Goal: Task Accomplishment & Management: Complete application form

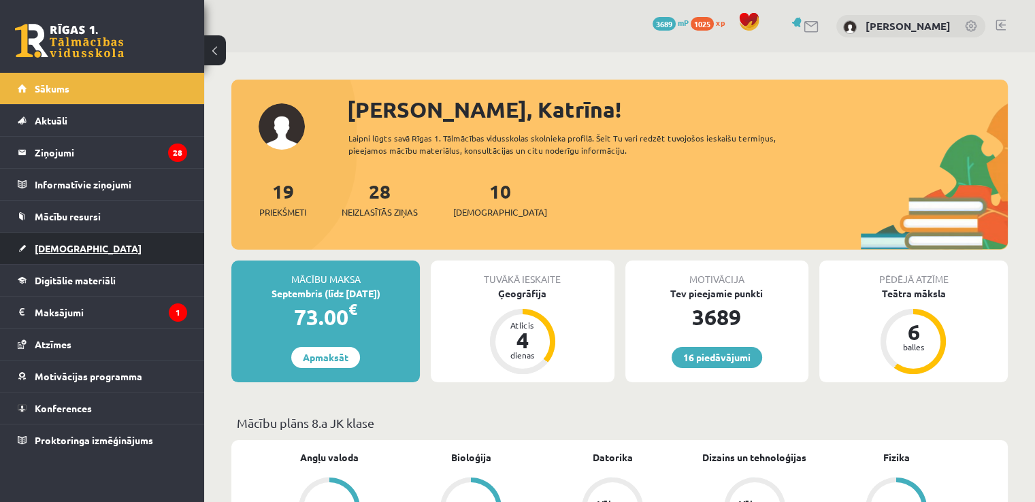
click at [112, 248] on link "[DEMOGRAPHIC_DATA]" at bounding box center [103, 248] width 170 height 31
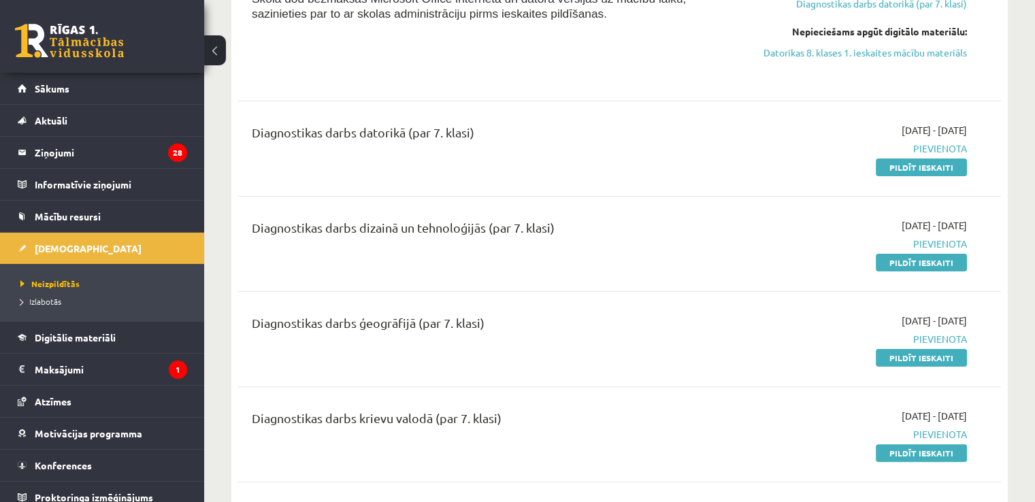
scroll to position [308, 0]
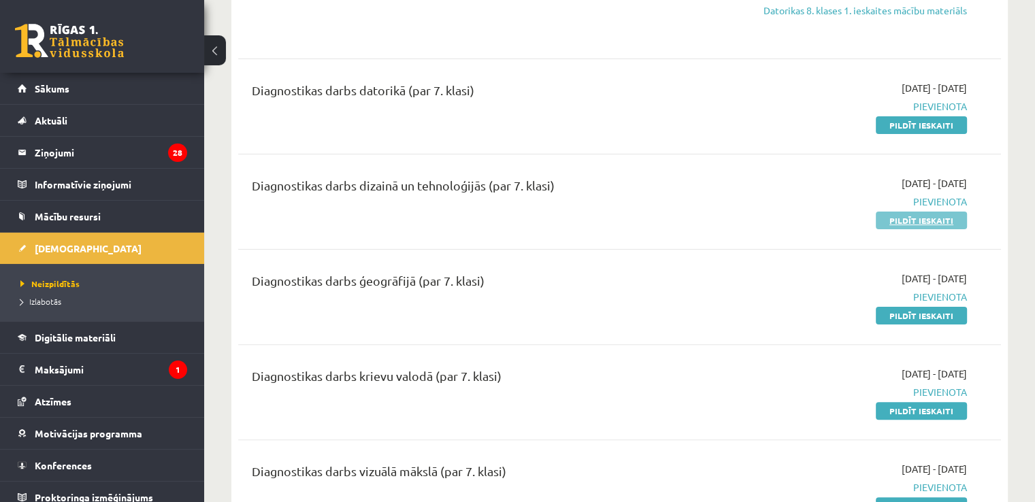
click at [908, 213] on link "Pildīt ieskaiti" at bounding box center [921, 221] width 91 height 18
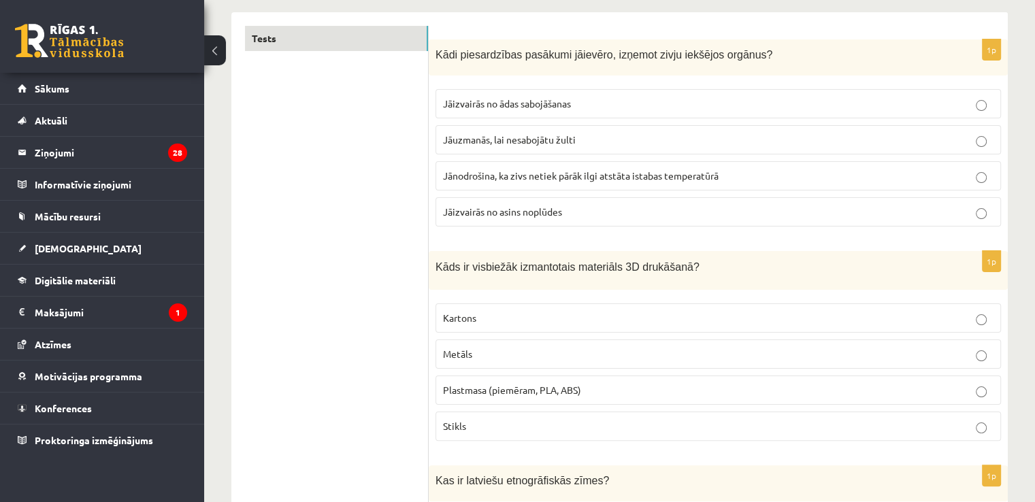
scroll to position [204, 0]
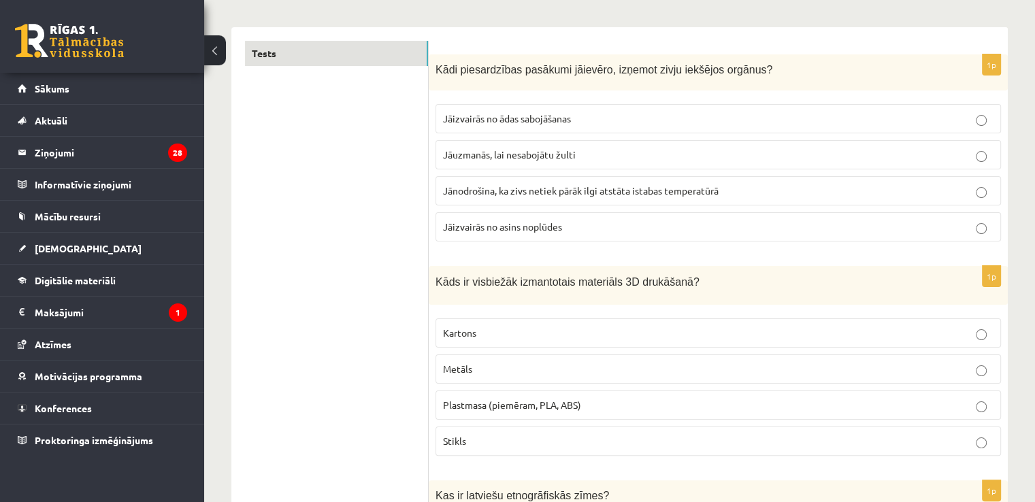
click at [508, 201] on label "Jānodrošina, ka zivs netiek pārāk ilgi atstāta istabas temperatūrā" at bounding box center [719, 190] width 566 height 29
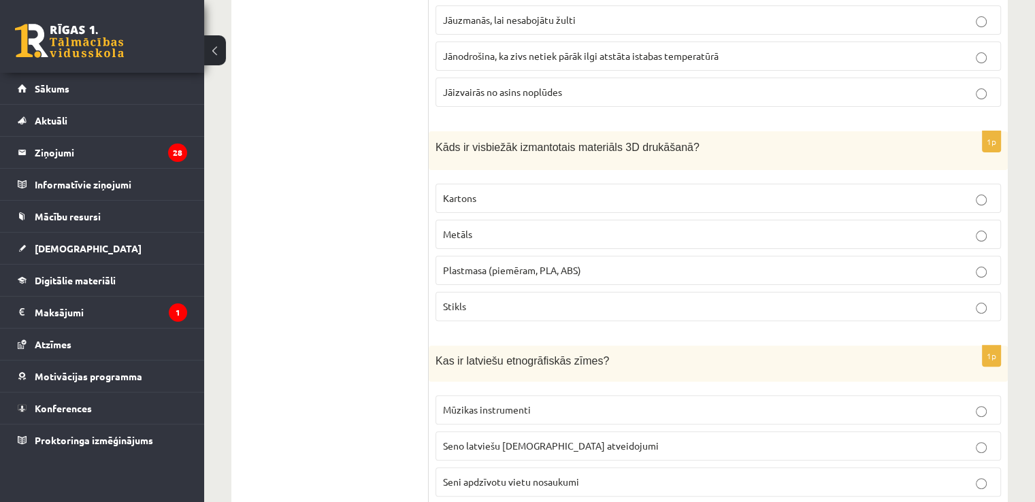
scroll to position [361, 0]
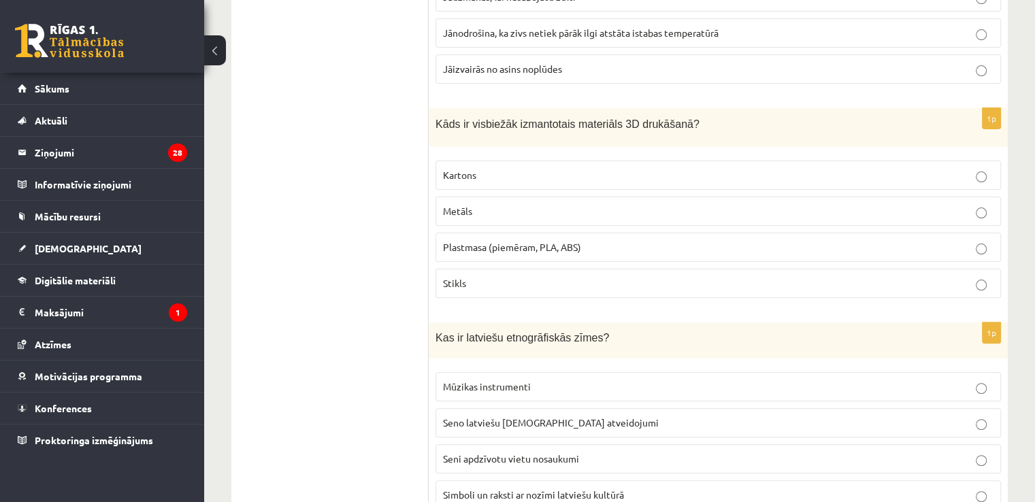
click at [504, 245] on span "Plastmasa (piemēram, PLA, ABS)" at bounding box center [512, 247] width 138 height 12
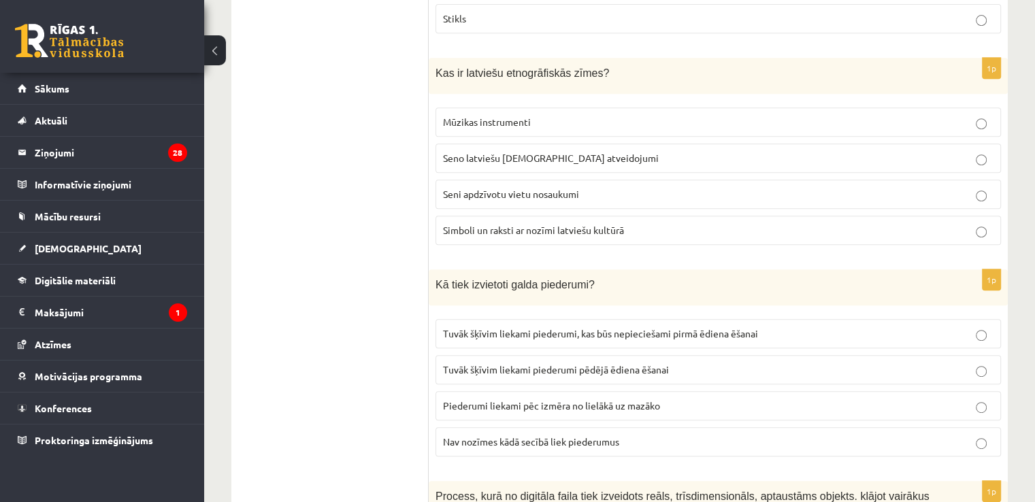
scroll to position [634, 0]
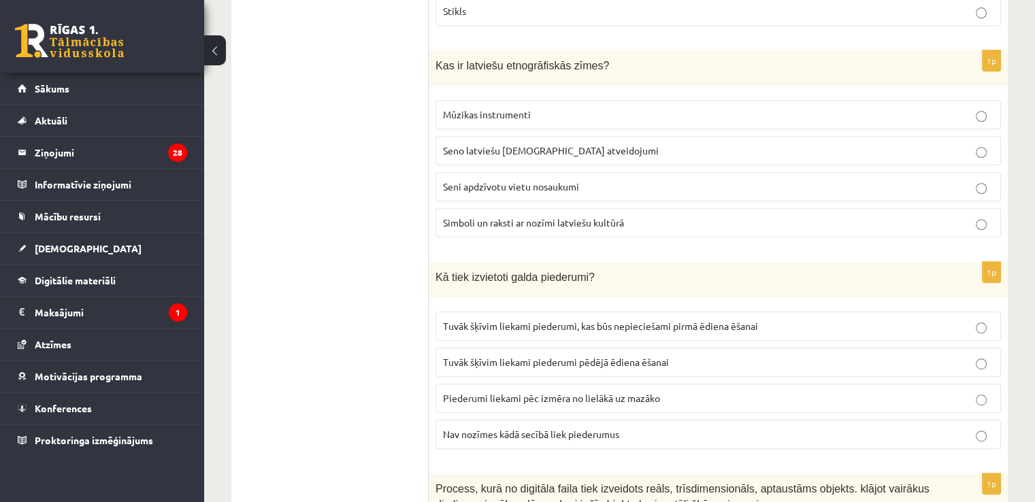
click at [525, 153] on p "Seno latviešu dievu atveidojumi" at bounding box center [718, 151] width 551 height 14
click at [680, 216] on p "Simboli un raksti ar nozīmi latviešu kultūrā" at bounding box center [718, 223] width 551 height 14
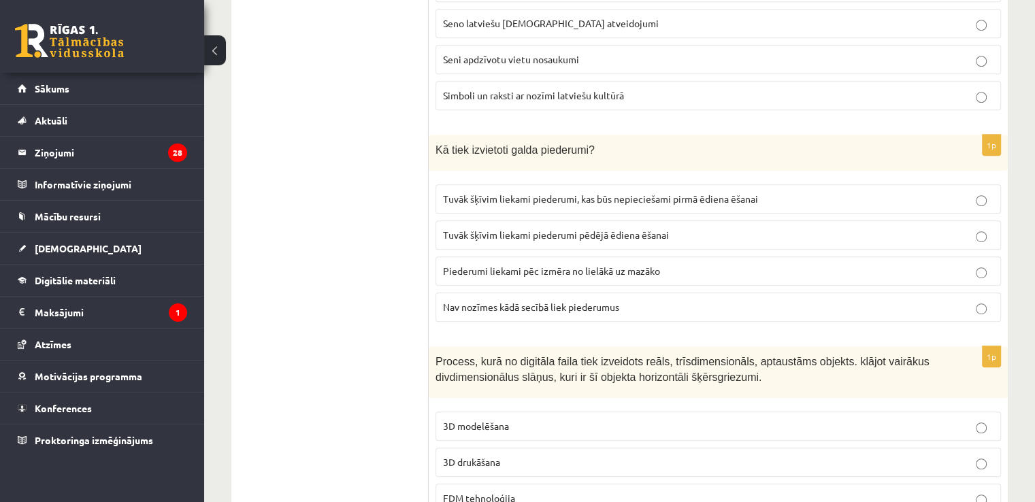
scroll to position [814, 0]
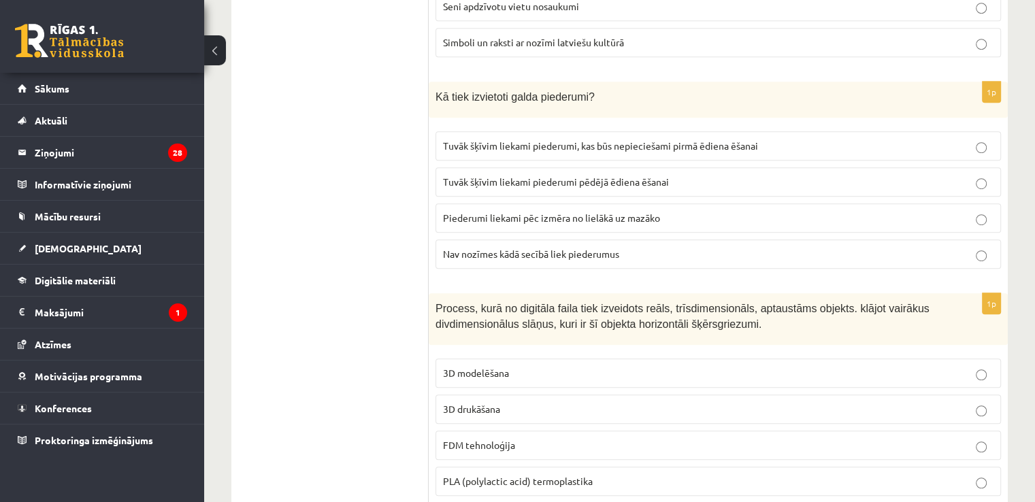
click at [531, 142] on span "Tuvāk šķīvim liekami piederumi, kas būs nepieciešami pirmā ēdiena ēšanai" at bounding box center [600, 146] width 315 height 12
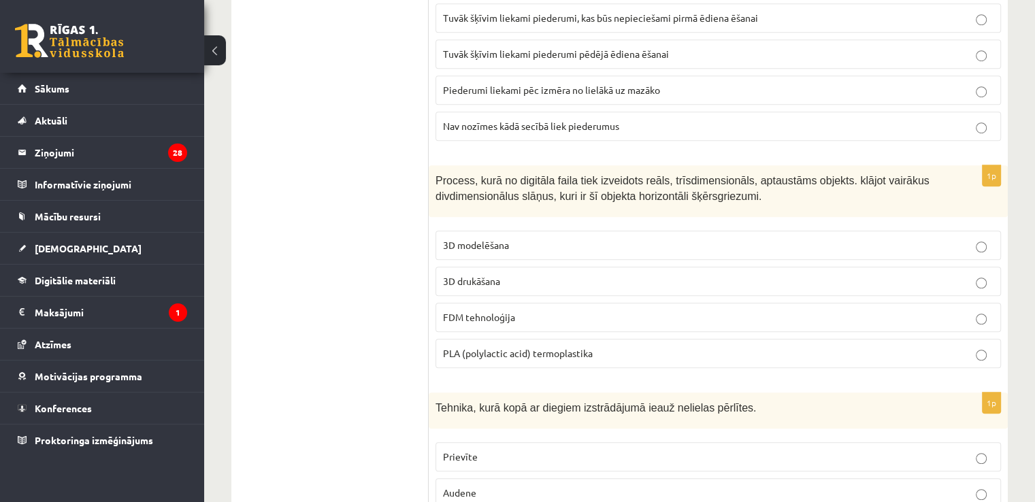
scroll to position [1041, 0]
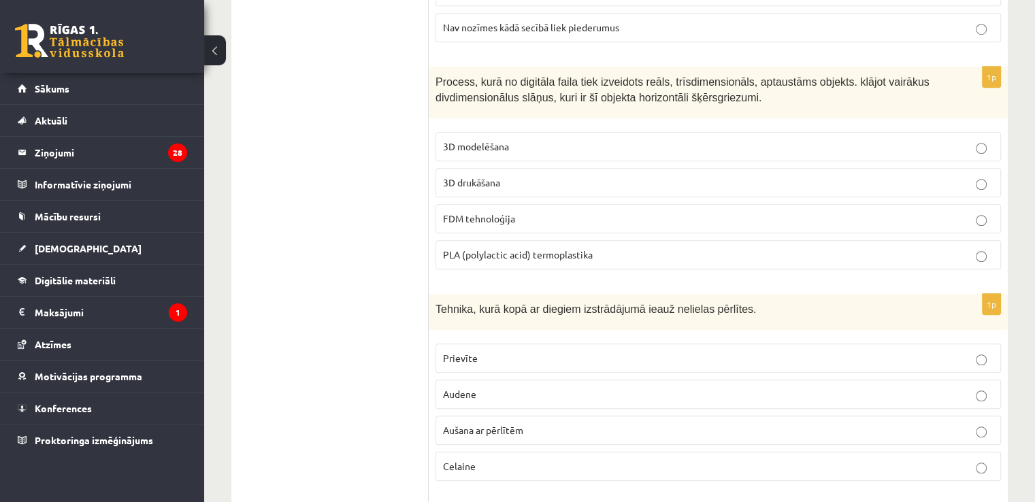
click at [547, 145] on p "3D modelēšana" at bounding box center [718, 147] width 551 height 14
click at [586, 176] on p "3D drukāšana" at bounding box center [718, 183] width 551 height 14
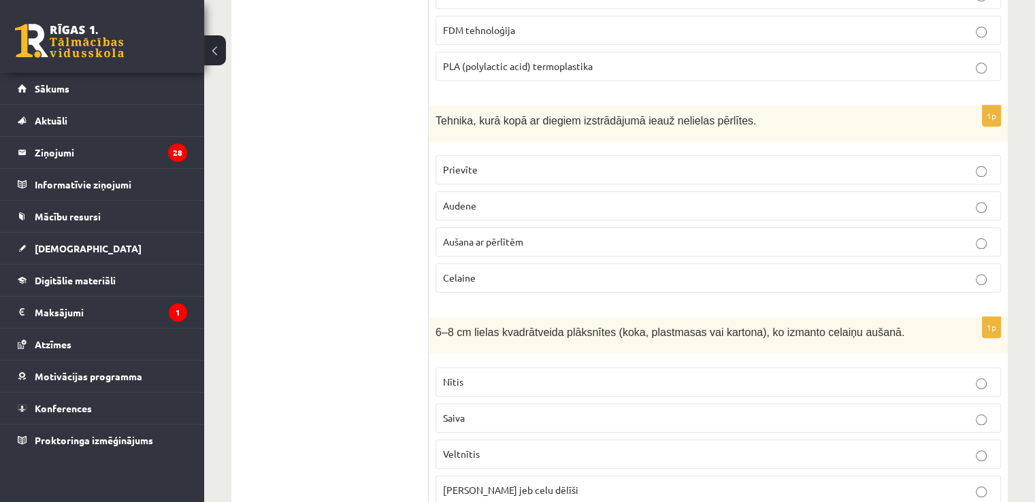
scroll to position [1306, 0]
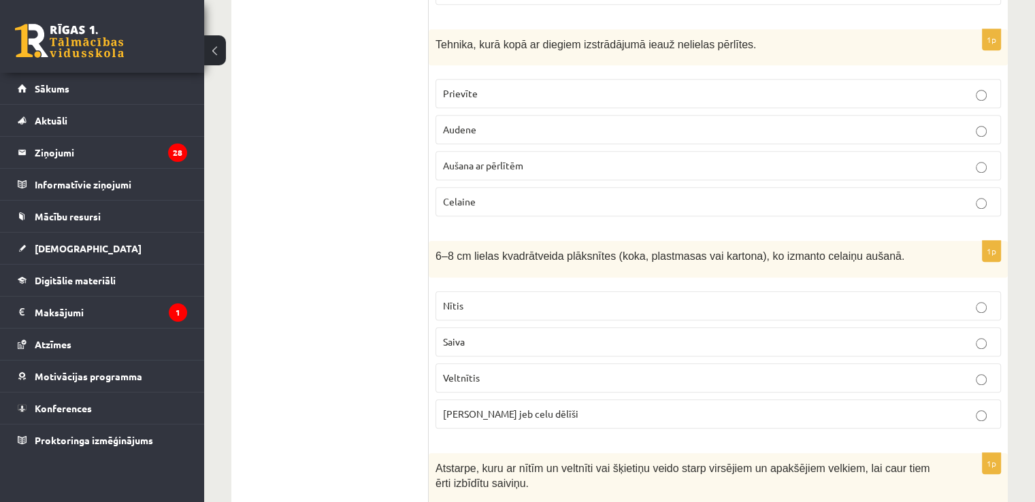
click at [468, 170] on label "Aušana ar pērlītēm" at bounding box center [719, 165] width 566 height 29
click at [528, 408] on span "Celu galdiņi jeb celu dēlīši" at bounding box center [510, 414] width 135 height 12
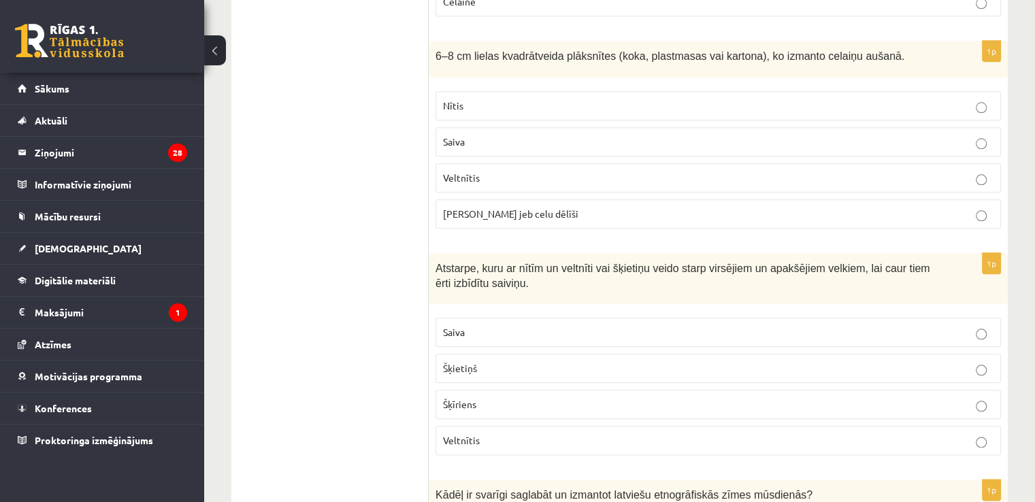
scroll to position [1513, 0]
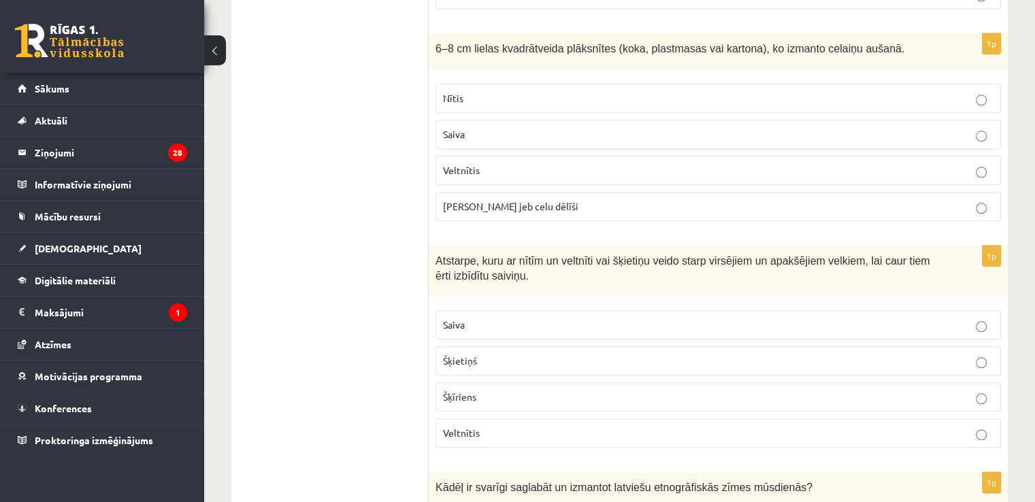
click at [534, 91] on p "Nītis" at bounding box center [718, 98] width 551 height 14
click at [645, 318] on p "Saiva" at bounding box center [718, 325] width 551 height 14
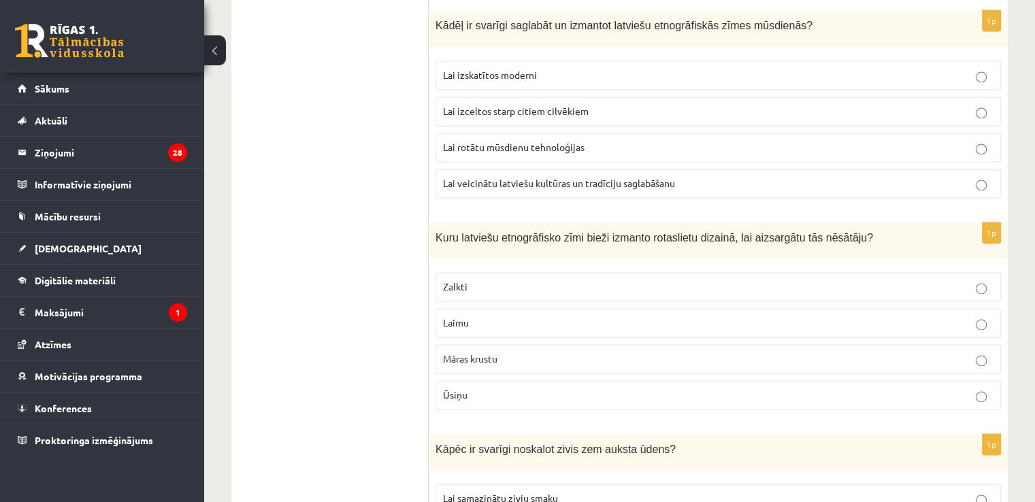
scroll to position [1923, 0]
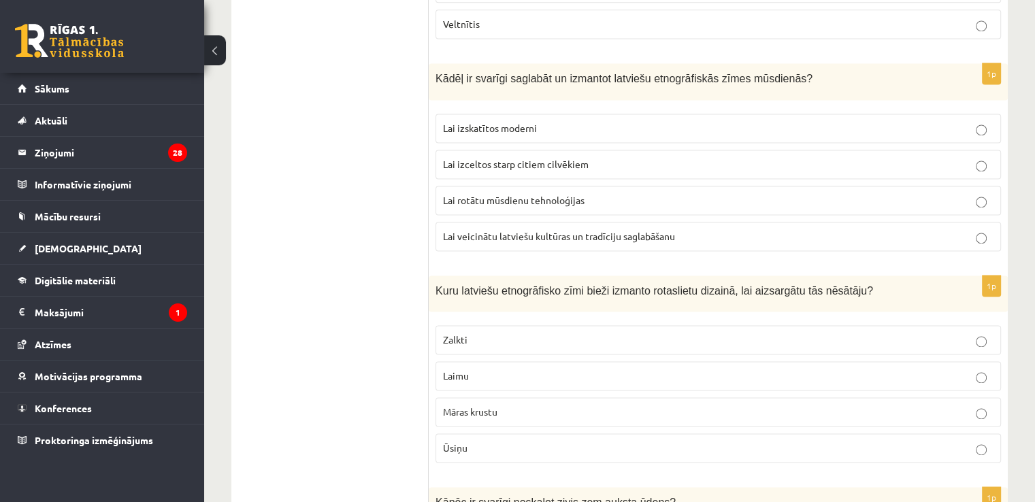
click at [501, 230] on span "Lai veicinātu latviešu kultūras un tradīciju saglabāšanu" at bounding box center [559, 236] width 232 height 12
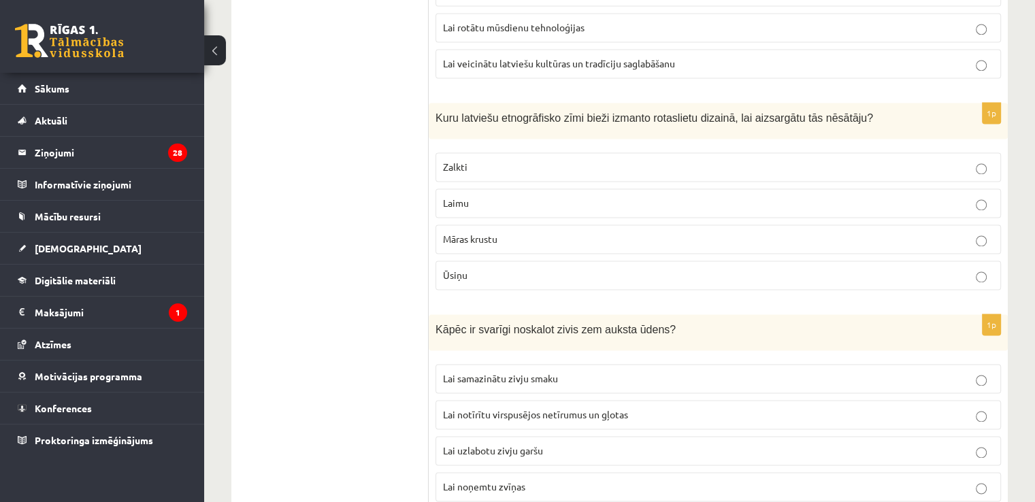
scroll to position [2149, 0]
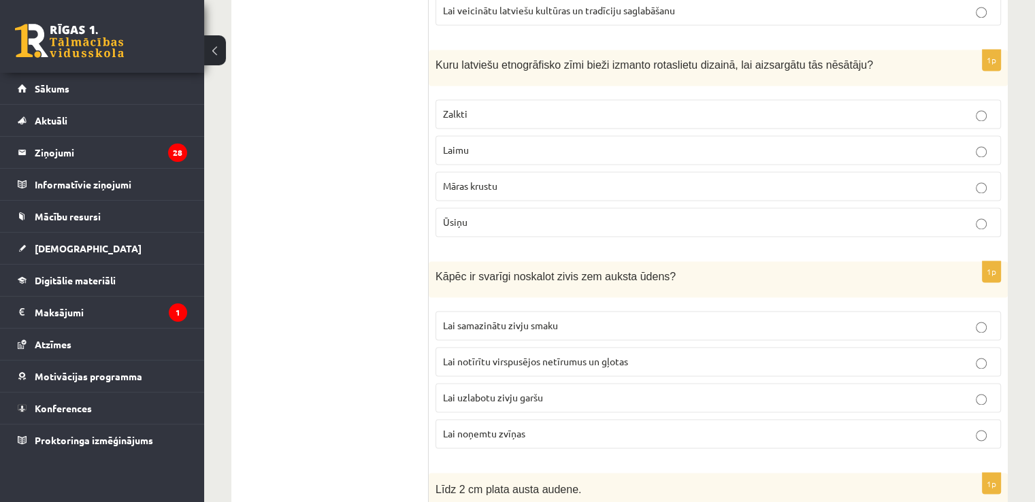
click at [575, 179] on p "Māras krustu" at bounding box center [718, 186] width 551 height 14
click at [536, 355] on p "Lai notīrītu virspusējos netīrumus un gļotas" at bounding box center [718, 362] width 551 height 14
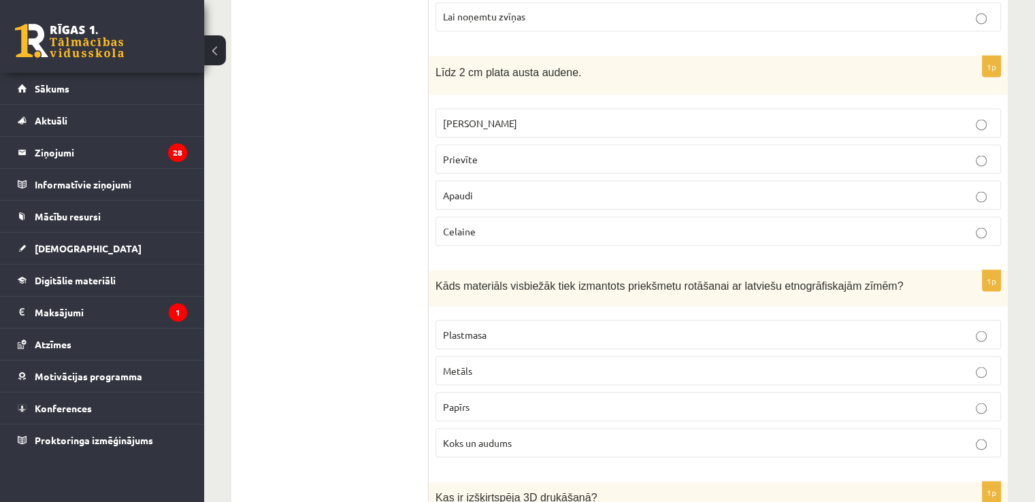
scroll to position [2589, 0]
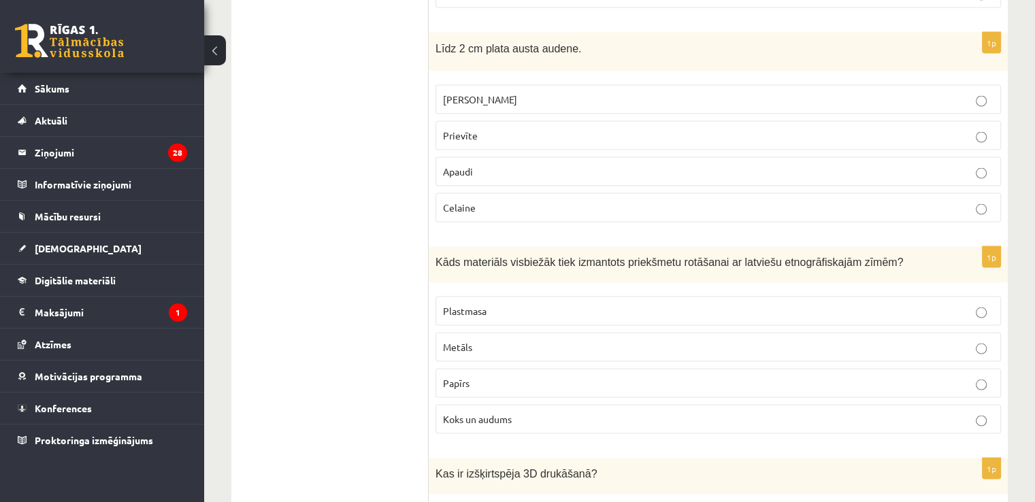
click at [719, 85] on label "Josta" at bounding box center [719, 99] width 566 height 29
drag, startPoint x: 443, startPoint y: 115, endPoint x: 483, endPoint y: 116, distance: 40.2
click at [483, 121] on label "Prievīte" at bounding box center [719, 135] width 566 height 29
copy span "Prievīte"
drag, startPoint x: 443, startPoint y: 154, endPoint x: 504, endPoint y: 153, distance: 61.3
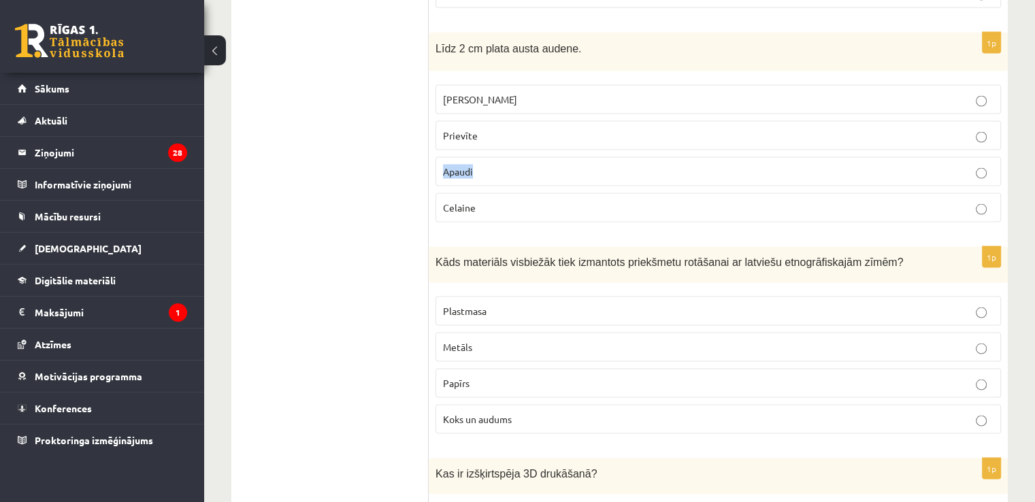
click at [504, 165] on p "Apaudi" at bounding box center [718, 172] width 551 height 14
copy span "Apaudi"
drag, startPoint x: 441, startPoint y: 185, endPoint x: 523, endPoint y: 197, distance: 82.5
click at [523, 197] on label "Celaine" at bounding box center [719, 207] width 566 height 29
copy span "Celaine"
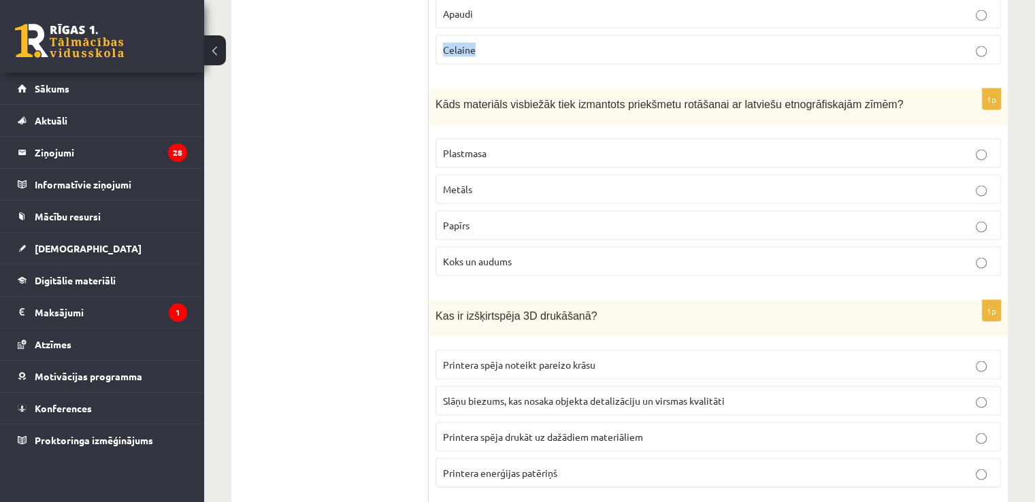
scroll to position [2800, 0]
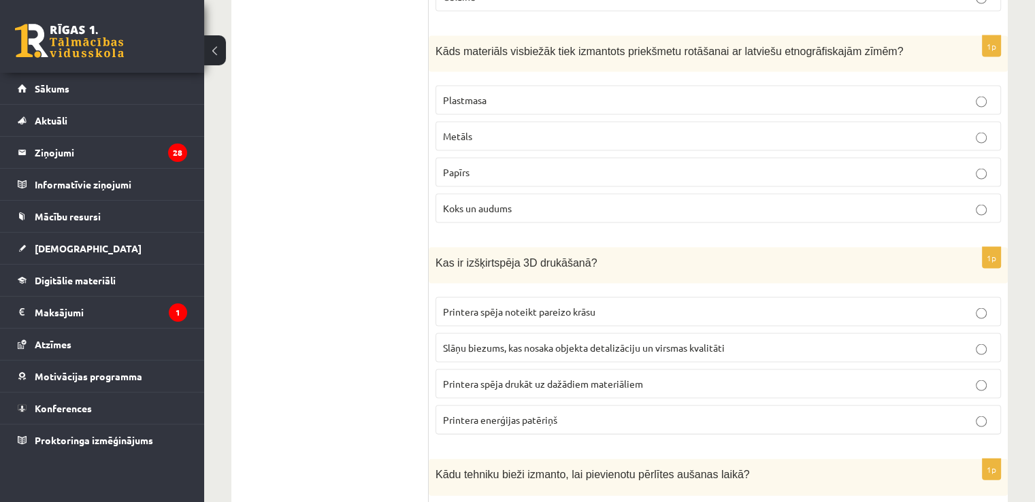
click at [538, 202] on p "Koks un audums" at bounding box center [718, 209] width 551 height 14
click at [562, 341] on label "Slāņu biezums, kas nosaka objekta detalizāciju un virsmas kvalitāti" at bounding box center [719, 348] width 566 height 29
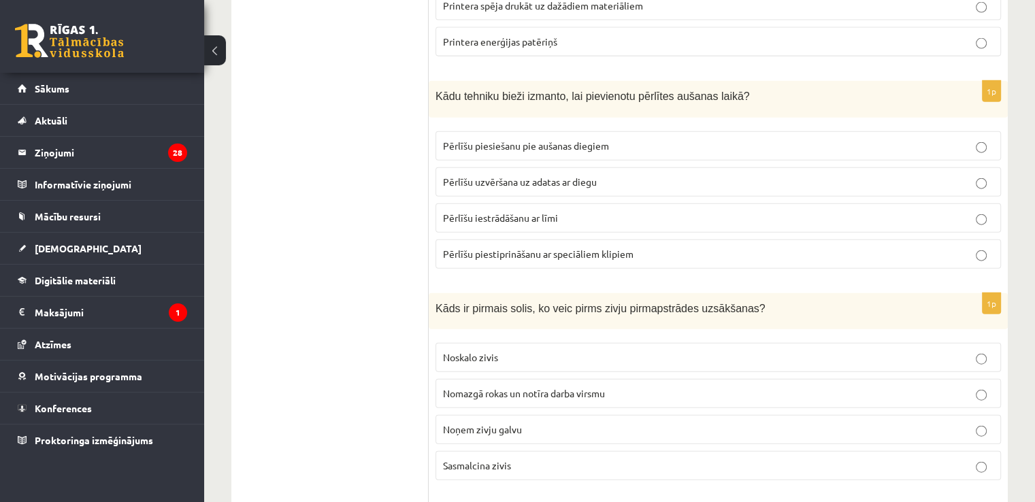
scroll to position [3232, 0]
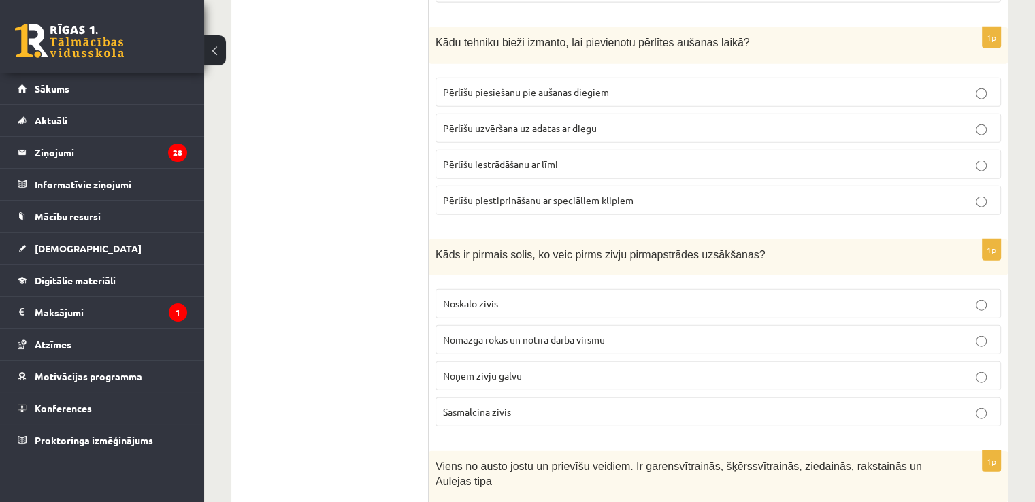
click at [624, 85] on p "Pērlīšu piesiešanu pie aušanas diegiem" at bounding box center [718, 92] width 551 height 14
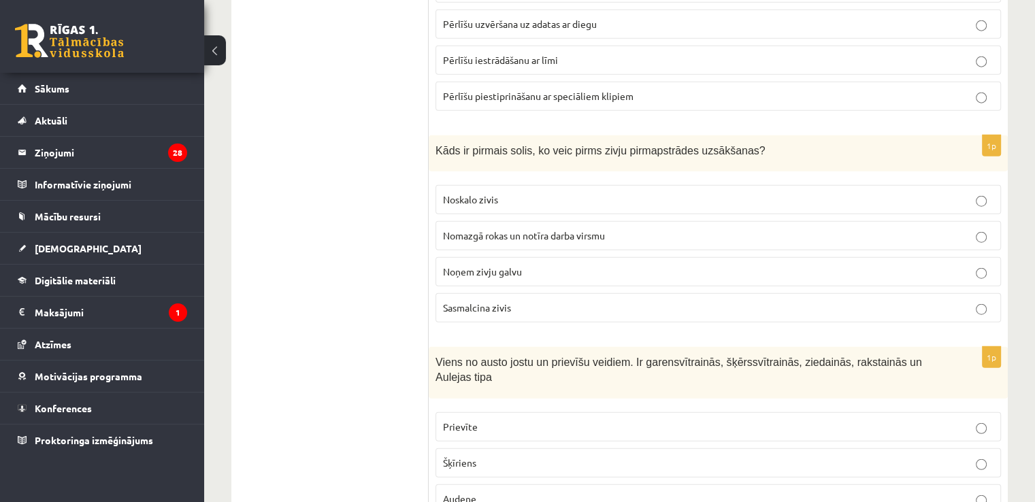
scroll to position [3382, 0]
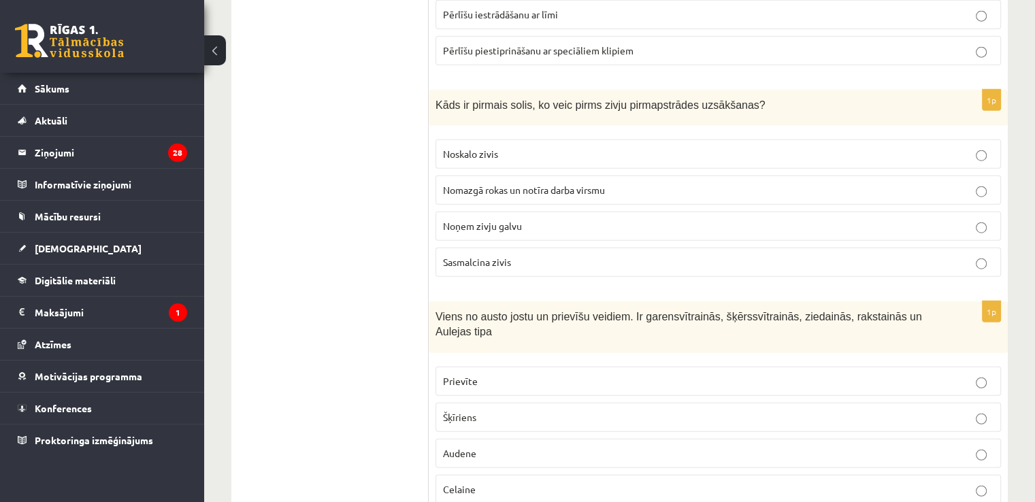
click at [658, 176] on label "Nomazgā rokas un notīra darba virsmu" at bounding box center [719, 190] width 566 height 29
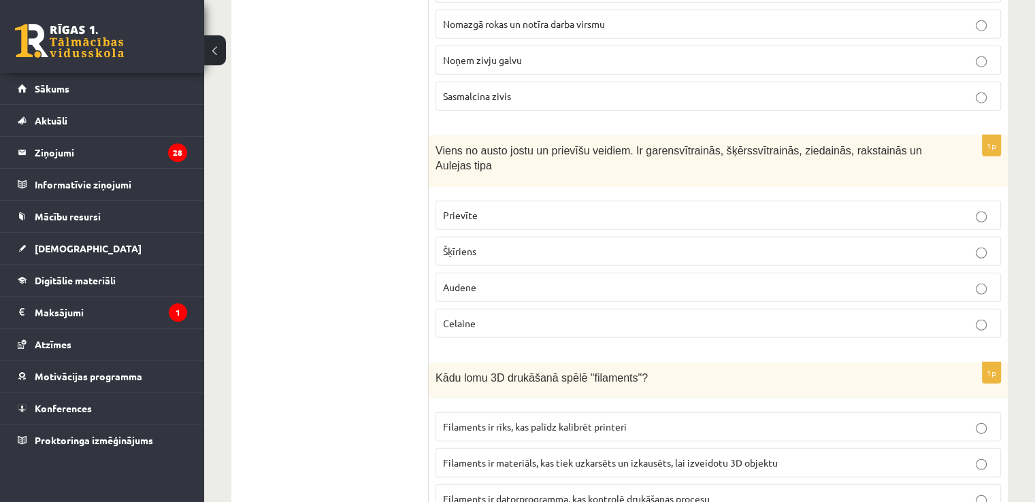
scroll to position [3571, 0]
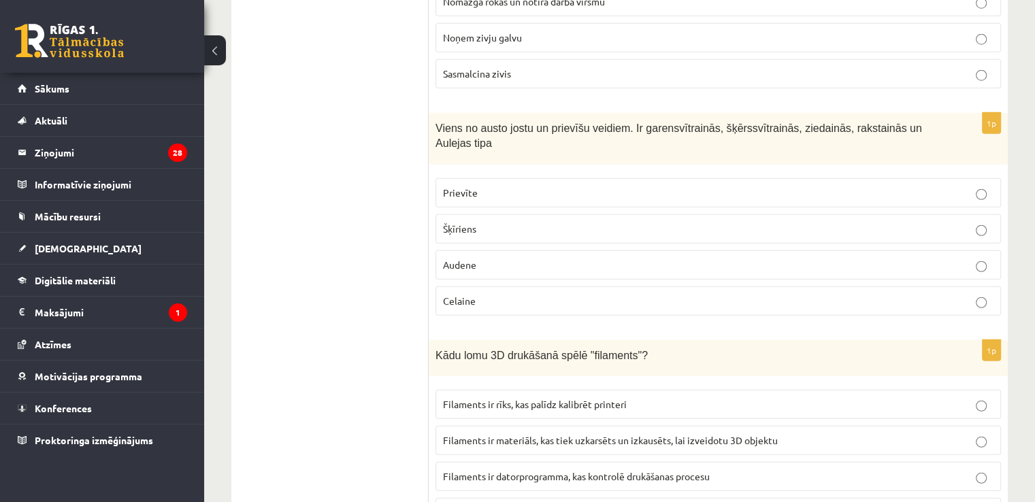
click at [560, 178] on label "Prievīte" at bounding box center [719, 192] width 566 height 29
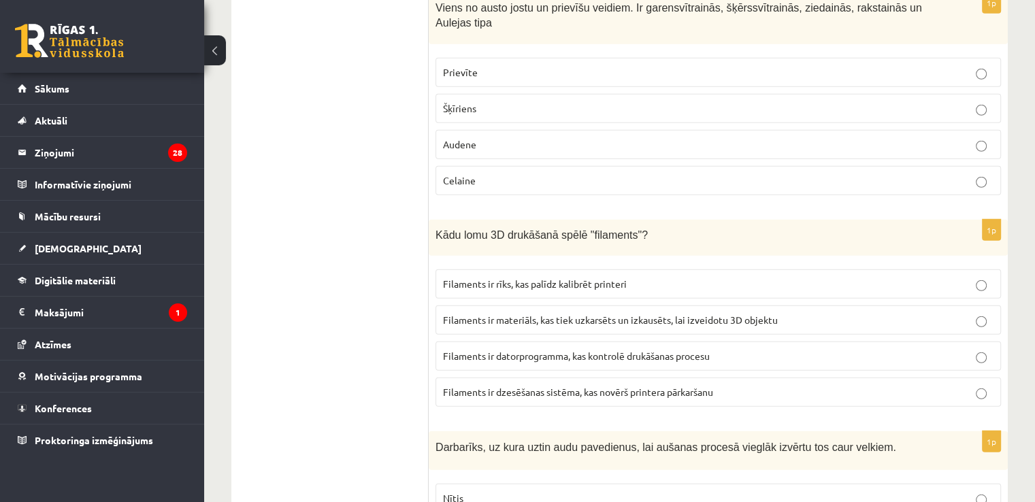
scroll to position [3706, 0]
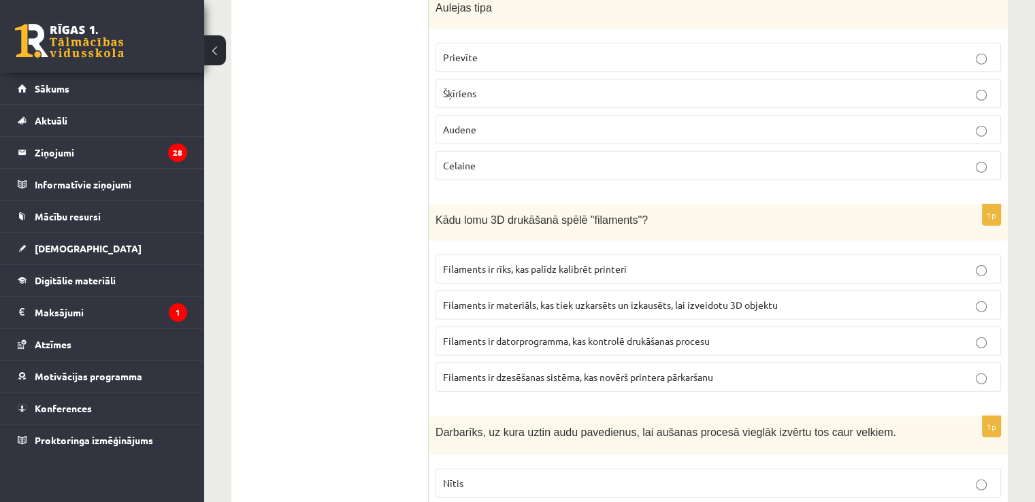
click at [715, 298] on p "Filaments ir materiāls, kas tiek uzkarsēts un izkausēts, lai izveidotu 3D objek…" at bounding box center [718, 305] width 551 height 14
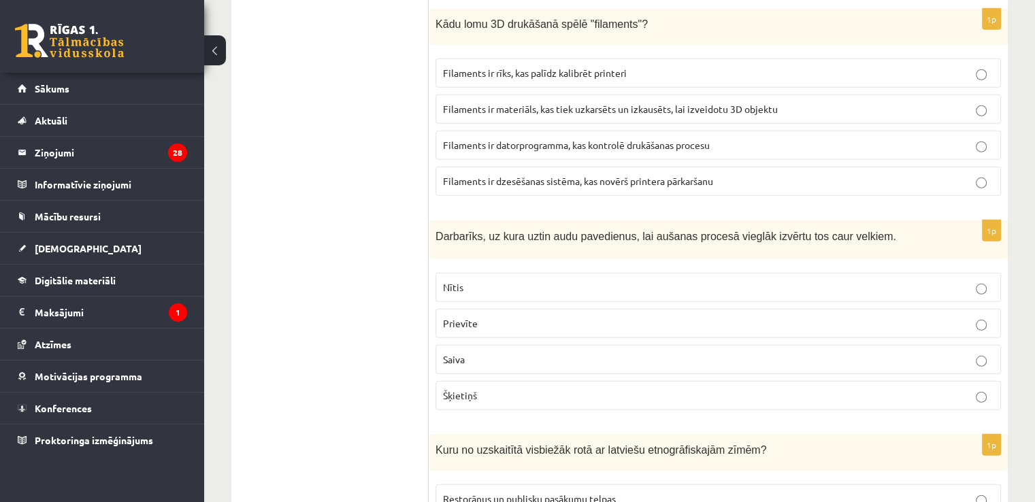
scroll to position [3917, 0]
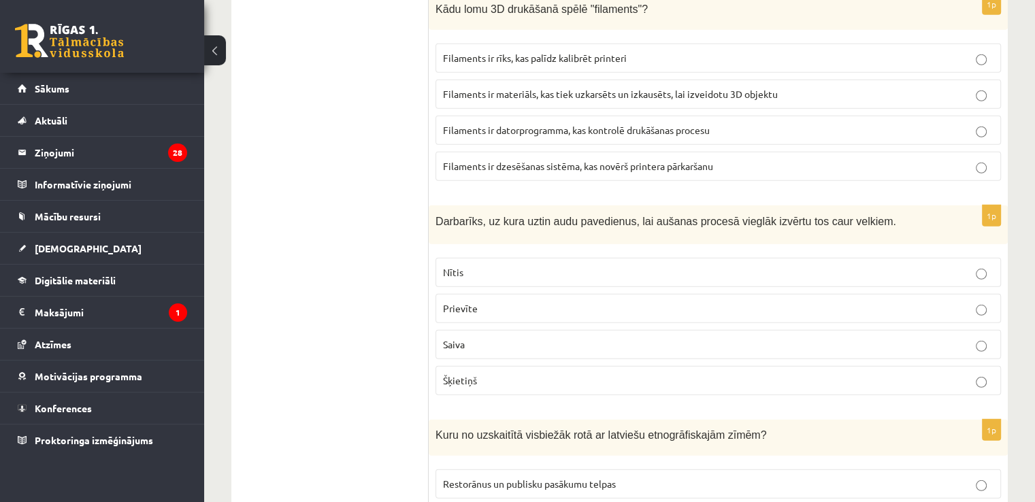
click at [488, 266] on p "Nītis" at bounding box center [718, 273] width 551 height 14
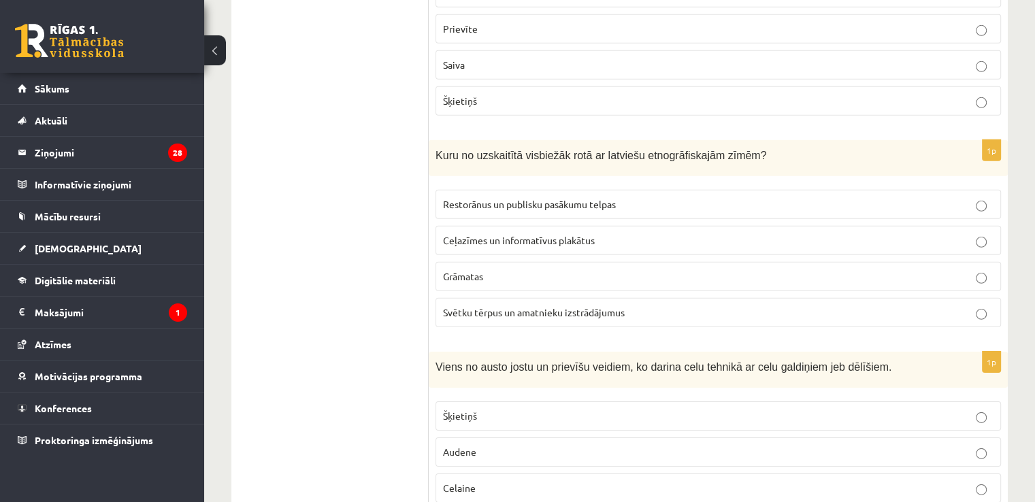
scroll to position [4213, 0]
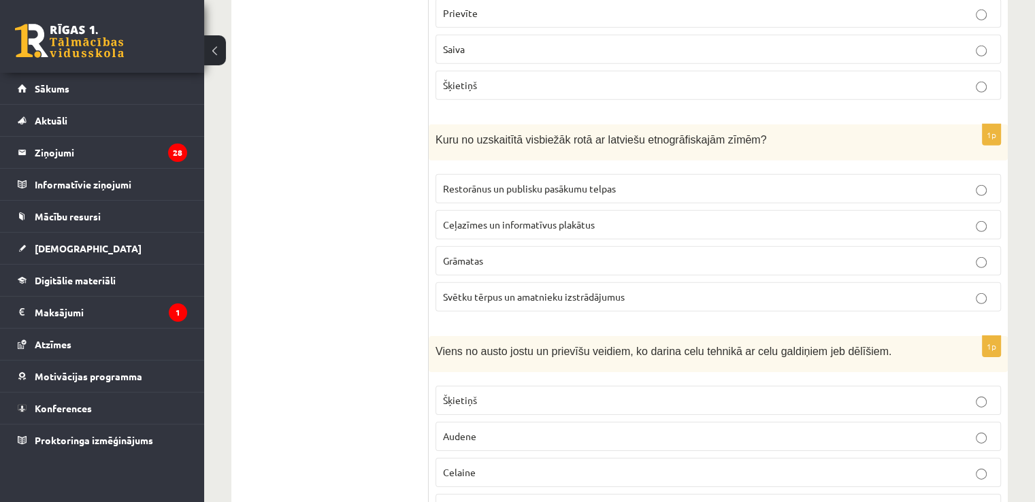
click at [520, 291] on span "Svētku tērpus un amatnieku izstrādājumus" at bounding box center [534, 297] width 182 height 12
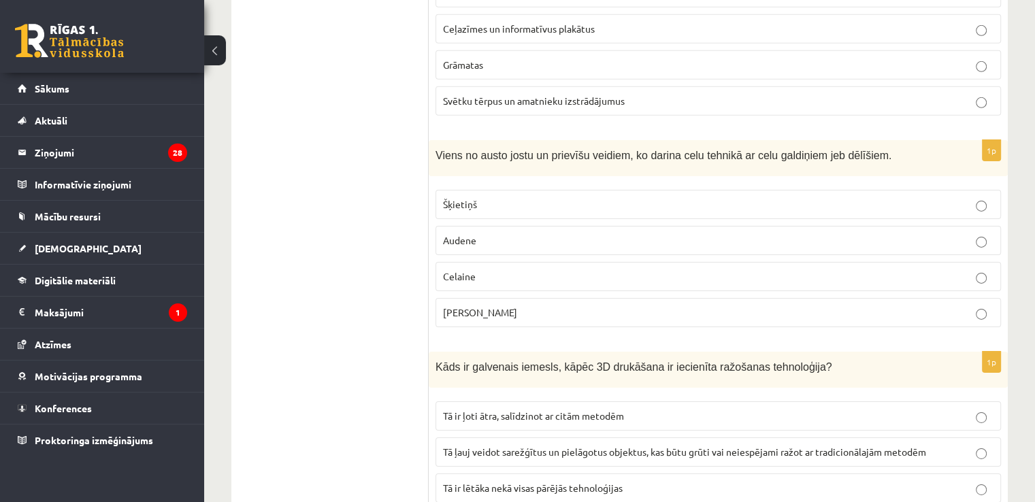
scroll to position [4447, 0]
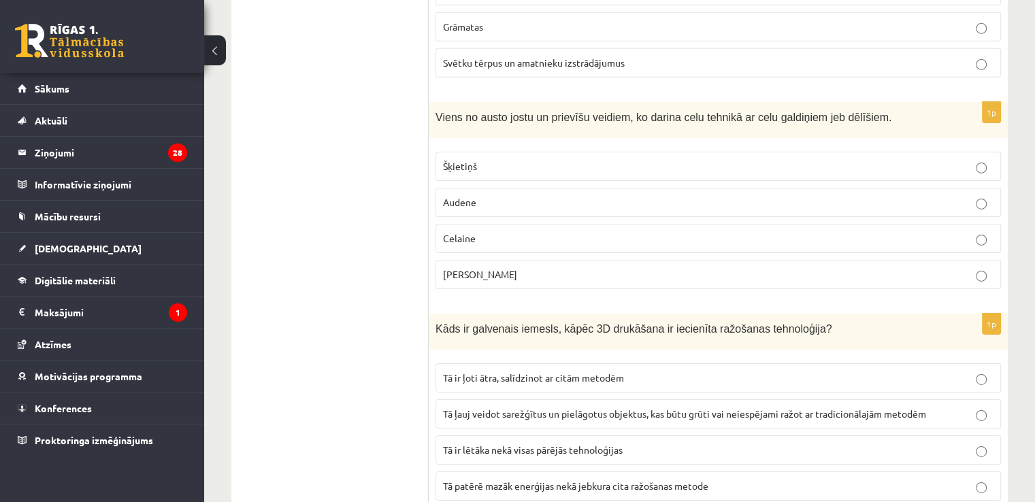
click at [640, 159] on p "Šķietiņš" at bounding box center [718, 166] width 551 height 14
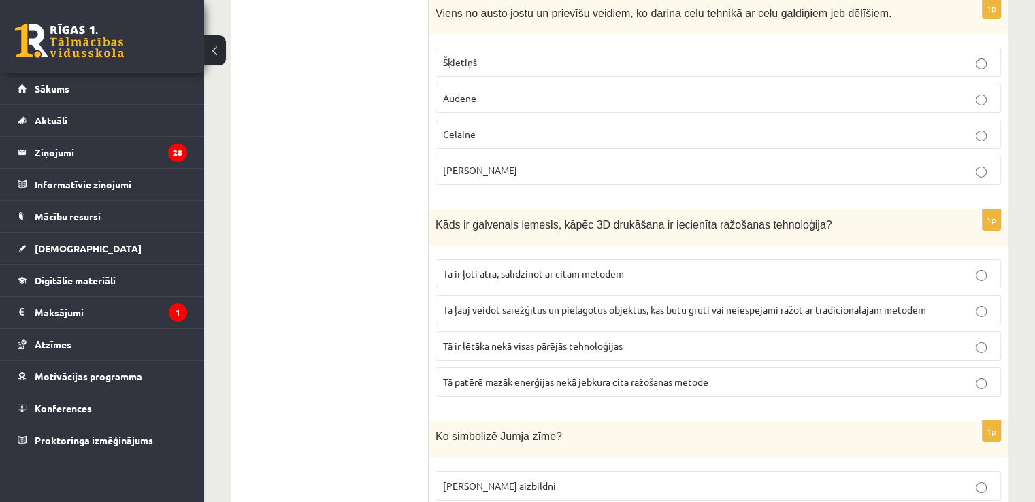
click at [720, 295] on label "Tā ļauj veidot sarežģītus un pielāgotus objektus, kas būtu grūti vai neiespējam…" at bounding box center [719, 309] width 566 height 29
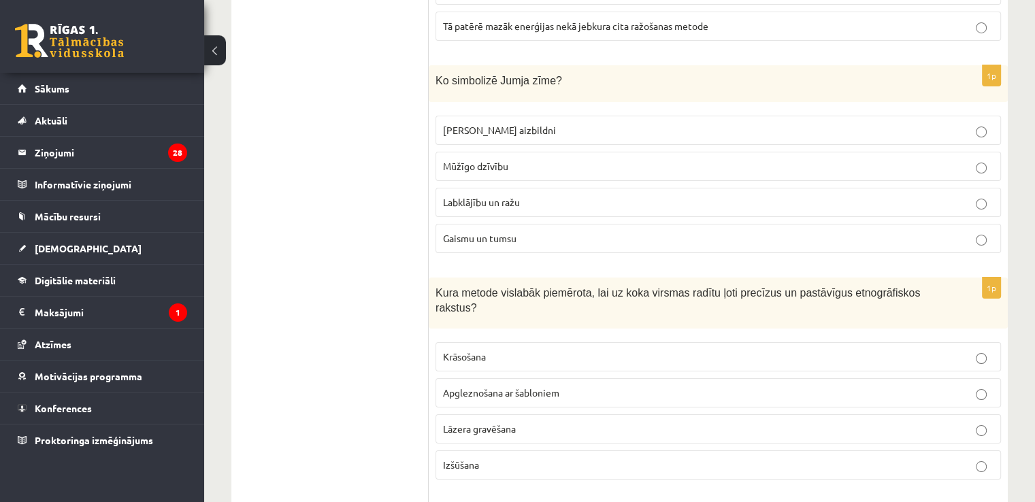
scroll to position [4915, 0]
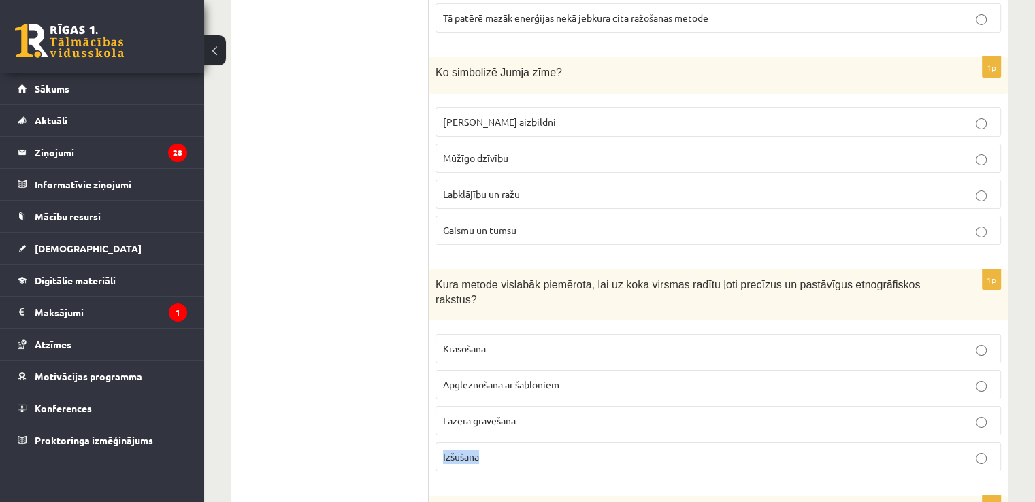
drag, startPoint x: 1033, startPoint y: 379, endPoint x: 1034, endPoint y: 369, distance: 10.2
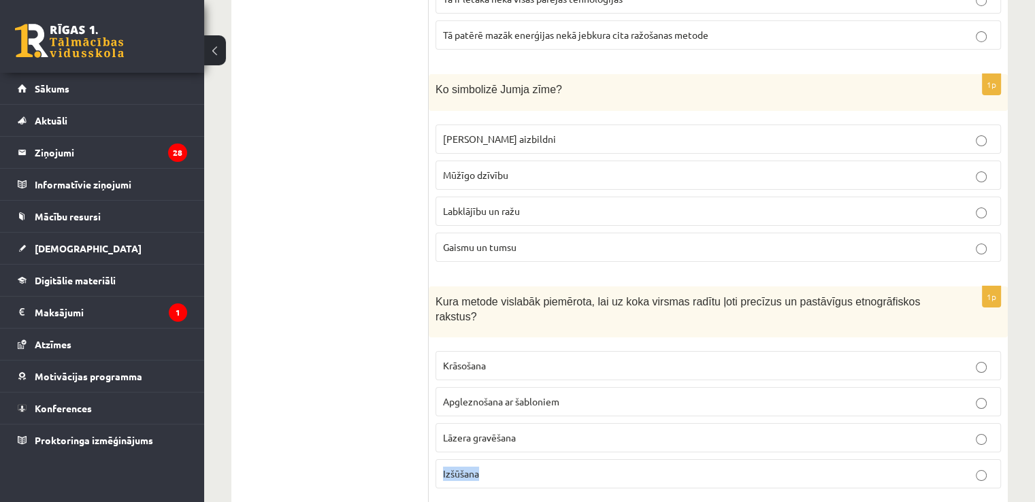
scroll to position [4875, 0]
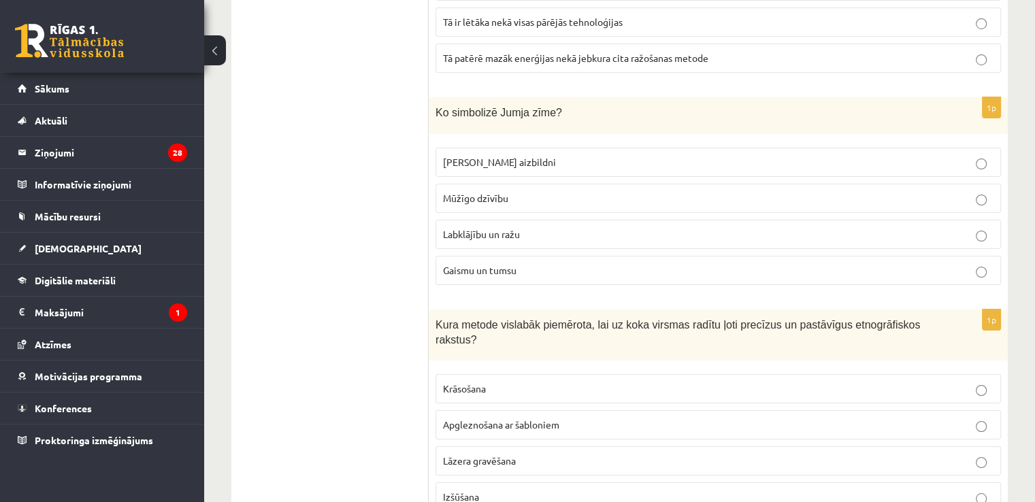
click at [536, 227] on p "Labklājību un ražu" at bounding box center [718, 234] width 551 height 14
click at [521, 454] on p "Lāzera gravēšana" at bounding box center [718, 461] width 551 height 14
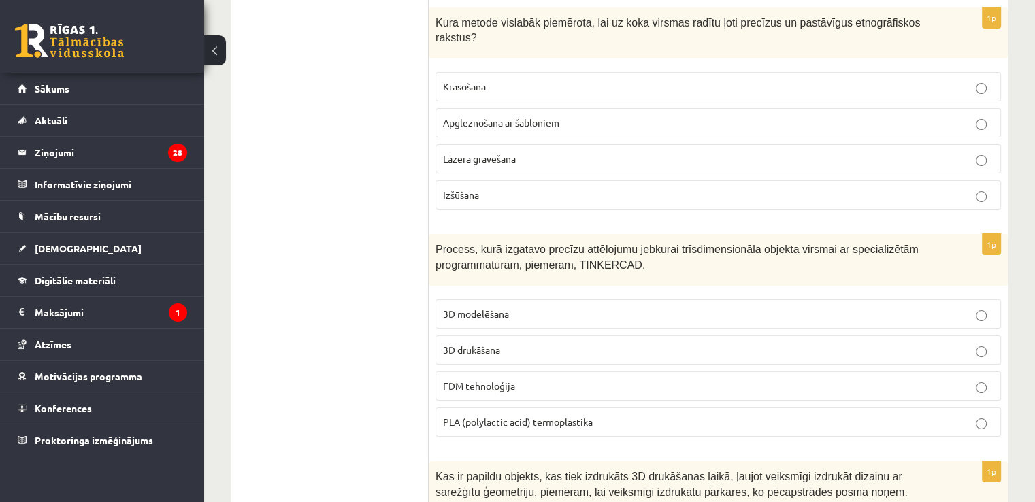
scroll to position [5193, 0]
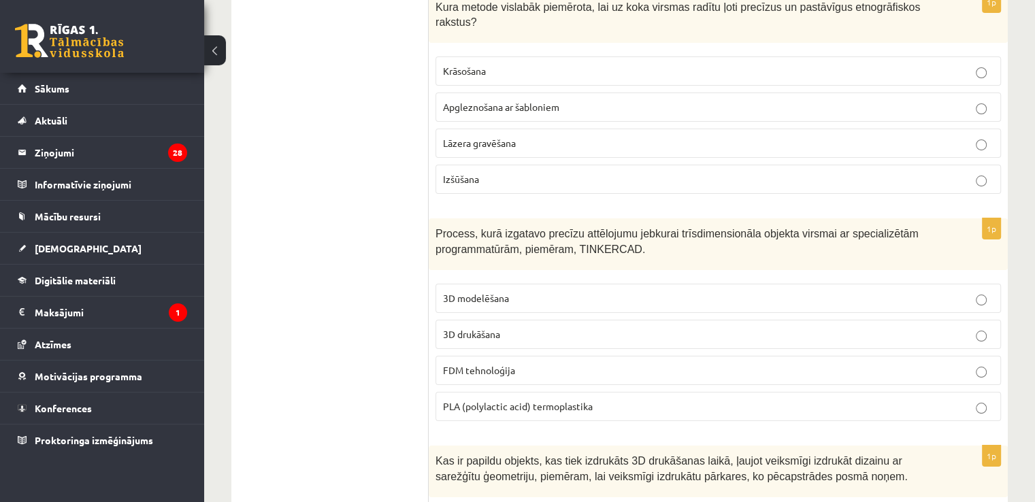
click at [529, 291] on p "3D modelēšana" at bounding box center [718, 298] width 551 height 14
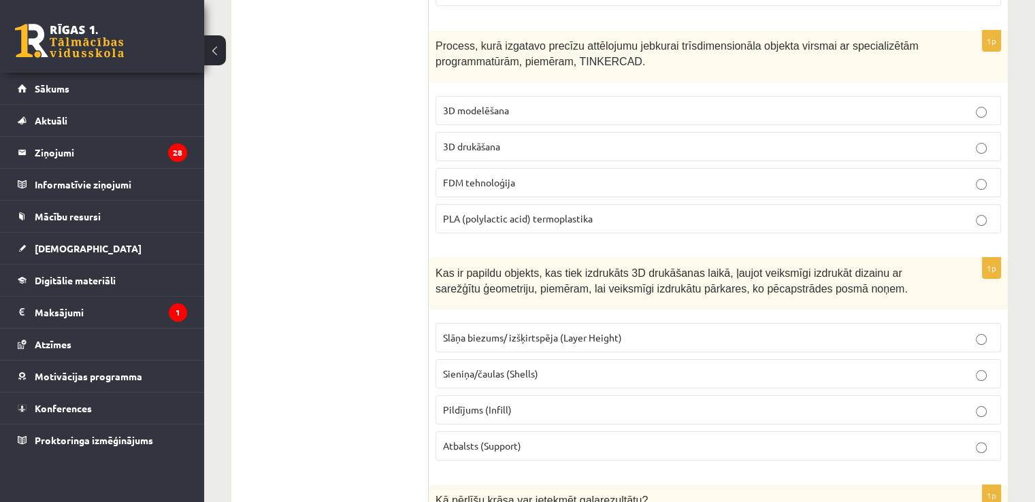
scroll to position [5457, 0]
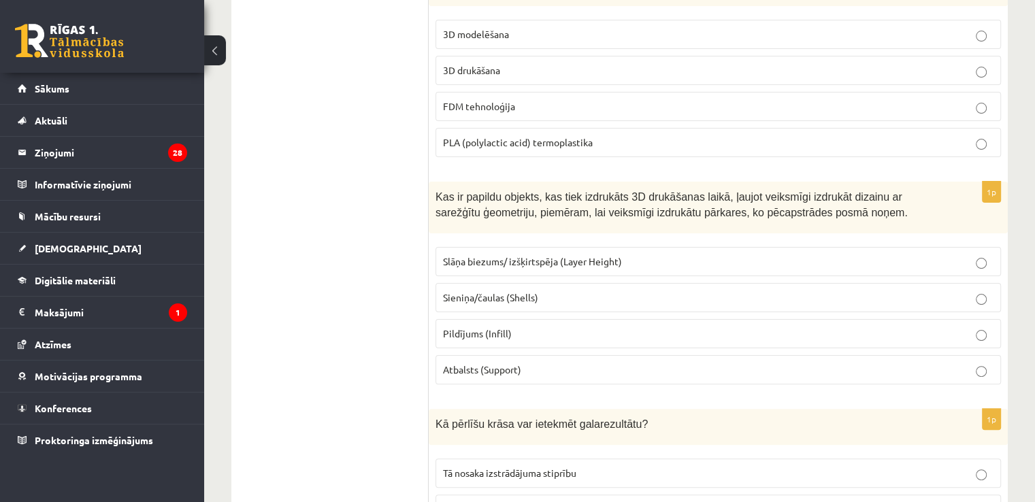
click at [553, 363] on p "Atbalsts (Support)" at bounding box center [718, 370] width 551 height 14
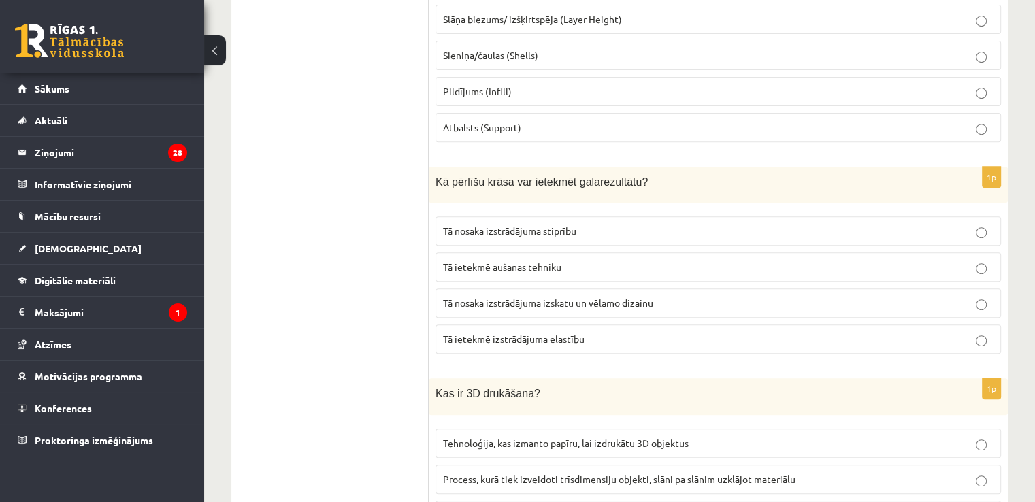
scroll to position [5714, 0]
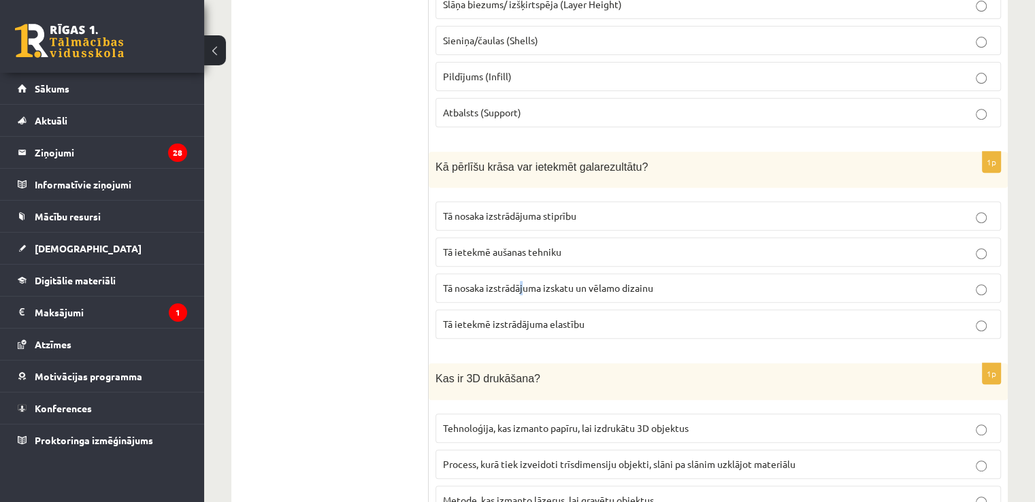
click at [524, 282] on span "Tā nosaka izstrādājuma izskatu un vēlamo dizainu" at bounding box center [548, 288] width 210 height 12
click at [690, 274] on label "Tā nosaka izstrādājuma izskatu un vēlamo dizainu" at bounding box center [719, 288] width 566 height 29
click at [626, 317] on p "Tā ietekmē izstrādājuma elastību" at bounding box center [718, 324] width 551 height 14
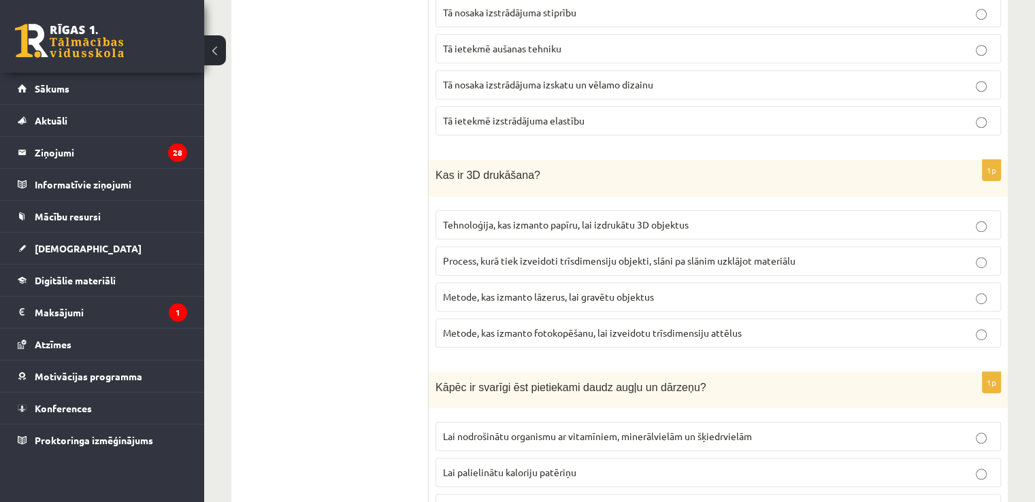
scroll to position [5979, 0]
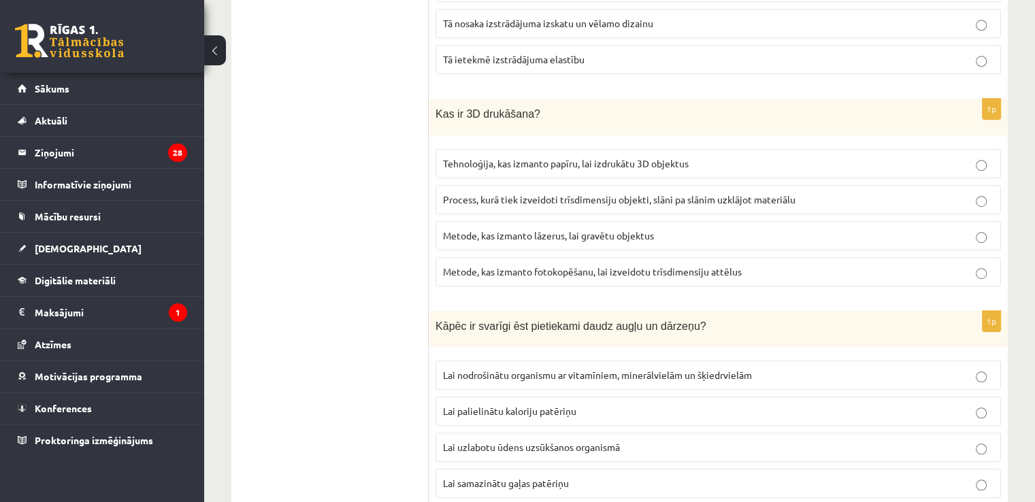
click at [566, 193] on span "Process, kurā tiek izveidoti trīsdimensiju objekti, slāni pa slānim uzklājot ma…" at bounding box center [619, 199] width 353 height 12
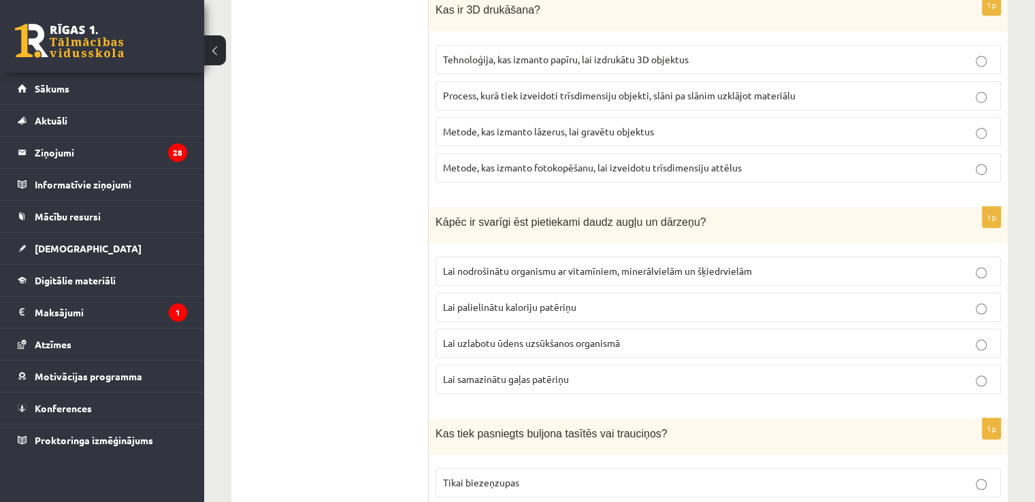
scroll to position [6168, 0]
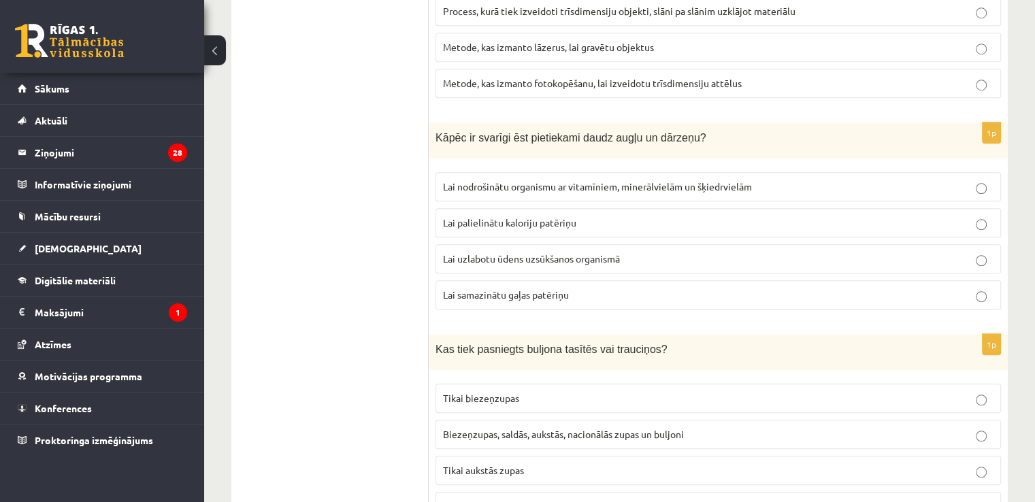
click at [493, 180] on p "Lai nodrošinātu organismu ar vitamīniem, minerālvielām un šķiedrvielām" at bounding box center [718, 187] width 551 height 14
click at [547, 428] on p "Biezeņzupas, saldās, aukstās, nacionālās zupas un buljoni" at bounding box center [718, 435] width 551 height 14
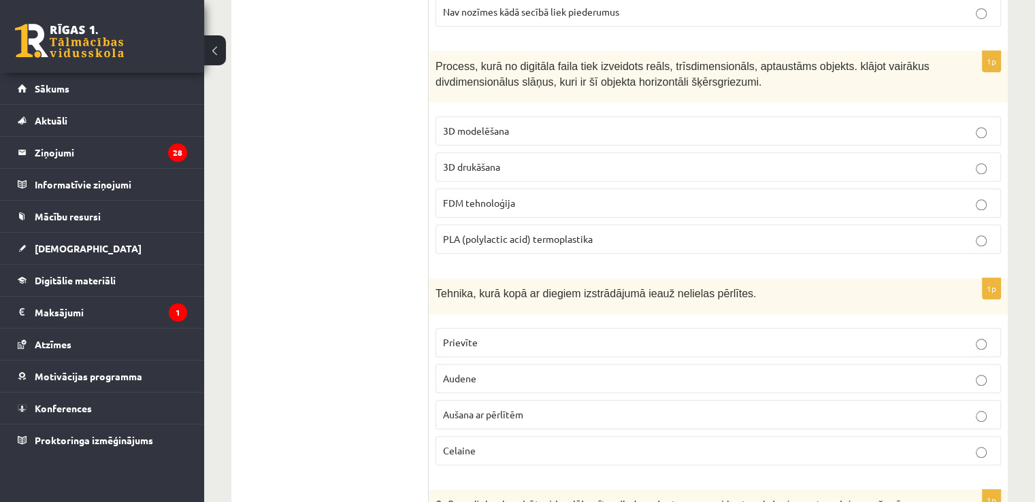
scroll to position [0, 0]
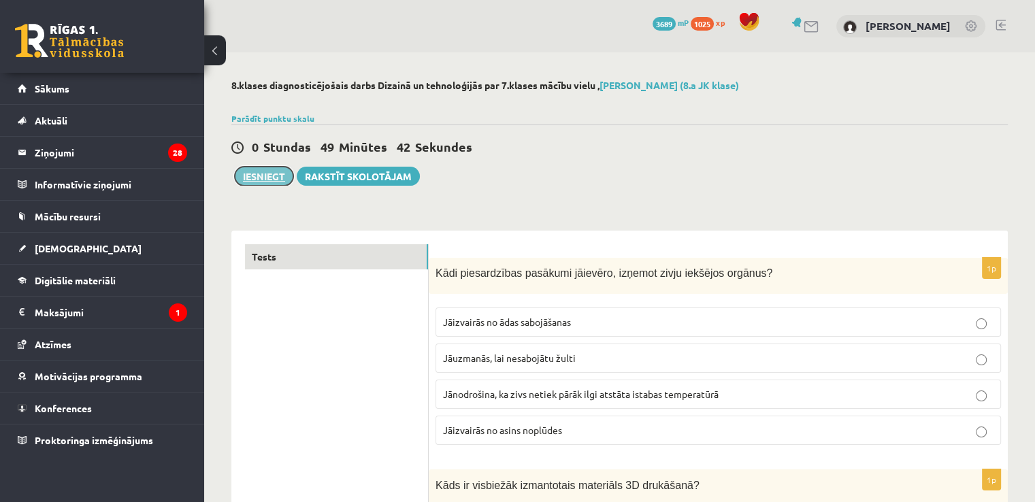
click at [276, 173] on button "Iesniegt" at bounding box center [264, 176] width 59 height 19
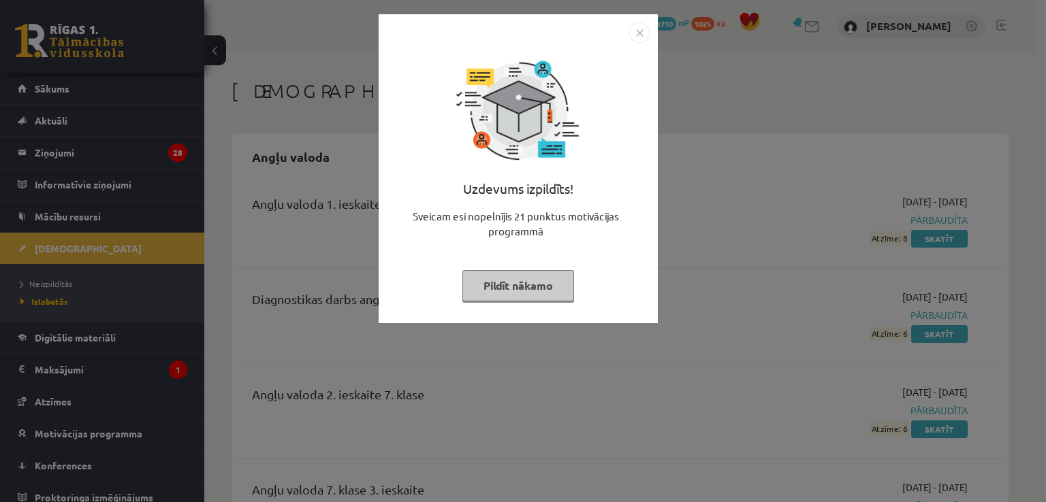
click at [643, 32] on img "Close" at bounding box center [639, 32] width 20 height 20
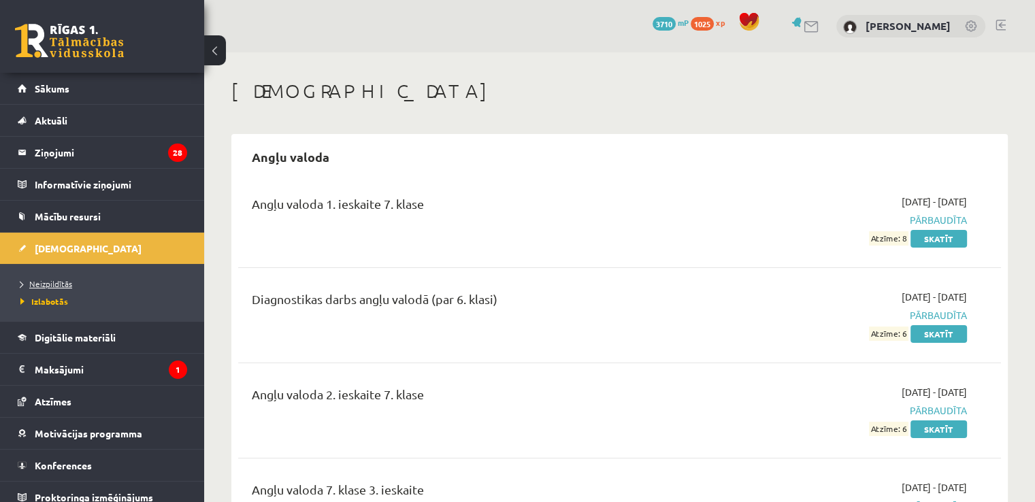
click at [102, 281] on link "Neizpildītās" at bounding box center [105, 284] width 170 height 12
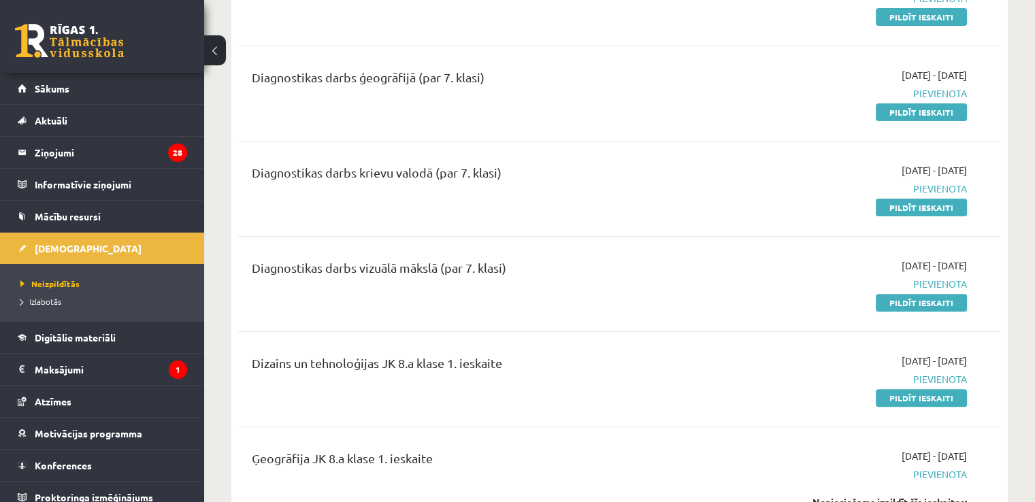
scroll to position [430, 0]
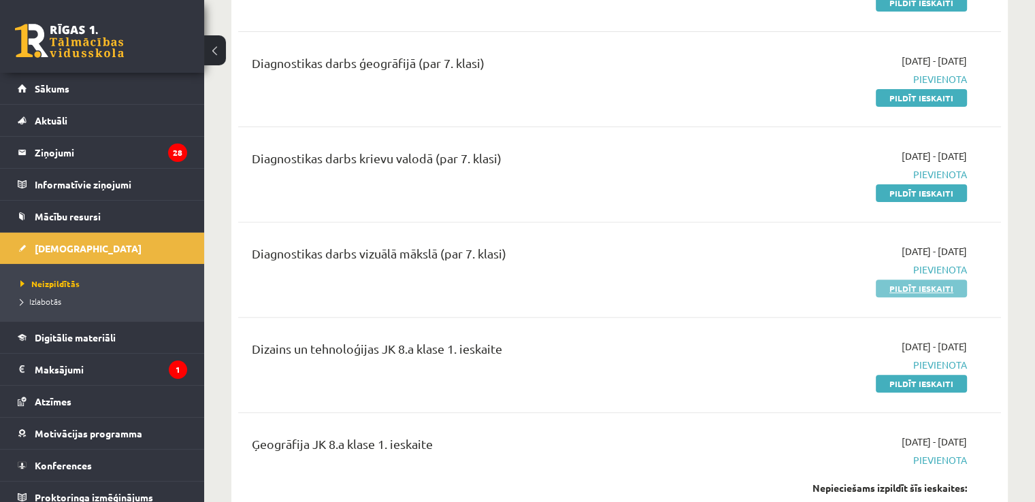
click at [886, 292] on link "Pildīt ieskaiti" at bounding box center [921, 289] width 91 height 18
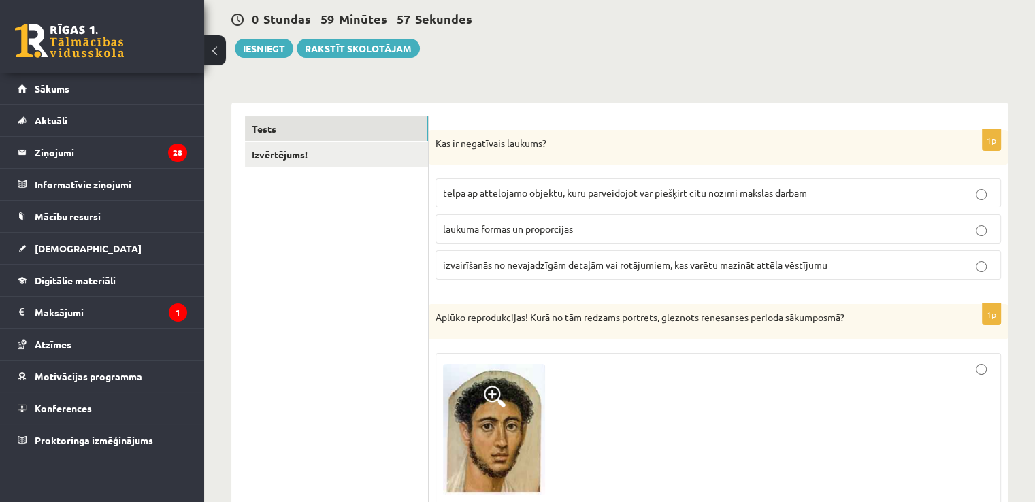
scroll to position [95, 0]
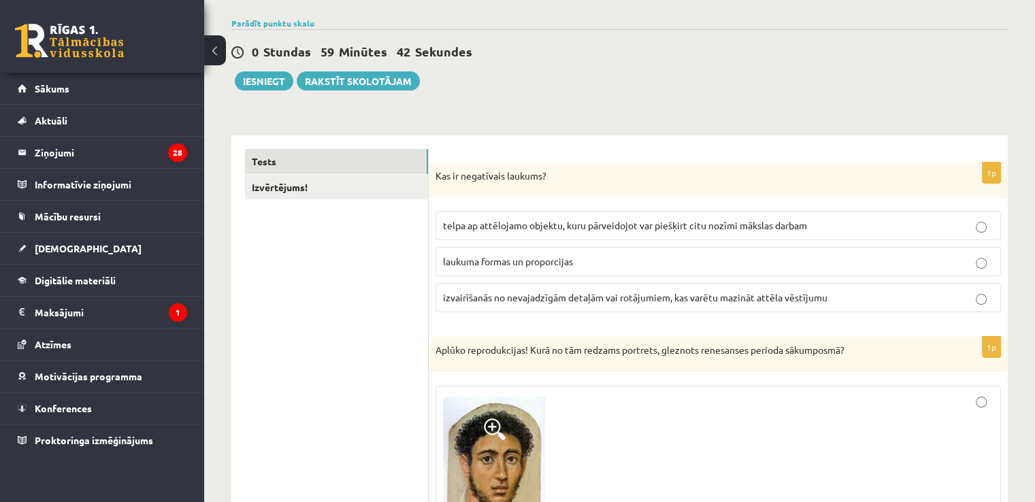
click at [554, 229] on span "telpa ap attēlojamo objektu, kuru pārveidojot var piešķirt citu nozīmi mākslas …" at bounding box center [625, 225] width 364 height 12
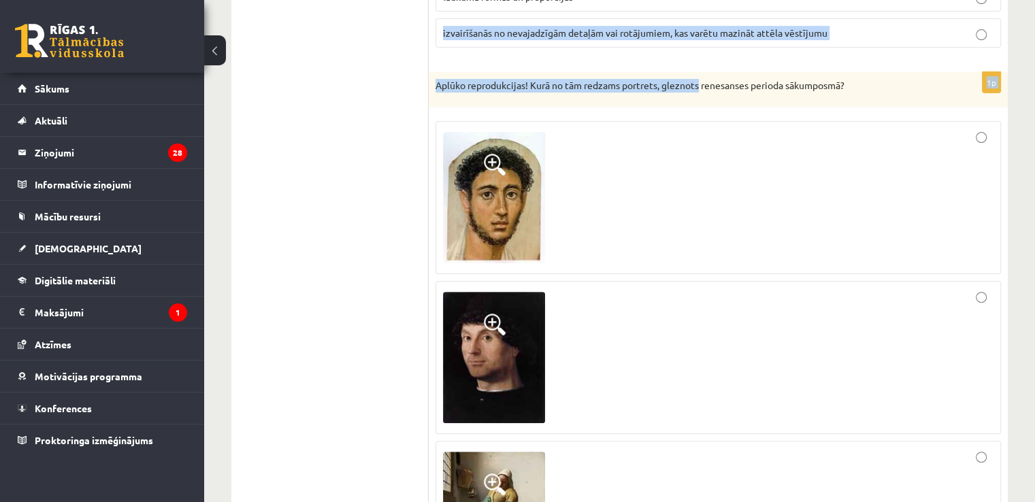
scroll to position [353, 0]
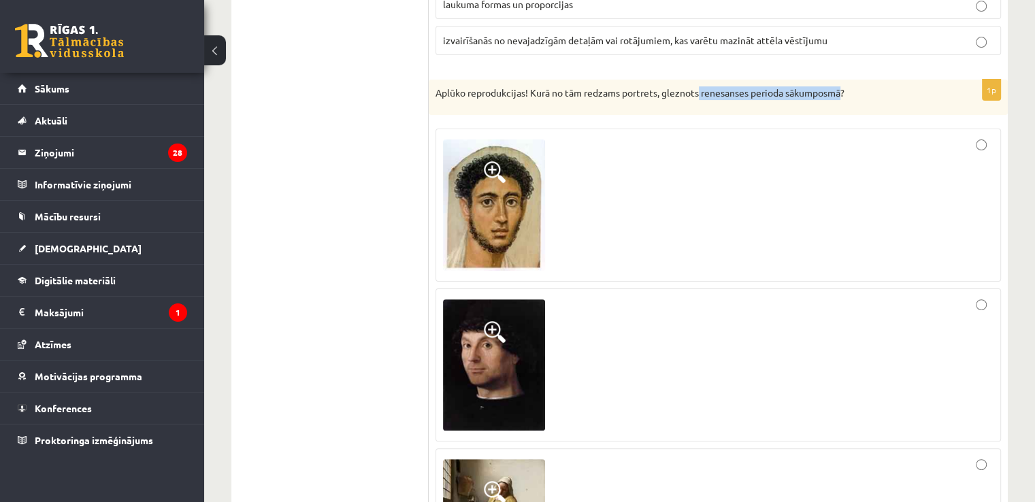
drag, startPoint x: 702, startPoint y: 9, endPoint x: 846, endPoint y: 95, distance: 168.2
click at [846, 99] on p "Aplūko reprodukcijas! Kurā no tām redzams portrets, gleznots renesanses perioda…" at bounding box center [685, 93] width 498 height 14
drag, startPoint x: 624, startPoint y: 93, endPoint x: 846, endPoint y: 89, distance: 222.0
click at [846, 89] on p "Aplūko reprodukcijas! Kurā no tām redzams portrets, gleznots renesanses perioda…" at bounding box center [685, 93] width 498 height 14
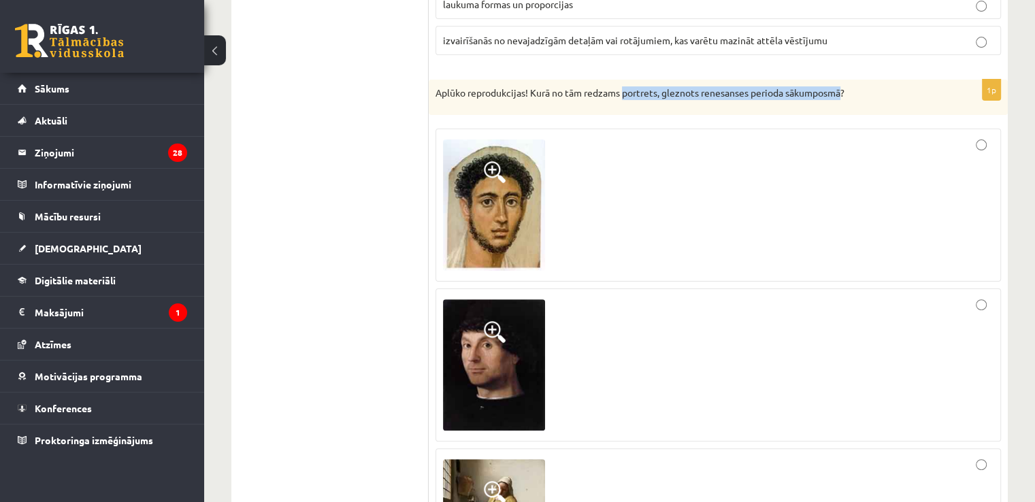
copy p "portrets, gleznots renesanses perioda sākumposmā"
click at [833, 215] on div at bounding box center [718, 205] width 551 height 138
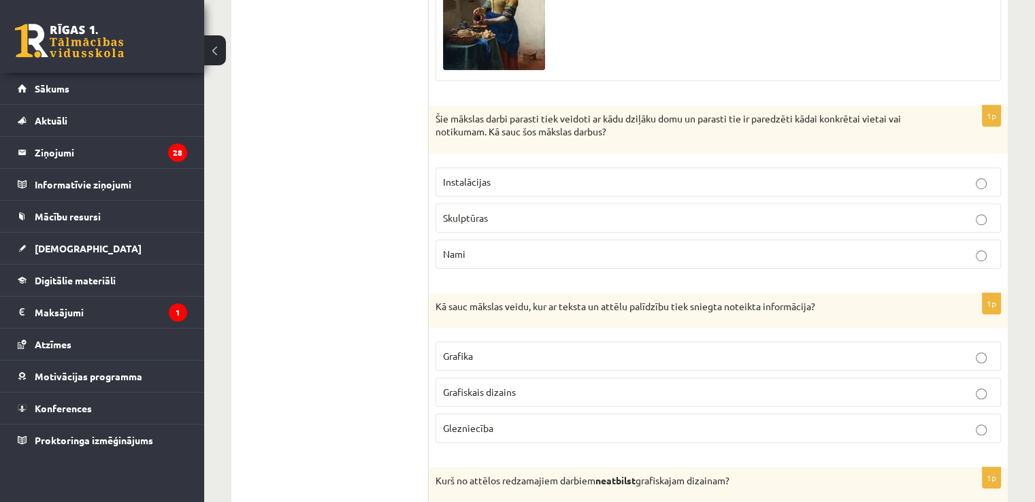
scroll to position [881, 0]
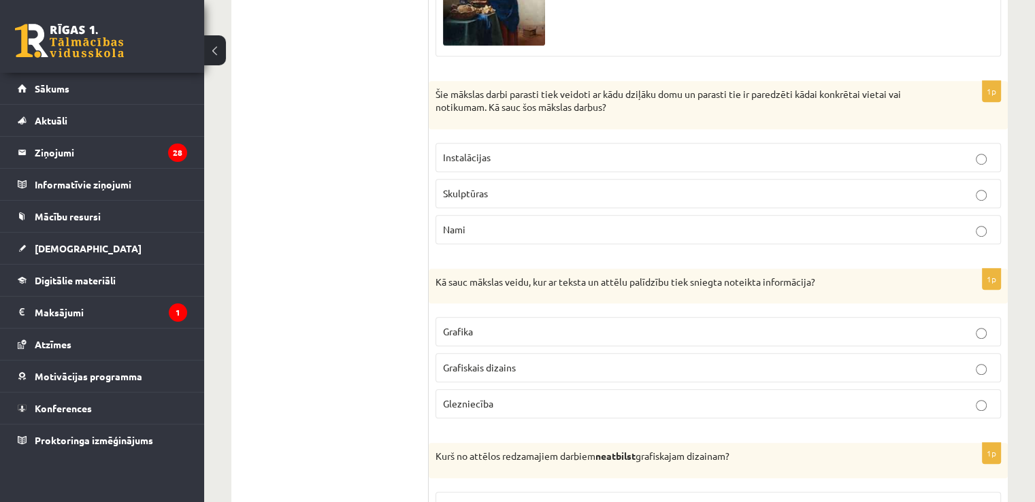
click at [534, 159] on p "Instalācijas" at bounding box center [718, 157] width 551 height 14
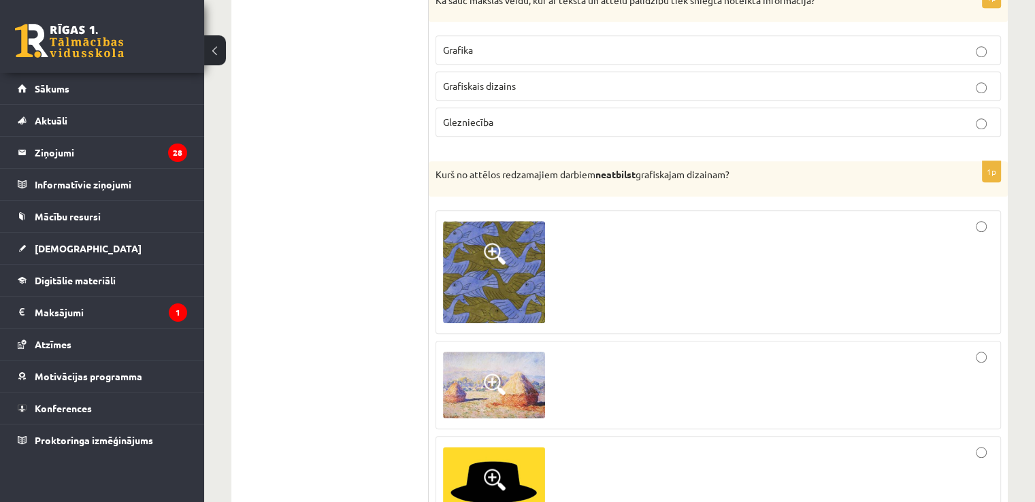
scroll to position [1130, 0]
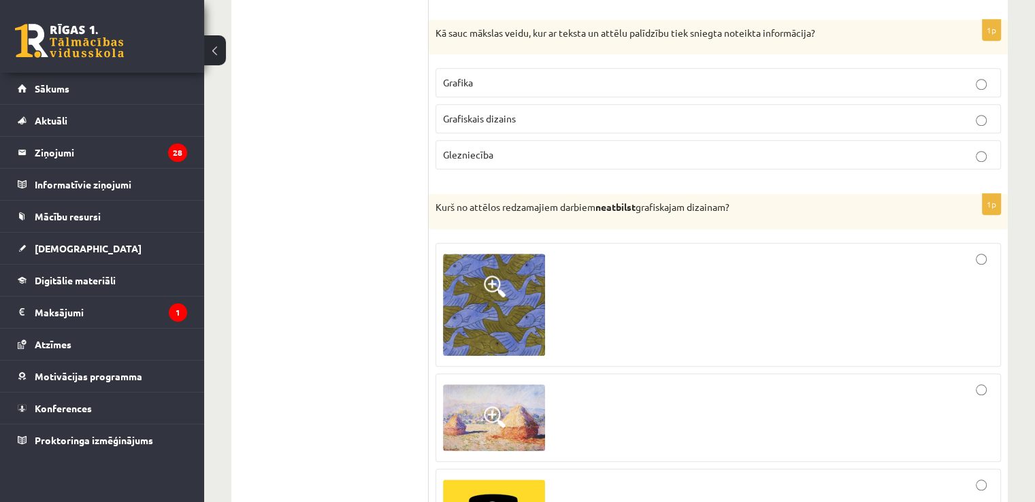
click at [663, 76] on p "Grafika" at bounding box center [718, 83] width 551 height 14
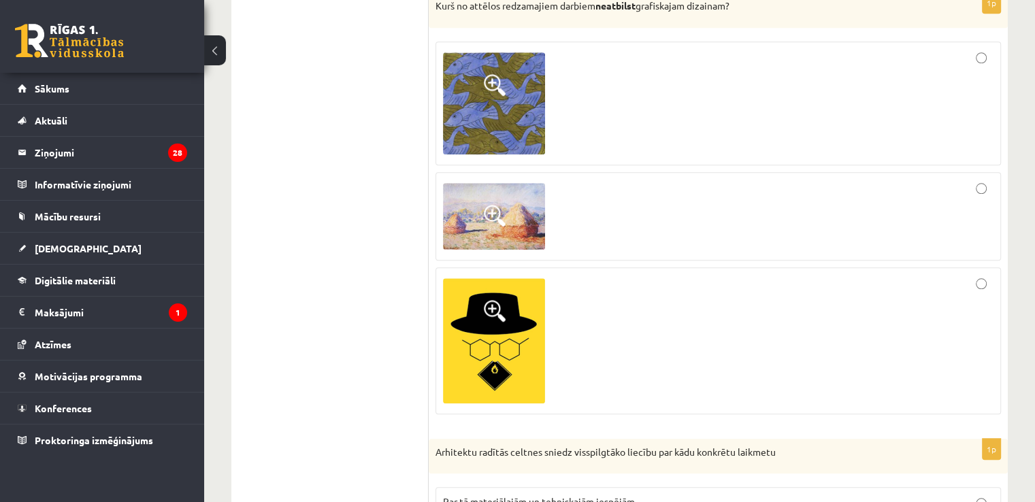
scroll to position [1315, 0]
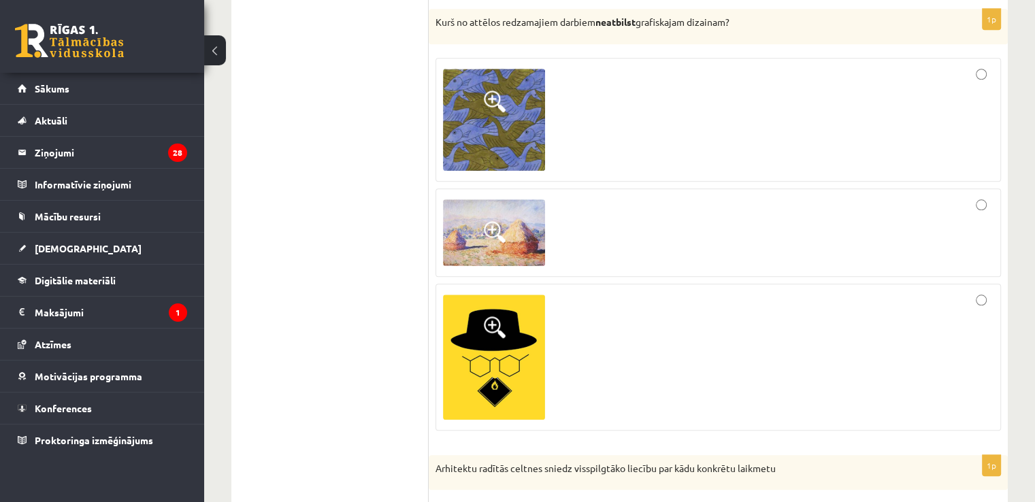
click at [705, 236] on div at bounding box center [718, 233] width 551 height 74
drag, startPoint x: 644, startPoint y: 18, endPoint x: 730, endPoint y: 18, distance: 85.8
click at [730, 18] on p "Kurš no attēlos redzamajiem darbiem neatbilst grafiskajam dizainam?" at bounding box center [685, 23] width 498 height 14
copy p "grafiskajam dizainam"
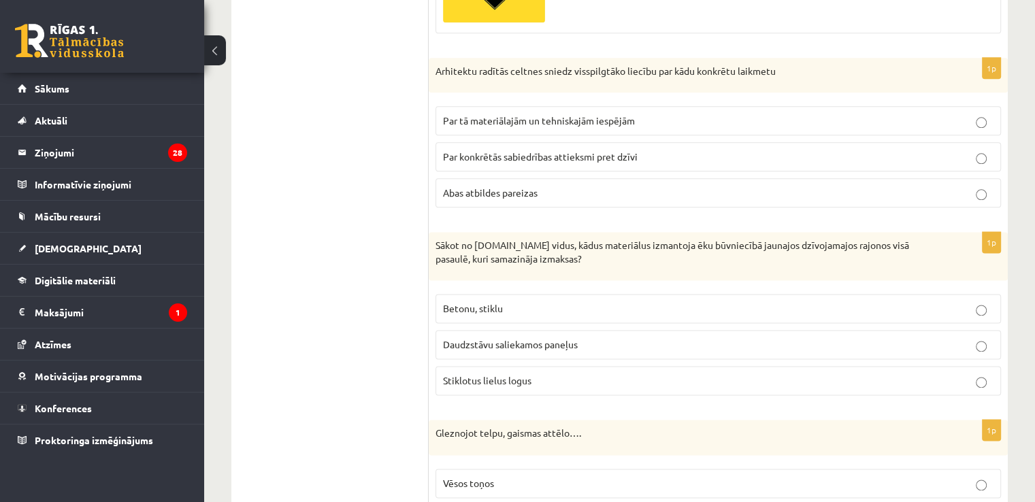
scroll to position [1721, 0]
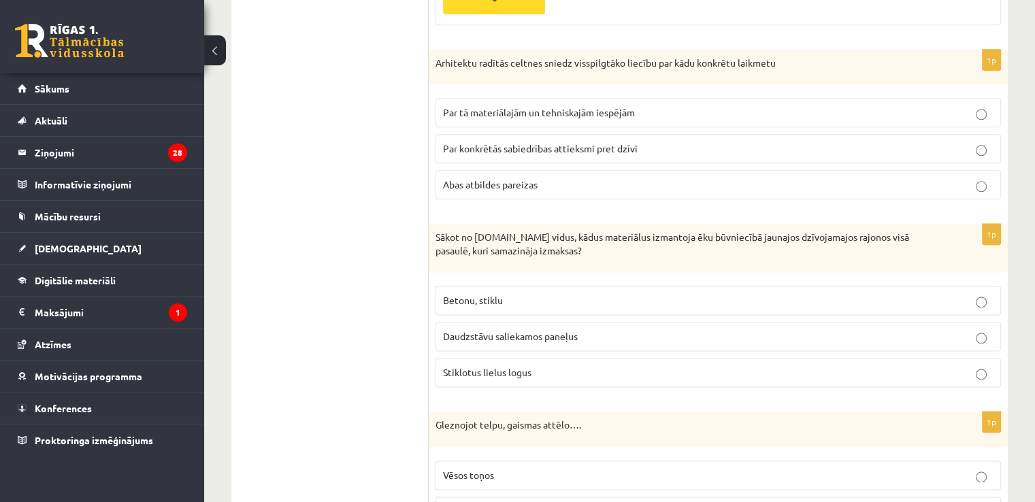
click at [582, 187] on p "Abas atbildes pareizas" at bounding box center [718, 185] width 551 height 14
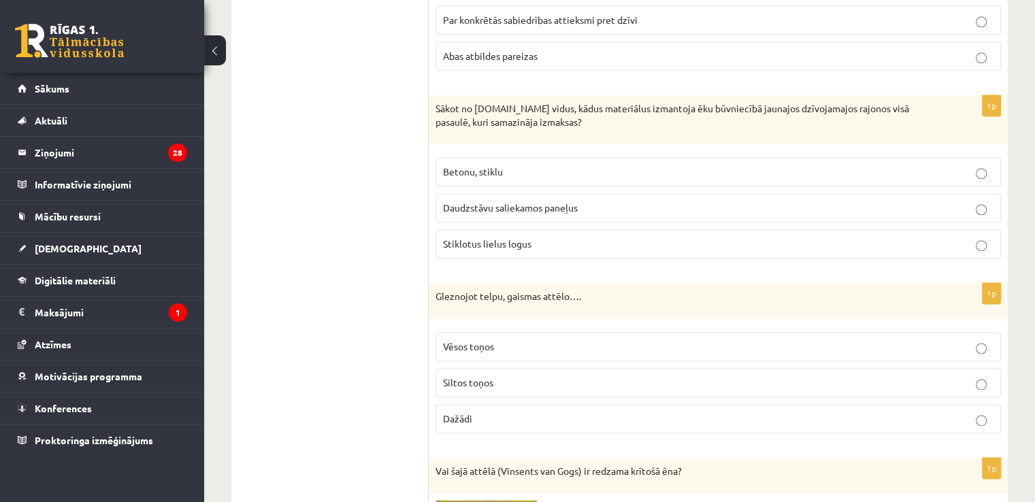
scroll to position [1891, 0]
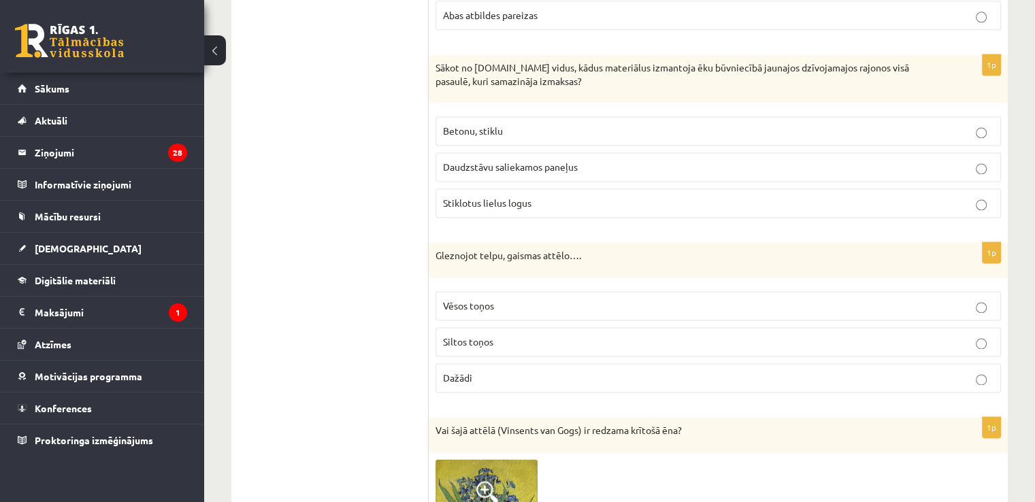
click at [558, 130] on p "Betonu, stiklu" at bounding box center [718, 131] width 551 height 14
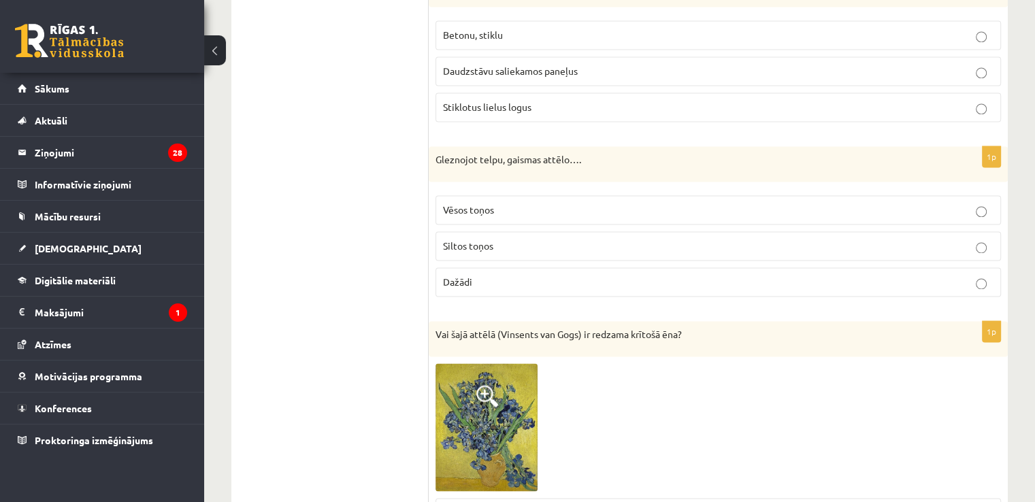
scroll to position [2085, 0]
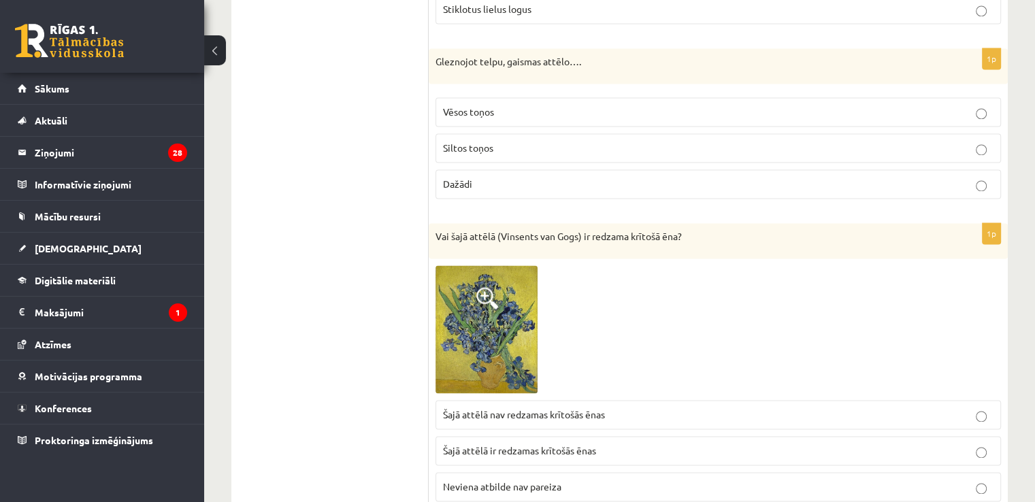
click at [515, 148] on p "Siltos toņos" at bounding box center [718, 148] width 551 height 14
click at [607, 184] on p "Dažādi" at bounding box center [718, 184] width 551 height 14
click at [516, 142] on p "Siltos toņos" at bounding box center [718, 148] width 551 height 14
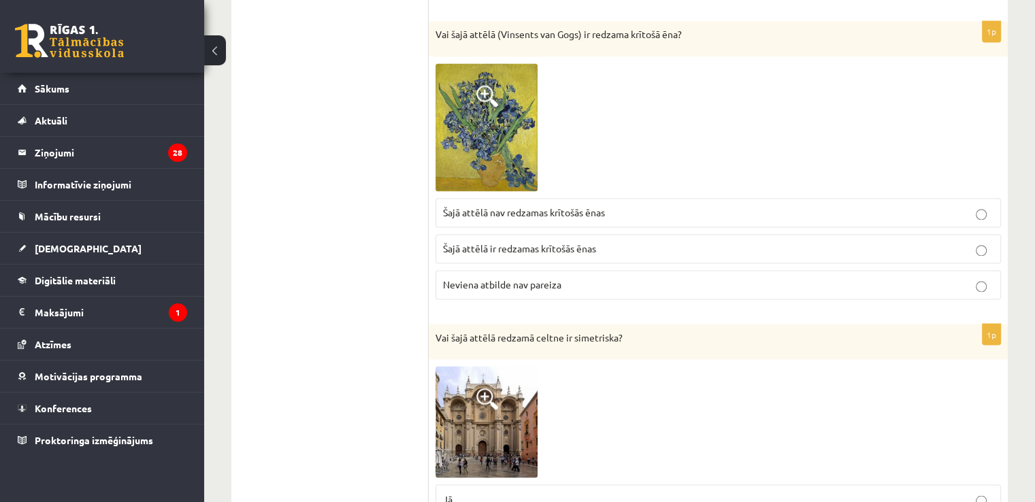
scroll to position [2270, 0]
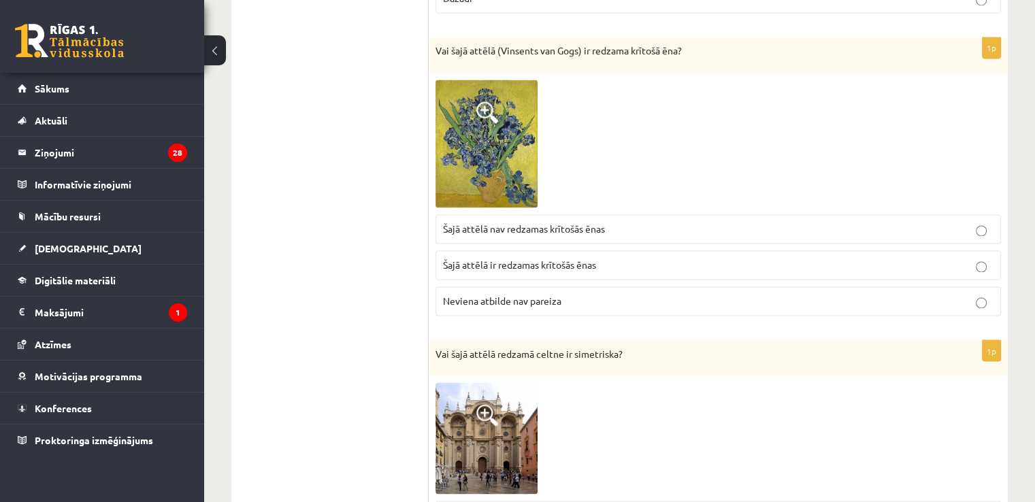
click at [547, 225] on span "Šajā attēlā nav redzamas krītošās ēnas" at bounding box center [524, 229] width 162 height 12
click at [489, 91] on img at bounding box center [487, 144] width 102 height 129
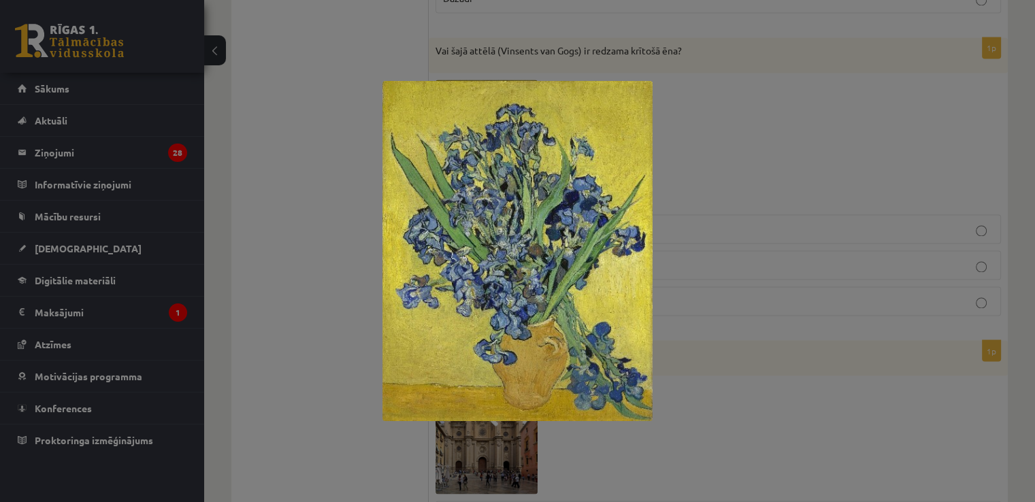
click at [839, 167] on div at bounding box center [517, 251] width 1035 height 502
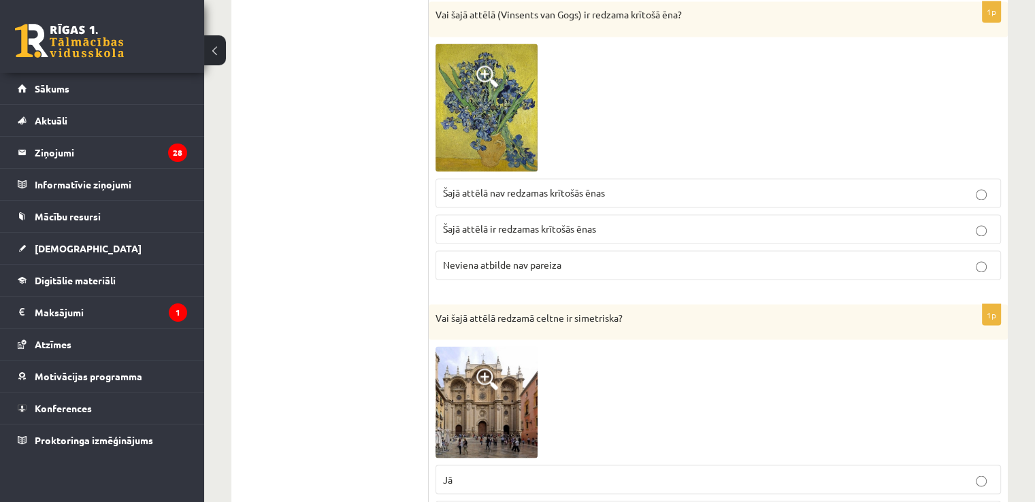
scroll to position [2249, 0]
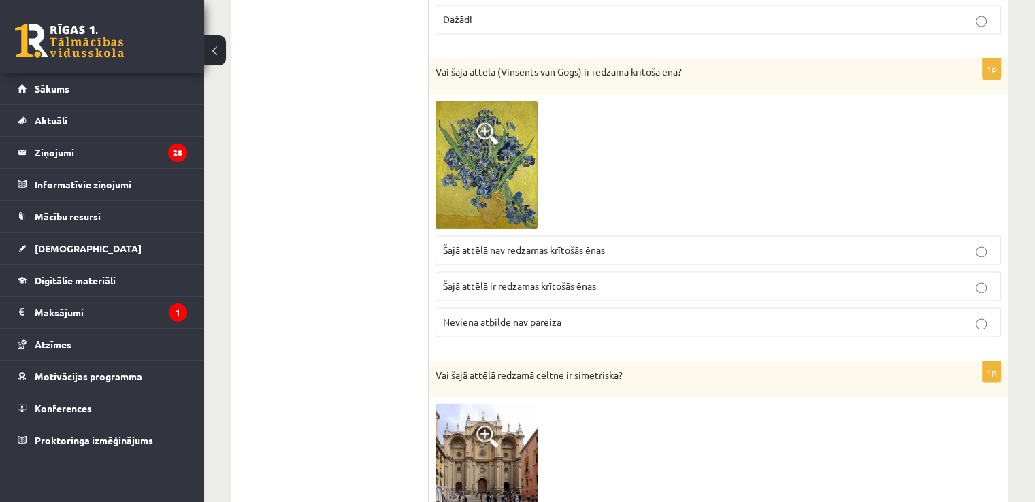
click at [501, 144] on img at bounding box center [487, 165] width 102 height 129
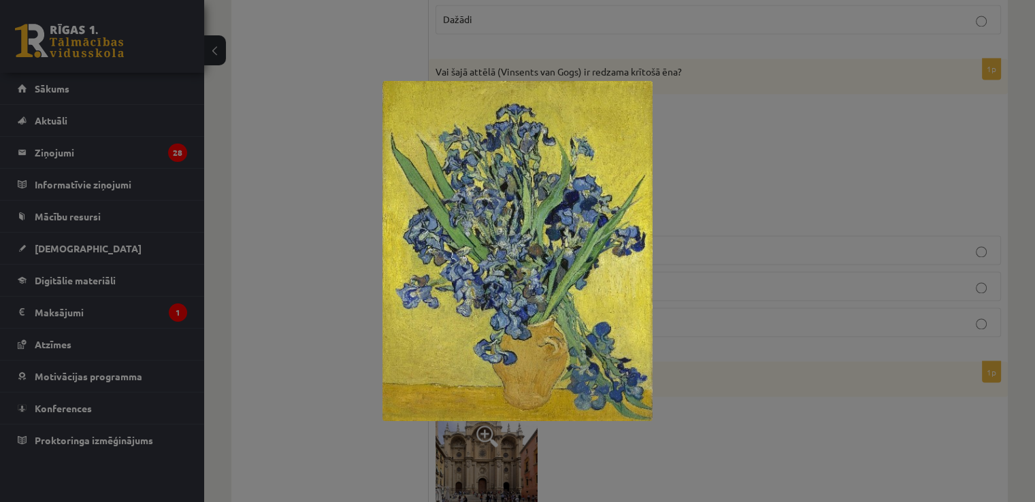
click at [728, 199] on div at bounding box center [517, 251] width 1035 height 502
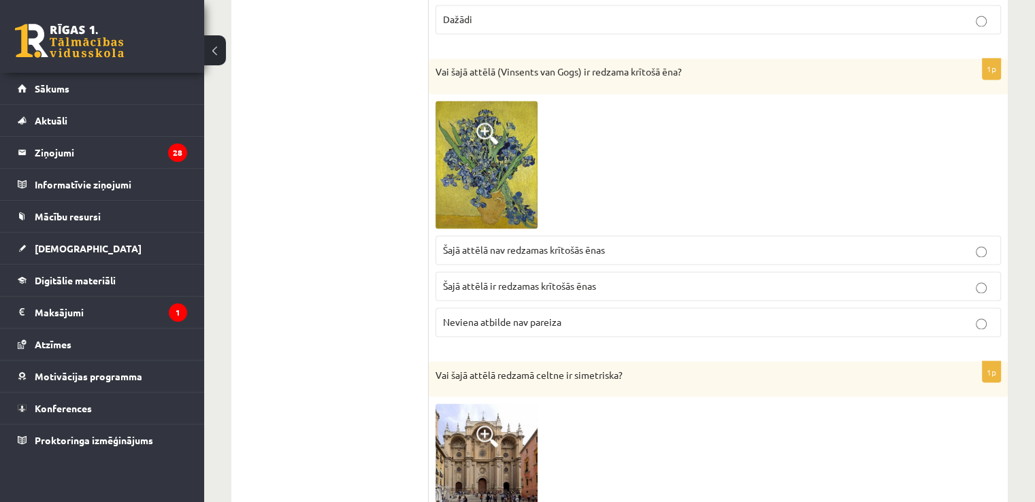
drag, startPoint x: 575, startPoint y: 308, endPoint x: 583, endPoint y: 306, distance: 8.6
click at [575, 315] on p "Neviena atbilde nav pareiza" at bounding box center [718, 322] width 551 height 14
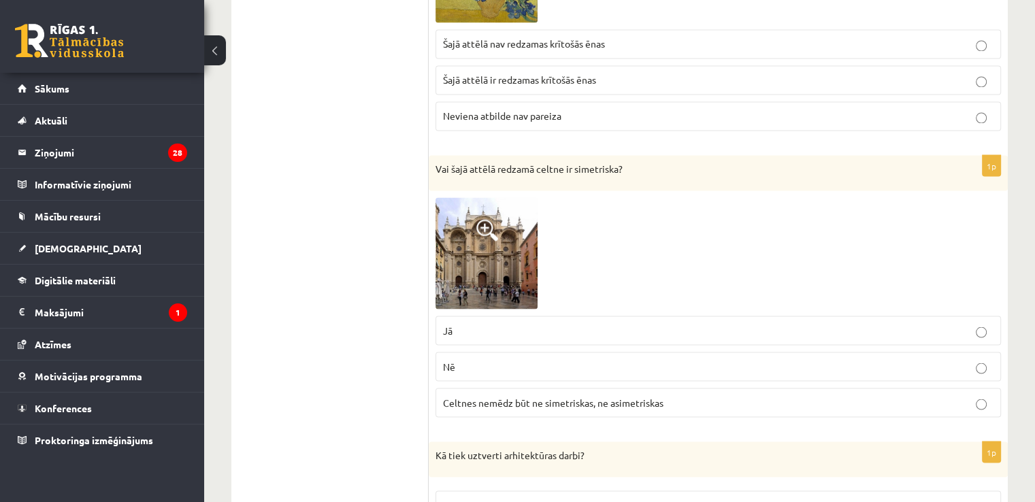
scroll to position [2529, 0]
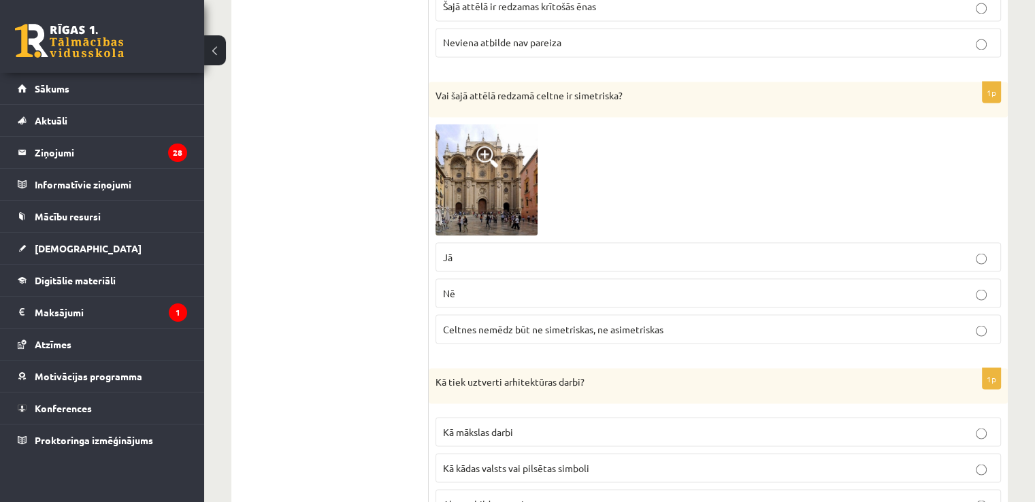
click at [595, 258] on label "Jā" at bounding box center [719, 256] width 566 height 29
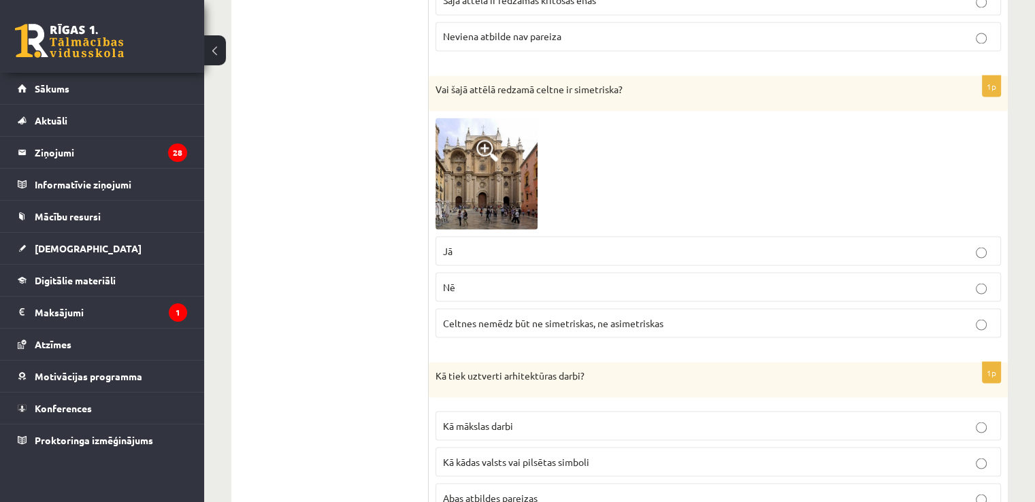
click at [496, 143] on span at bounding box center [488, 151] width 22 height 22
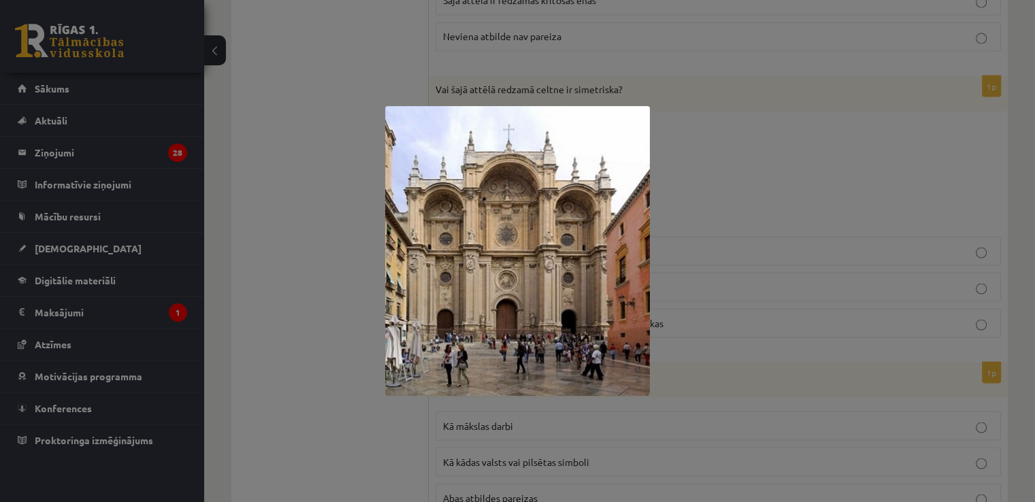
click at [820, 167] on div at bounding box center [517, 251] width 1035 height 502
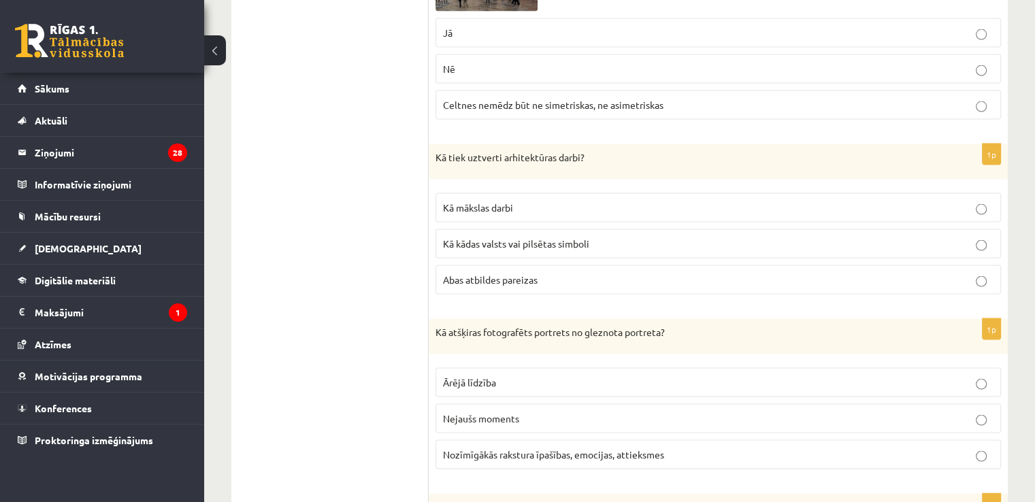
scroll to position [2769, 0]
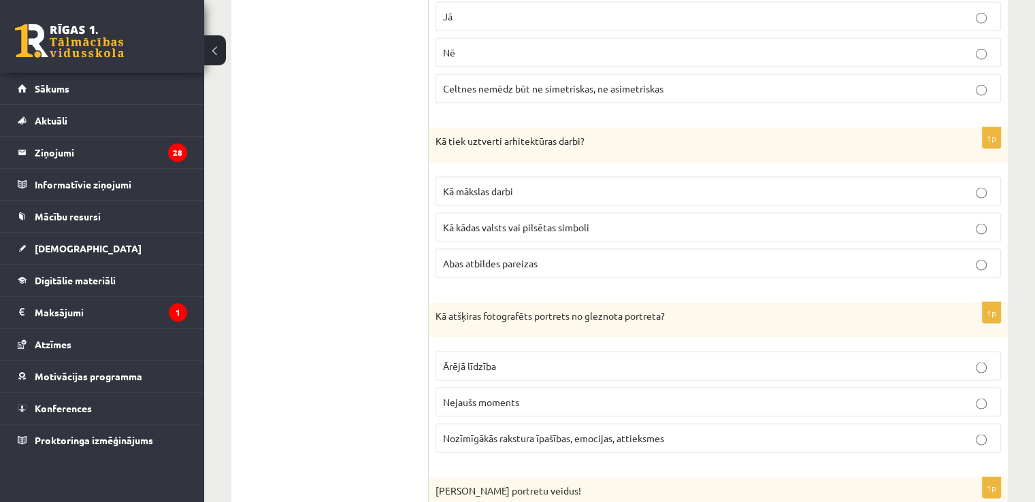
click at [546, 257] on p "Abas atbildes pareizas" at bounding box center [718, 264] width 551 height 14
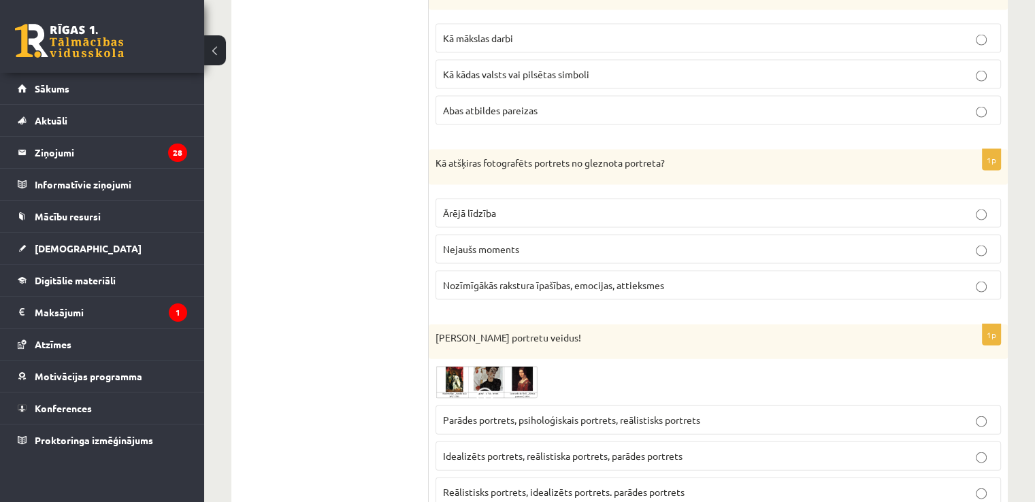
scroll to position [2890, 0]
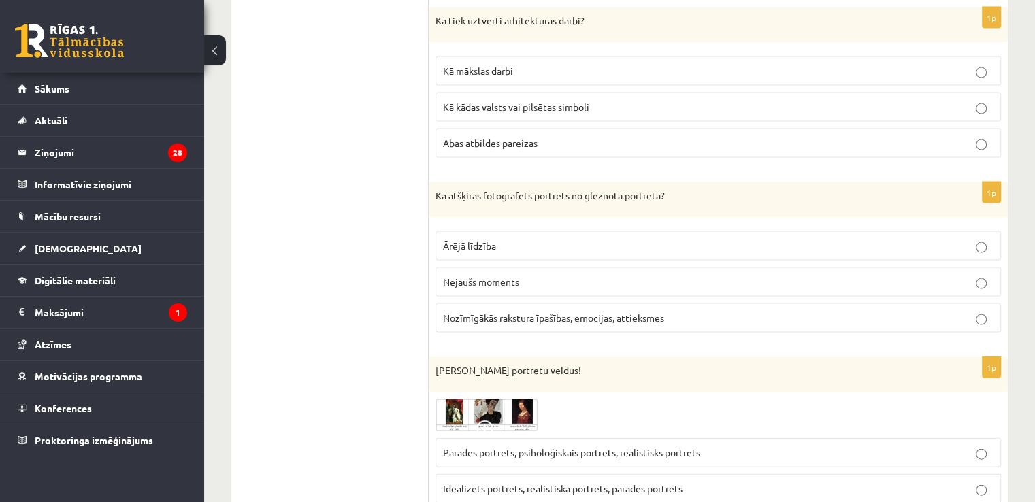
click at [560, 246] on label "Ārējā līdzība" at bounding box center [719, 245] width 566 height 29
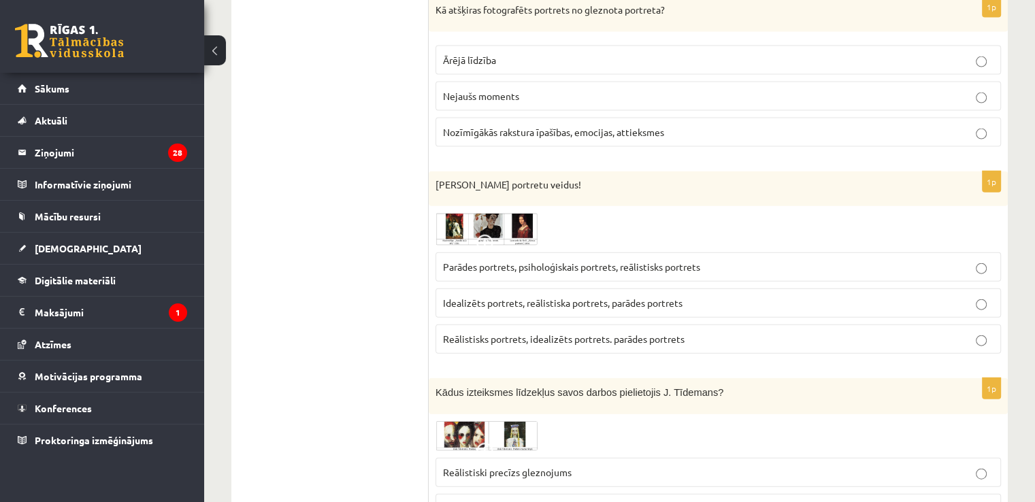
scroll to position [3092, 0]
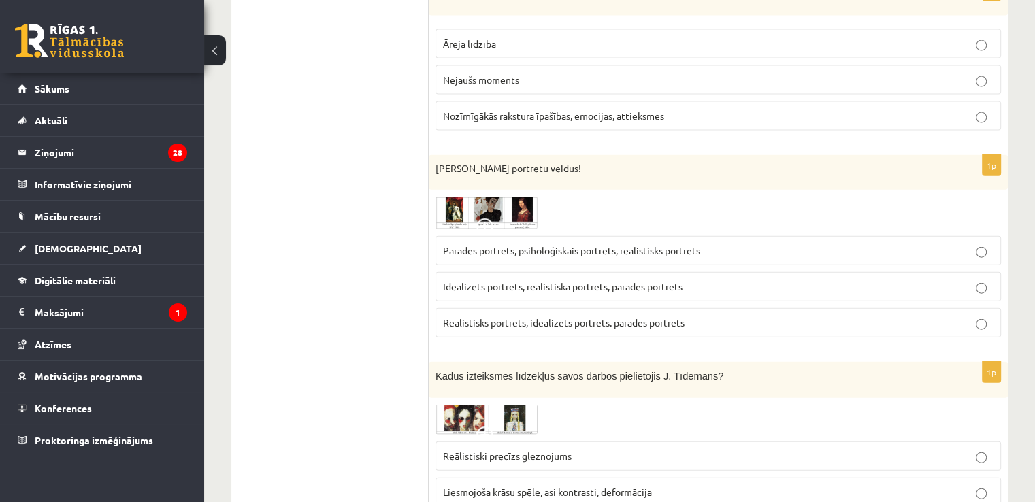
click at [488, 219] on span at bounding box center [488, 230] width 22 height 22
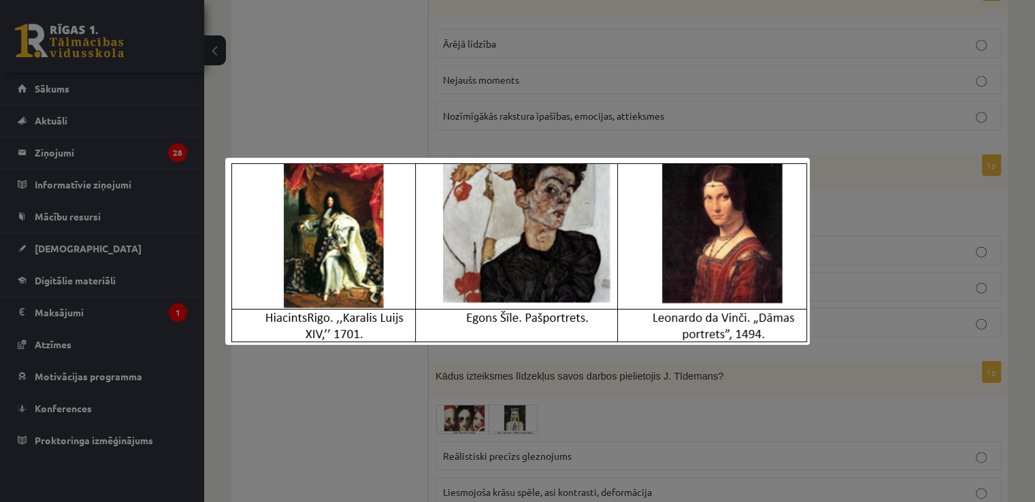
click at [423, 52] on div at bounding box center [517, 251] width 1035 height 502
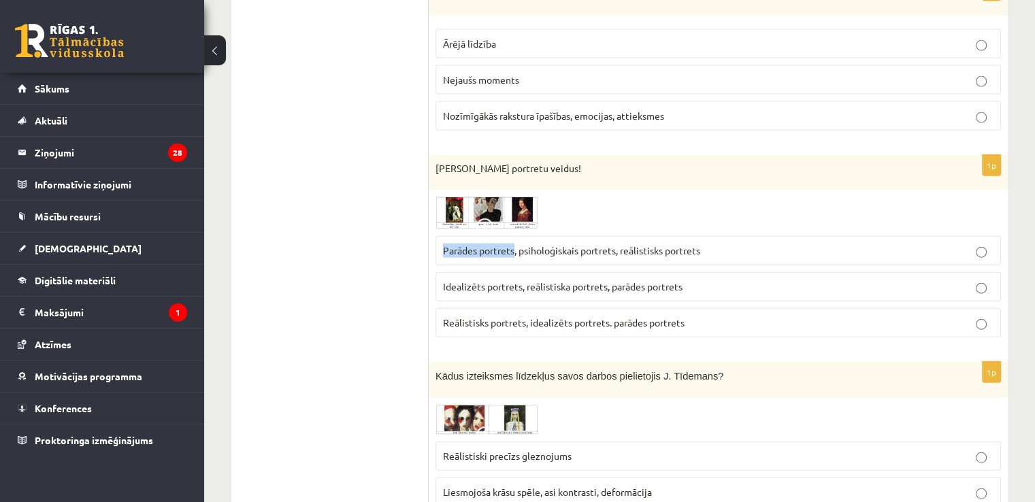
drag, startPoint x: 440, startPoint y: 240, endPoint x: 515, endPoint y: 247, distance: 75.3
click at [515, 247] on label "Parādes portrets, psiholoģiskais portrets, reālistisks portrets" at bounding box center [719, 250] width 566 height 29
copy span "Parādes portrets"
drag, startPoint x: 521, startPoint y: 240, endPoint x: 613, endPoint y: 254, distance: 92.2
click at [617, 253] on label "Parādes portrets, psiholoģiskais portrets, reālistisks portrets" at bounding box center [719, 250] width 566 height 29
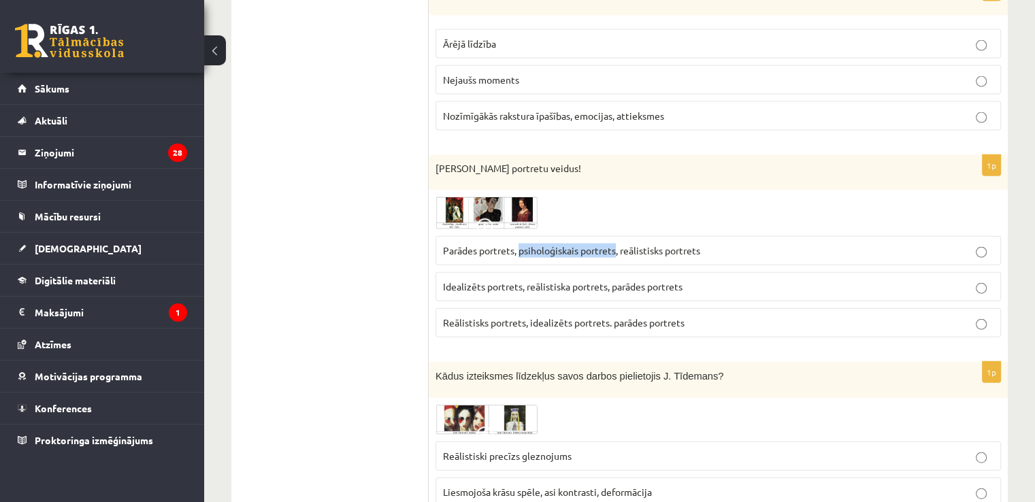
copy span "psiholoģiskais portrets"
click at [465, 197] on img at bounding box center [487, 213] width 102 height 33
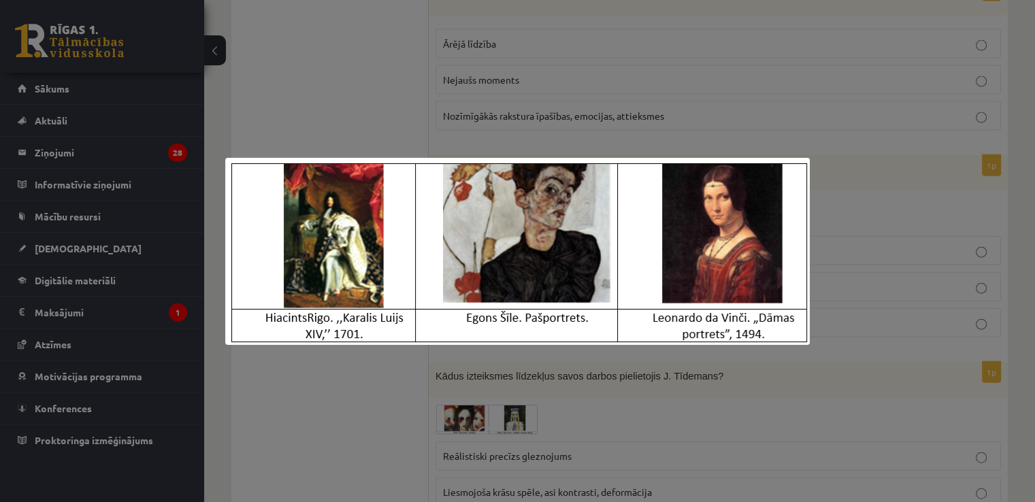
click at [359, 107] on div at bounding box center [517, 251] width 1035 height 502
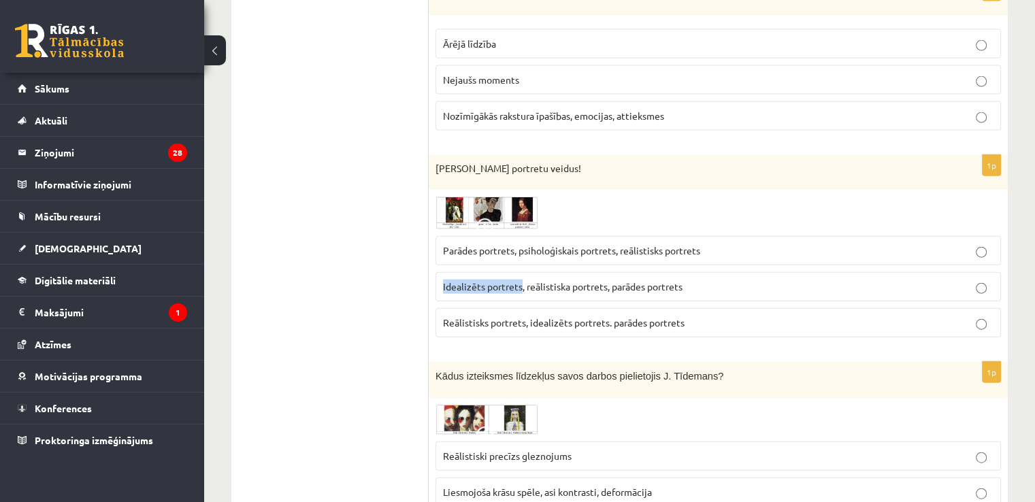
drag, startPoint x: 438, startPoint y: 270, endPoint x: 520, endPoint y: 281, distance: 82.4
click at [520, 281] on label "Idealizēts portrets, reālistiska portrets, parādes portrets" at bounding box center [719, 286] width 566 height 29
copy span "Idealizēts portrets"
drag, startPoint x: 302, startPoint y: 152, endPoint x: 392, endPoint y: 156, distance: 89.9
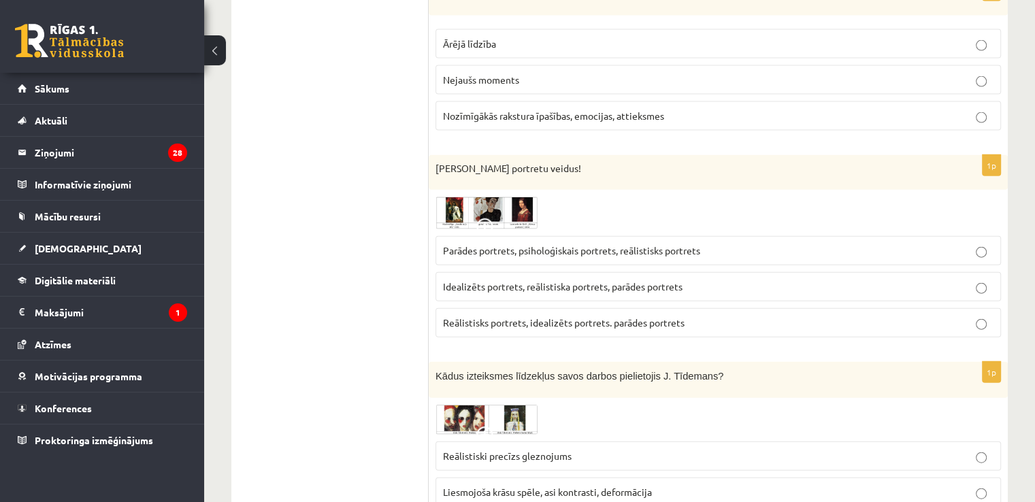
click at [468, 210] on img at bounding box center [487, 213] width 102 height 33
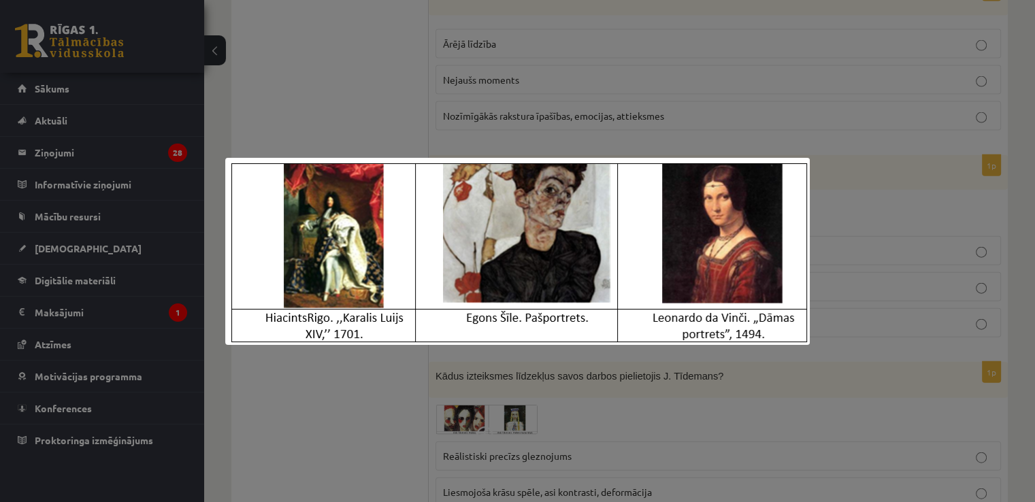
click at [294, 109] on div at bounding box center [517, 251] width 1035 height 502
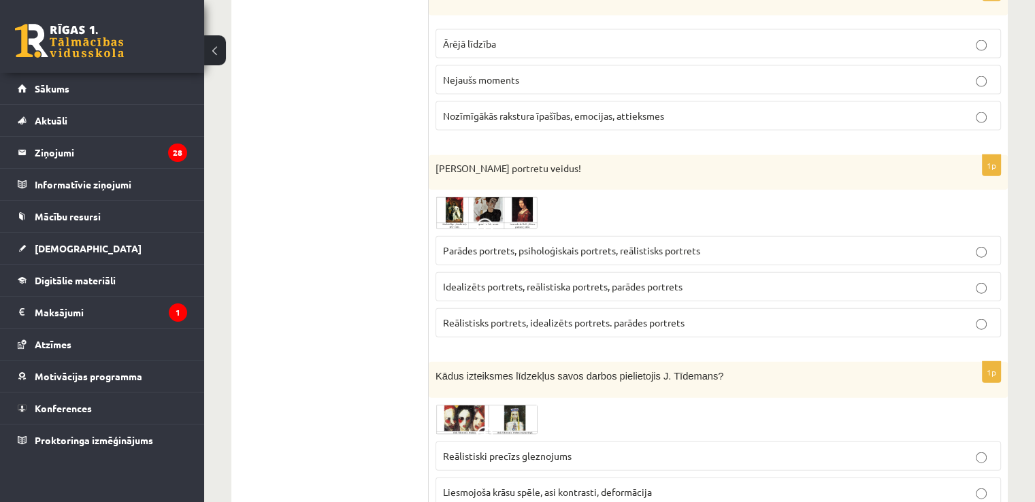
click at [530, 244] on span "Parādes portrets, psiholoģiskais portrets, reālistisks portrets" at bounding box center [571, 250] width 257 height 12
click at [473, 197] on img at bounding box center [487, 213] width 102 height 33
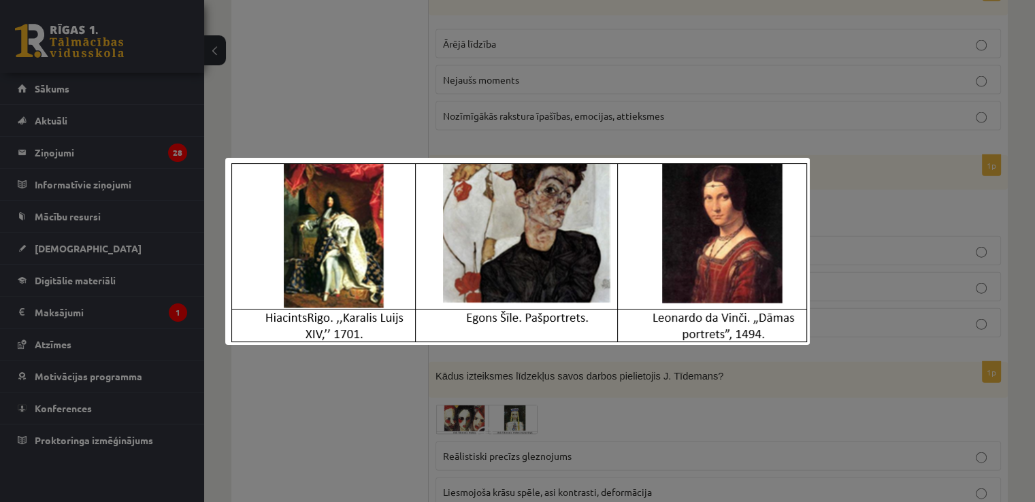
click at [356, 114] on div at bounding box center [517, 251] width 1035 height 502
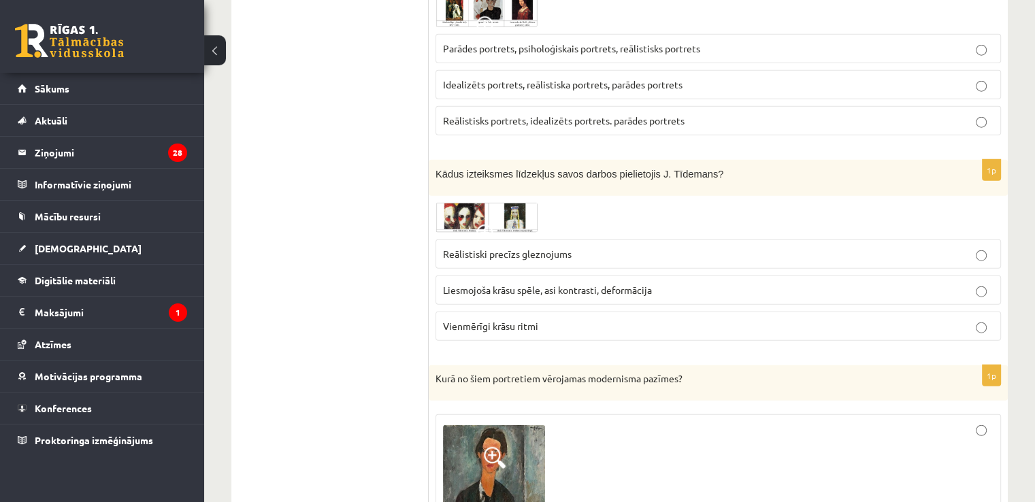
scroll to position [3319, 0]
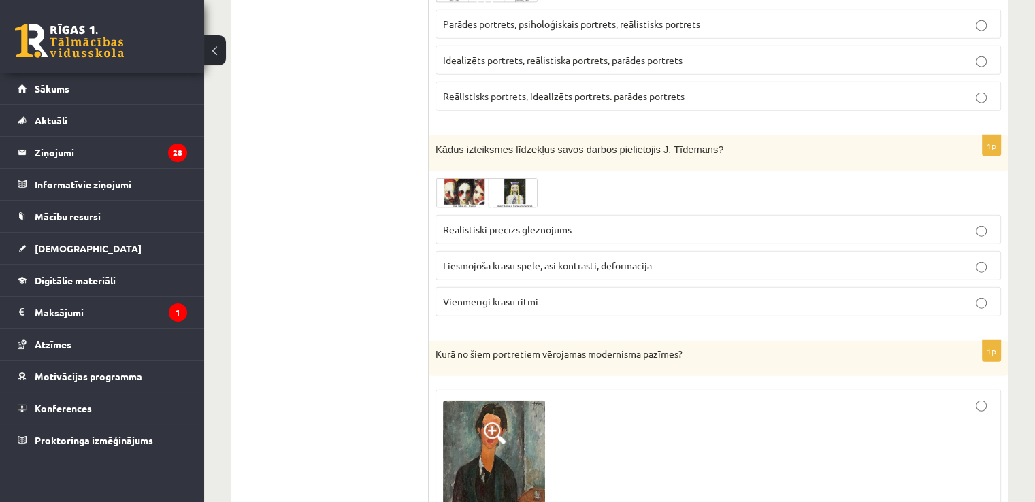
click at [464, 189] on img at bounding box center [487, 193] width 102 height 30
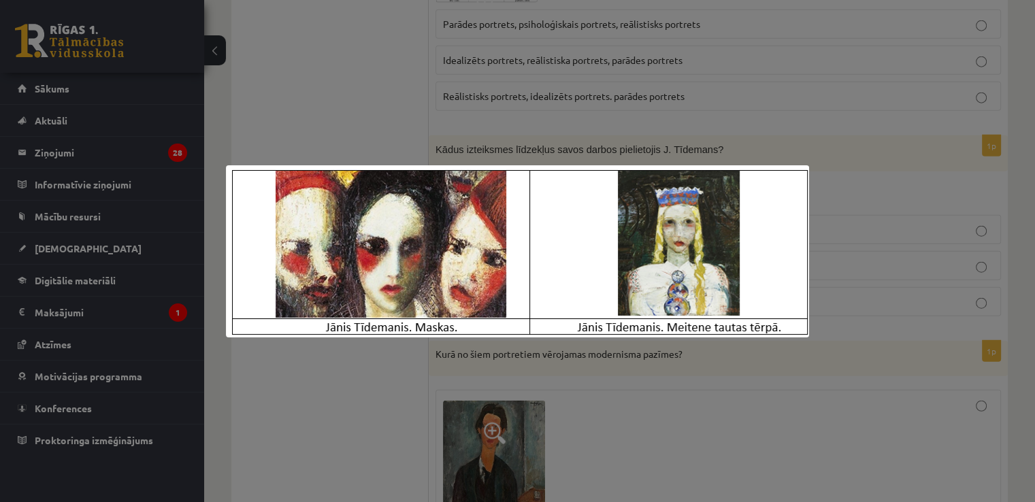
click at [307, 119] on div at bounding box center [517, 251] width 1035 height 502
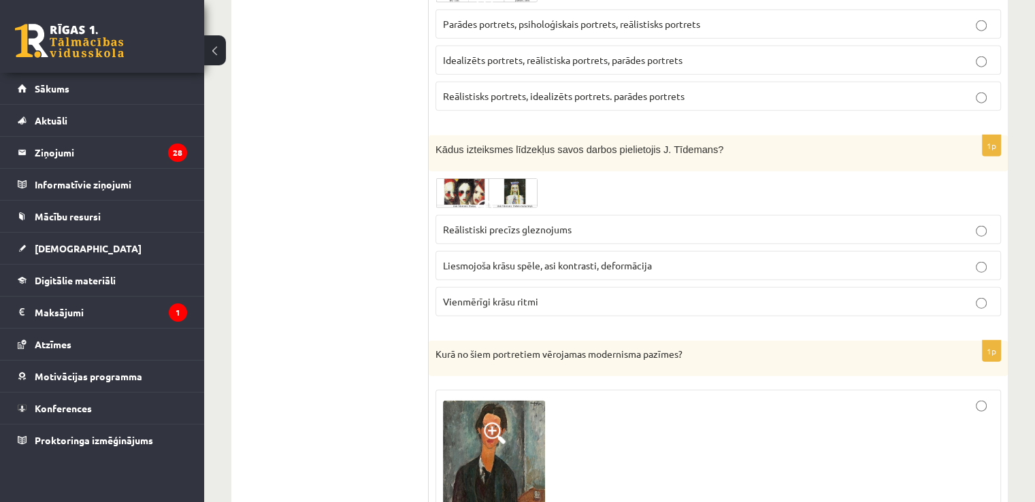
click at [482, 259] on span "Liesmojoša krāsu spēle, asi kontrasti, deformācija" at bounding box center [547, 265] width 209 height 12
click at [473, 180] on img at bounding box center [487, 193] width 102 height 30
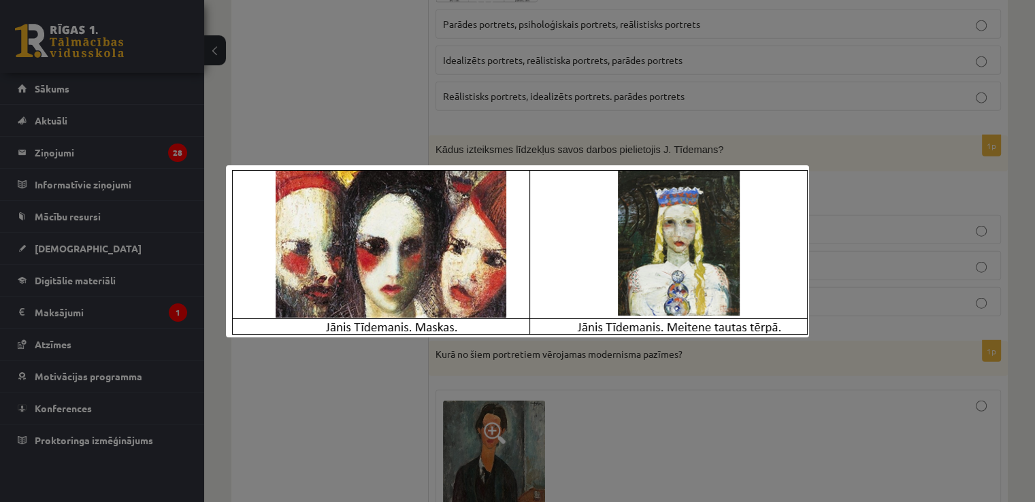
click at [329, 123] on div at bounding box center [517, 251] width 1035 height 502
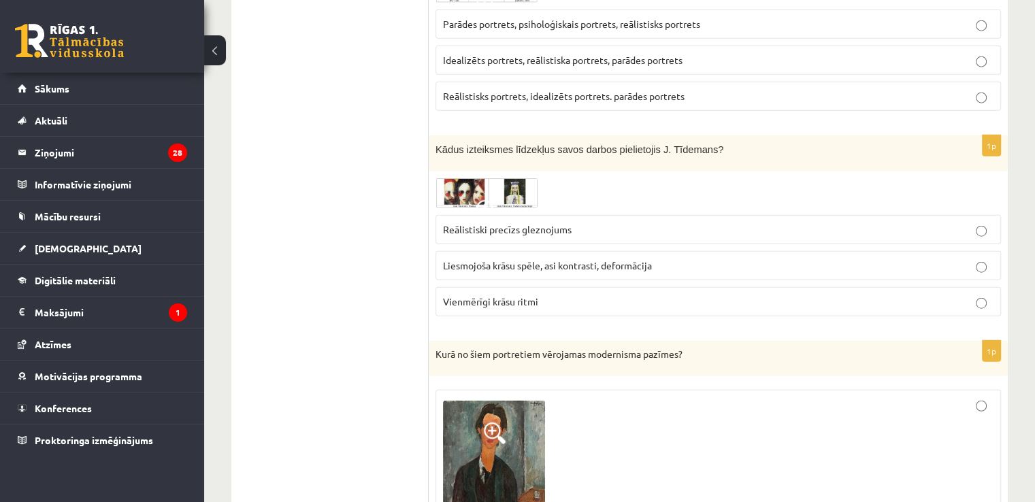
click at [470, 178] on img at bounding box center [487, 193] width 102 height 30
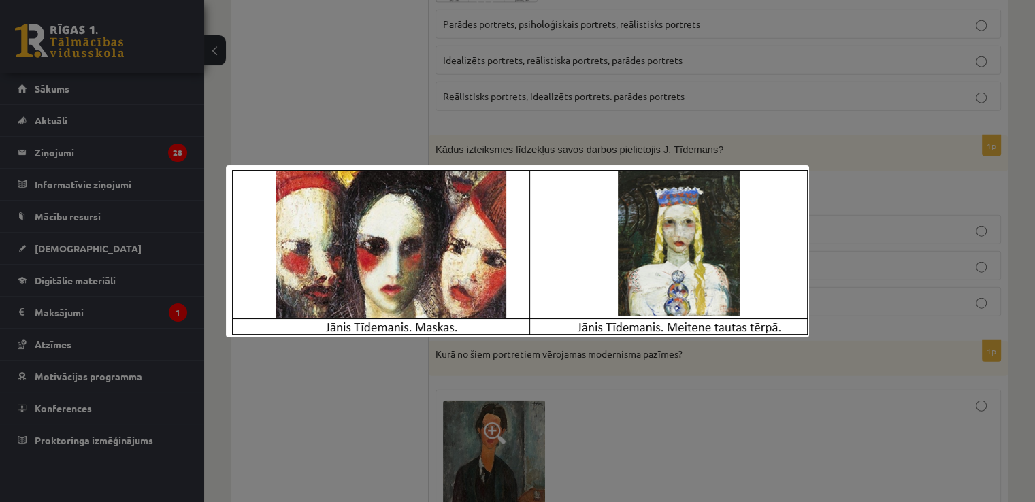
click at [361, 100] on div at bounding box center [517, 251] width 1035 height 502
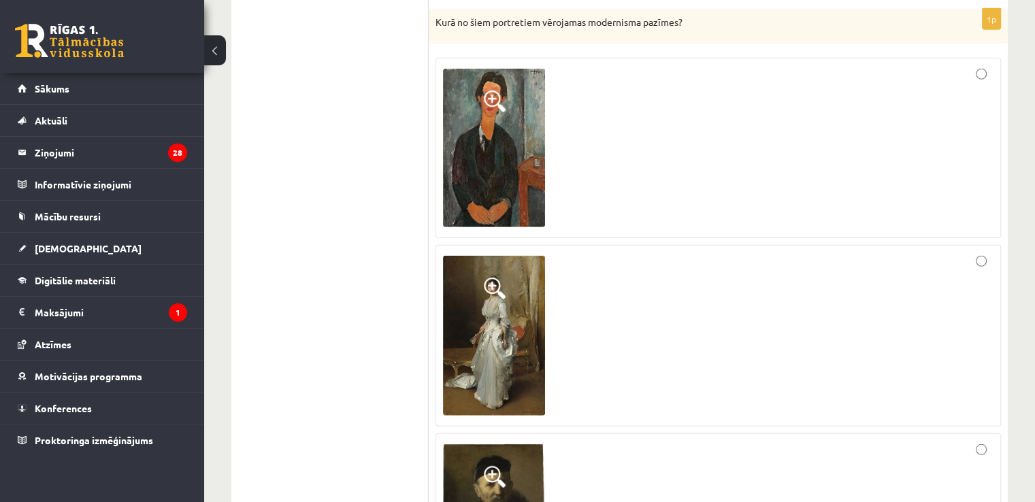
scroll to position [3633, 0]
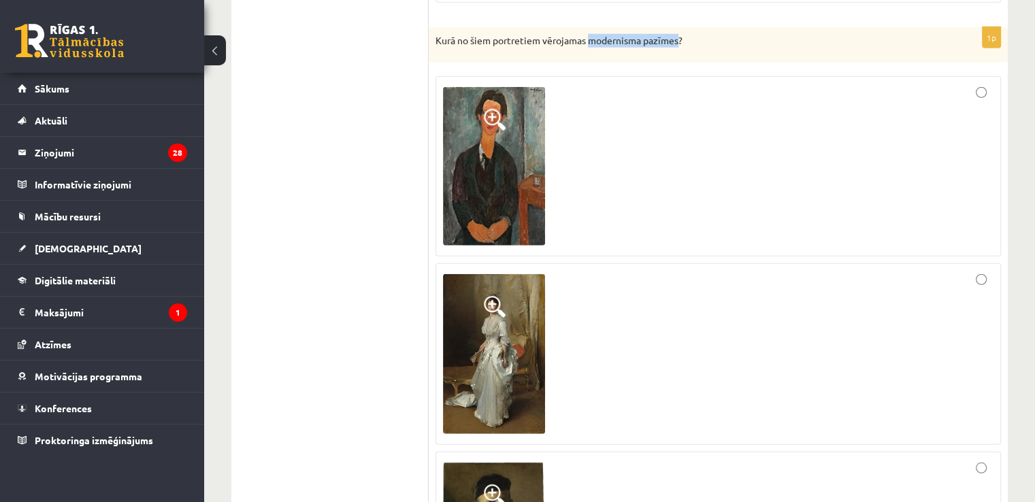
drag, startPoint x: 590, startPoint y: 29, endPoint x: 681, endPoint y: 28, distance: 90.5
click at [681, 34] on p "Kurā no šiem portretiem vērojamas modernisma pazīmes?" at bounding box center [685, 41] width 498 height 14
copy p "modernisma pazīmes"
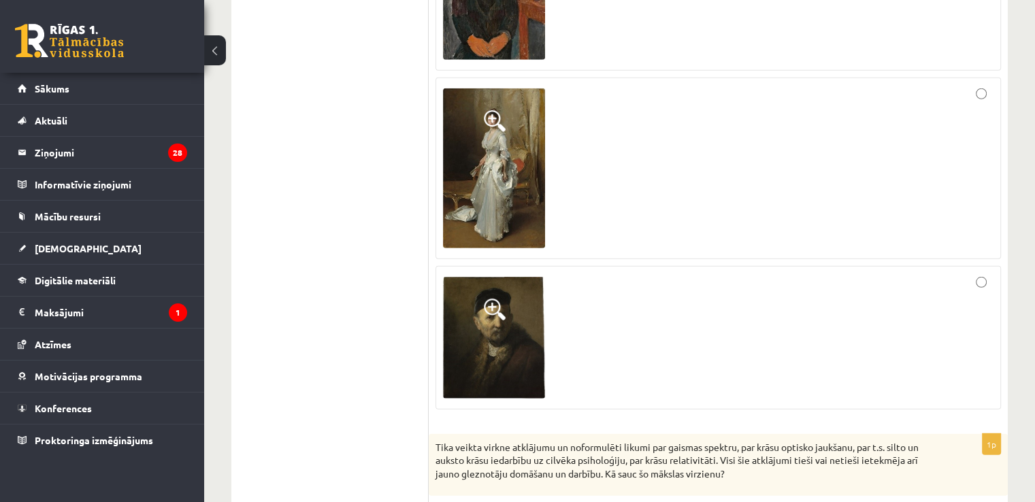
scroll to position [3827, 0]
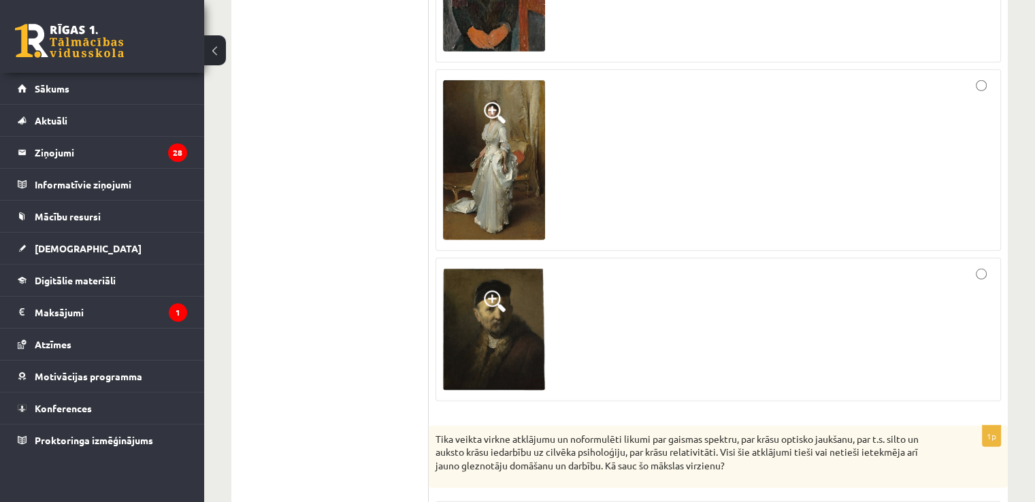
click at [488, 102] on span at bounding box center [495, 113] width 22 height 22
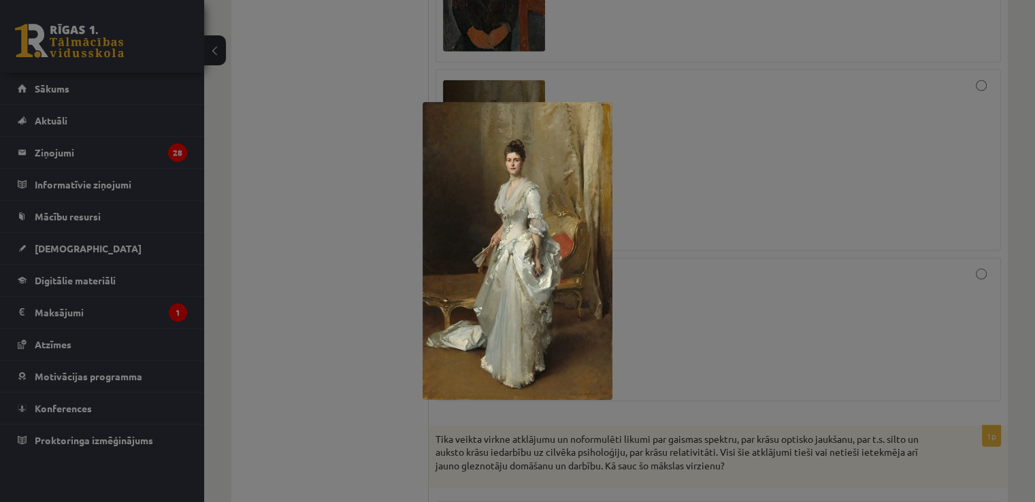
click at [368, 87] on div at bounding box center [517, 251] width 1035 height 502
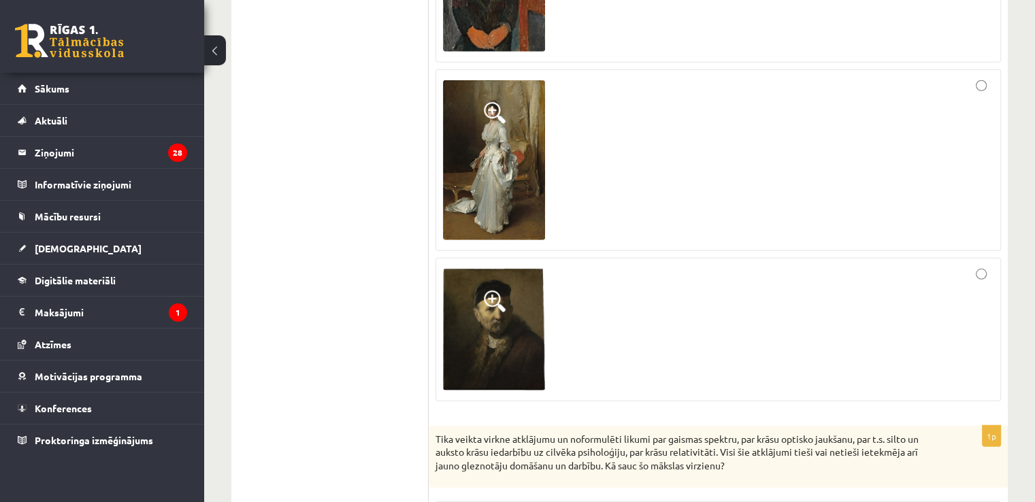
click at [710, 133] on div at bounding box center [718, 160] width 551 height 167
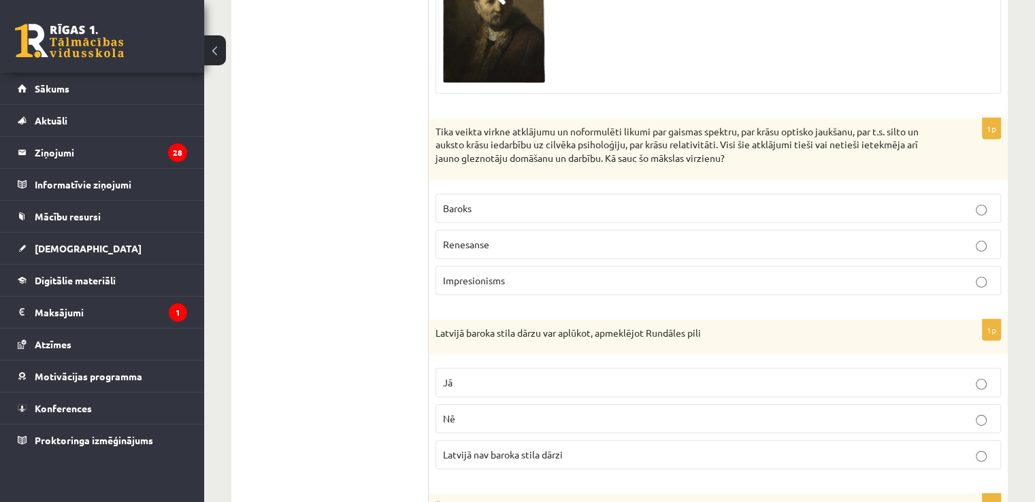
scroll to position [4151, 0]
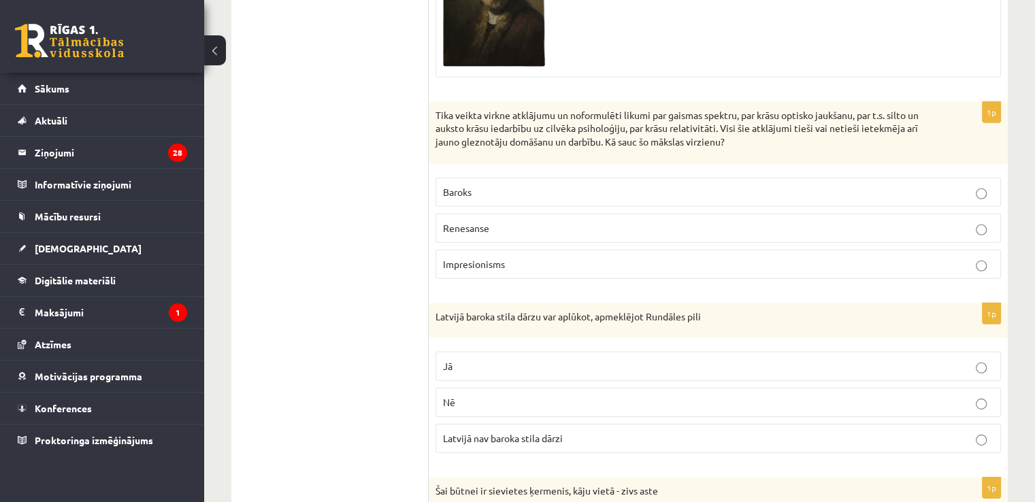
click at [600, 250] on label "Impresionisms" at bounding box center [719, 264] width 566 height 29
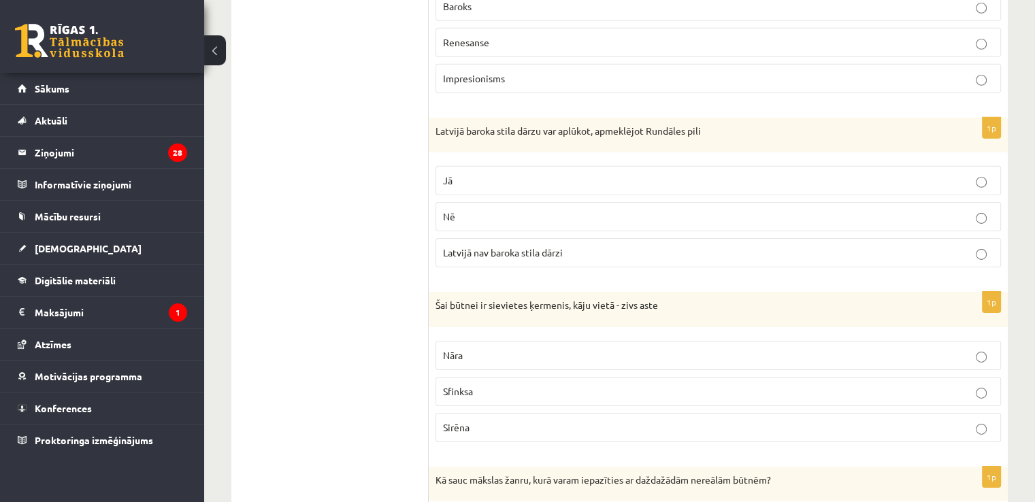
scroll to position [4345, 0]
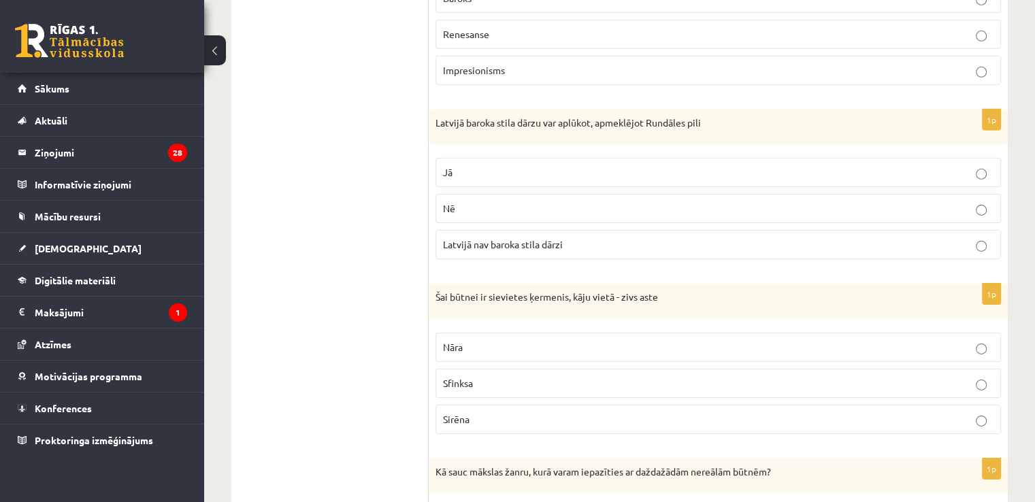
click at [749, 165] on p "Jā" at bounding box center [718, 172] width 551 height 14
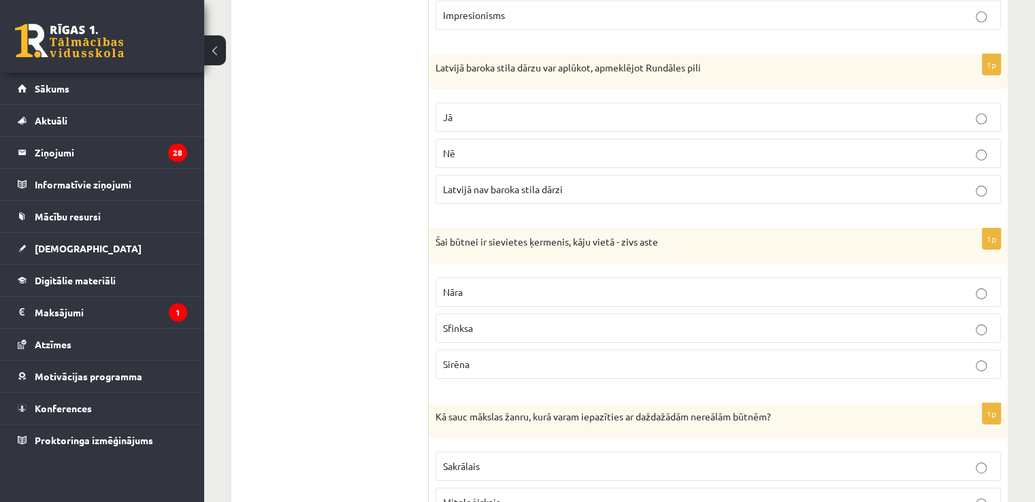
scroll to position [4424, 0]
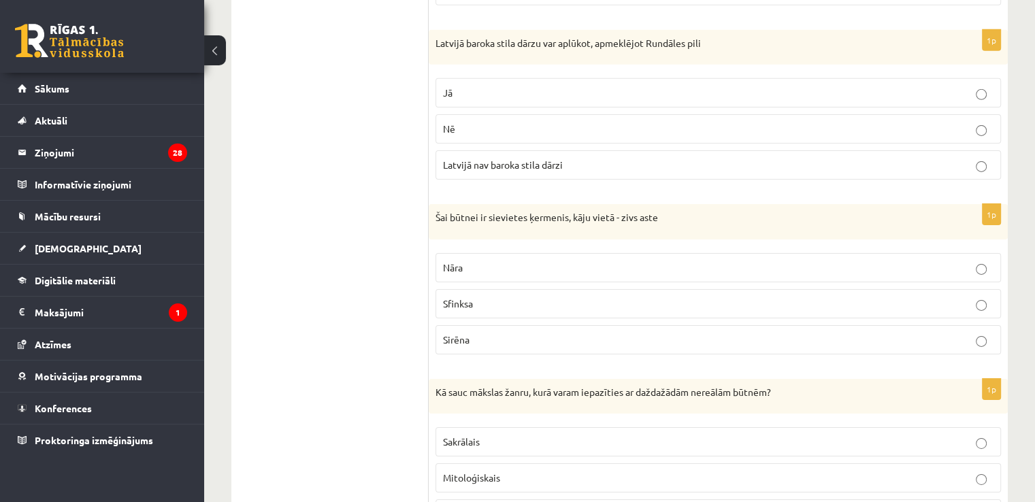
click at [490, 333] on p "Sirēna" at bounding box center [718, 340] width 551 height 14
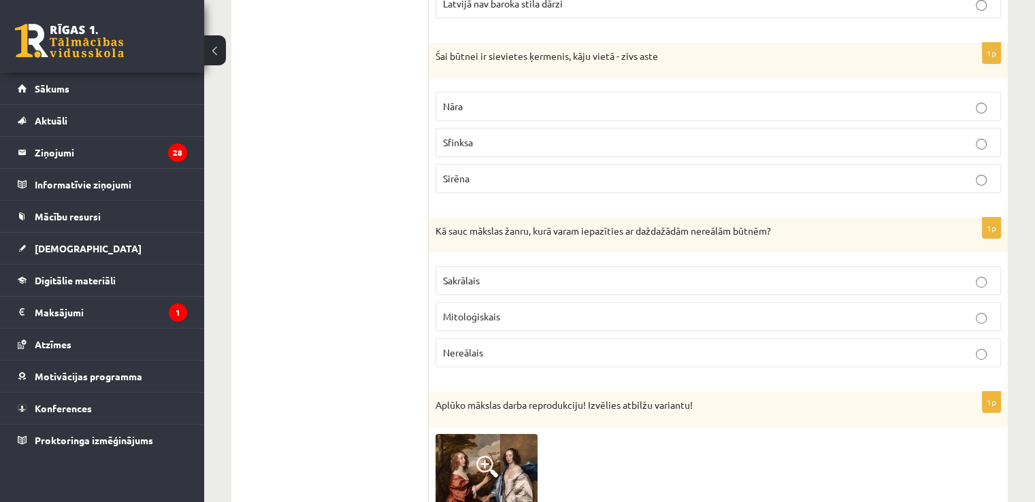
scroll to position [4635, 0]
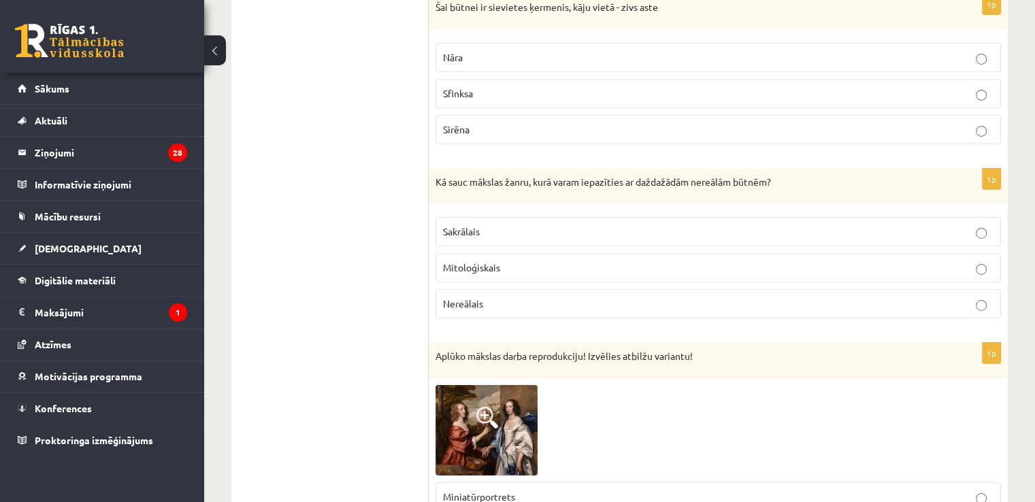
click at [511, 261] on p "Mitoloģiskais" at bounding box center [718, 268] width 551 height 14
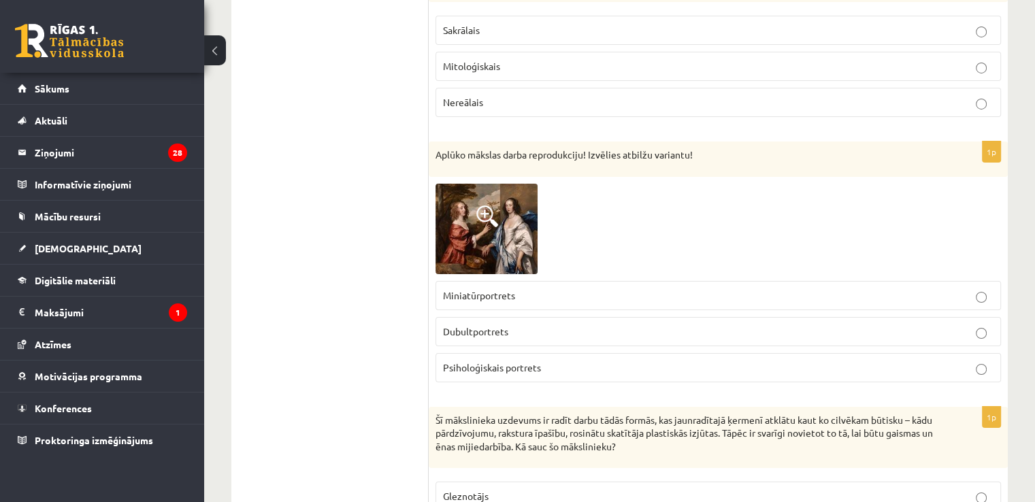
scroll to position [4853, 0]
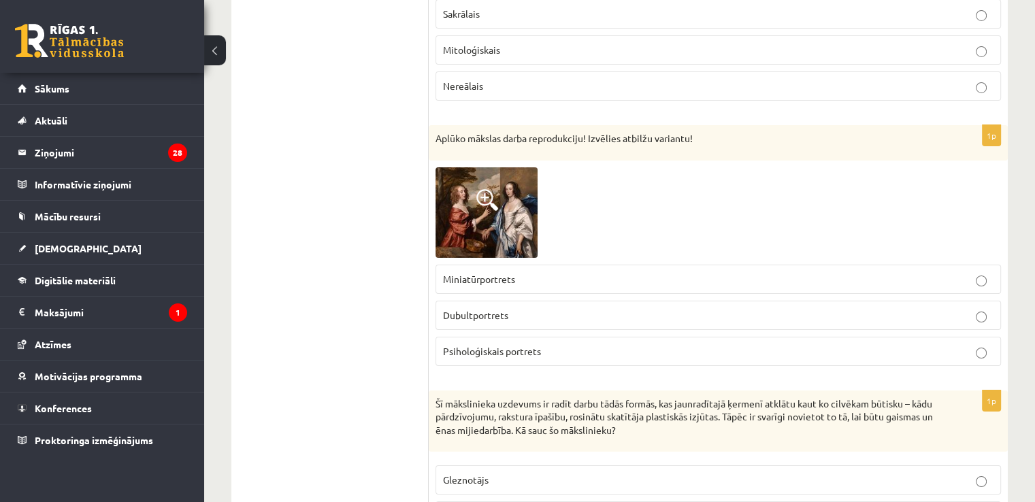
click at [798, 344] on p "Psiholoģiskais portrets" at bounding box center [718, 351] width 551 height 14
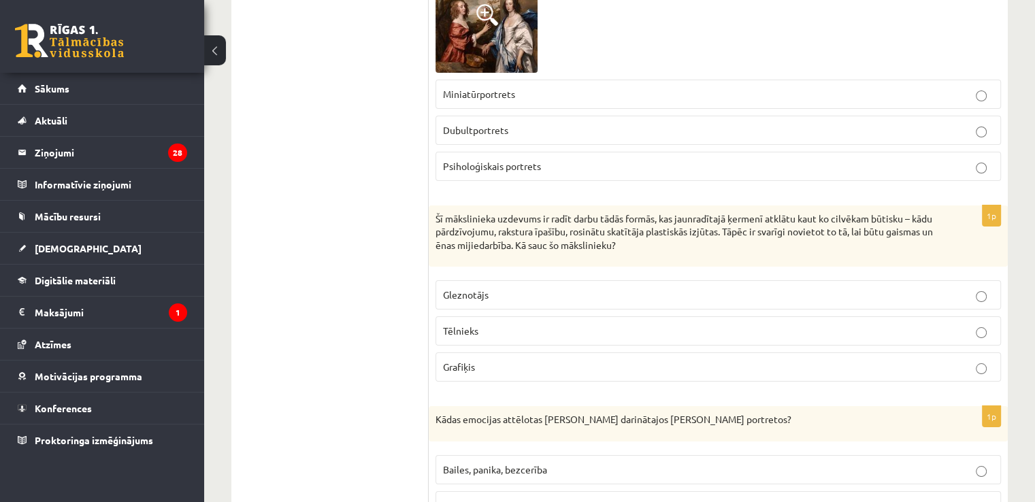
scroll to position [5021, 0]
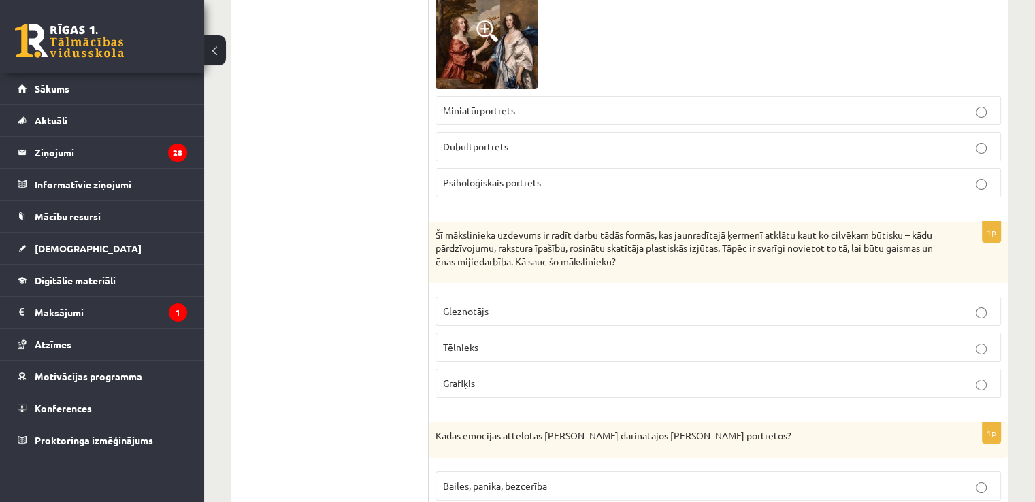
click at [641, 302] on label "Gleznotājs" at bounding box center [719, 311] width 566 height 29
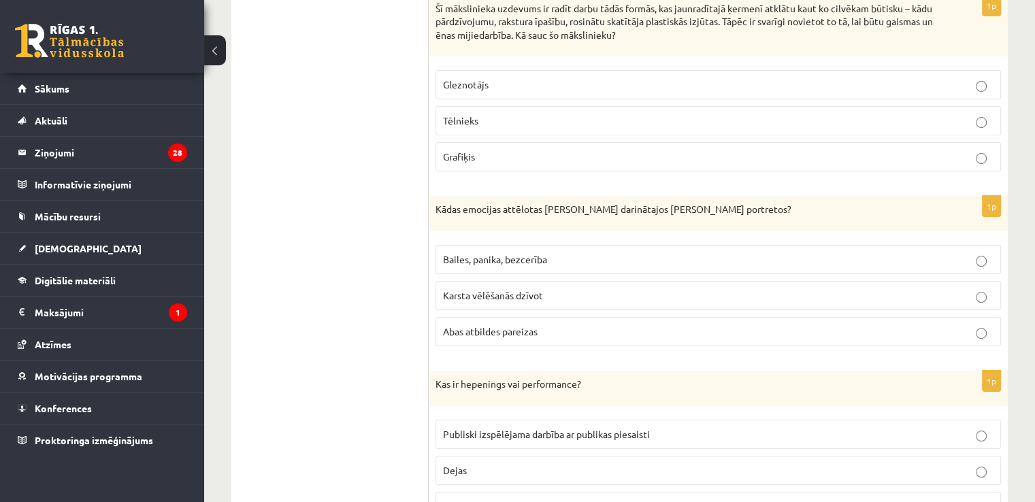
scroll to position [5305, 0]
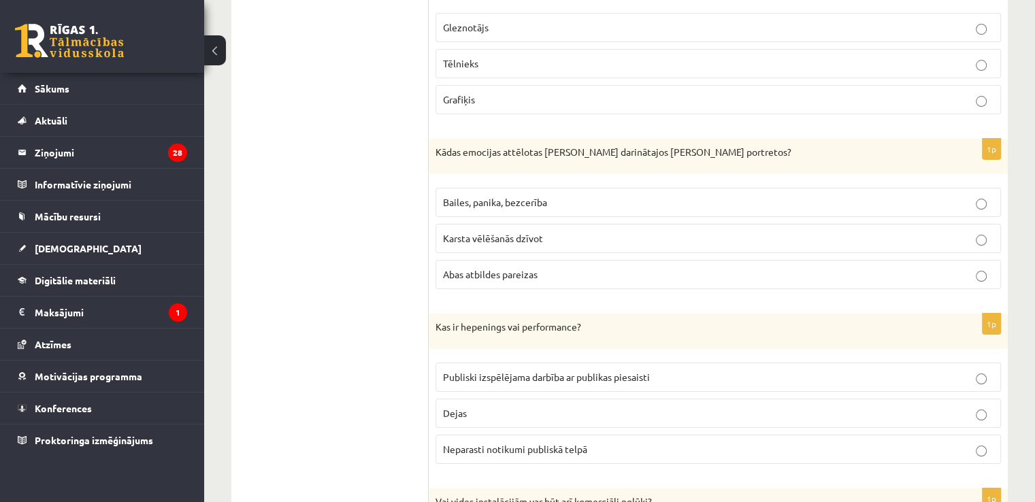
click at [556, 195] on p "Bailes, panika, bezcerība" at bounding box center [718, 202] width 551 height 14
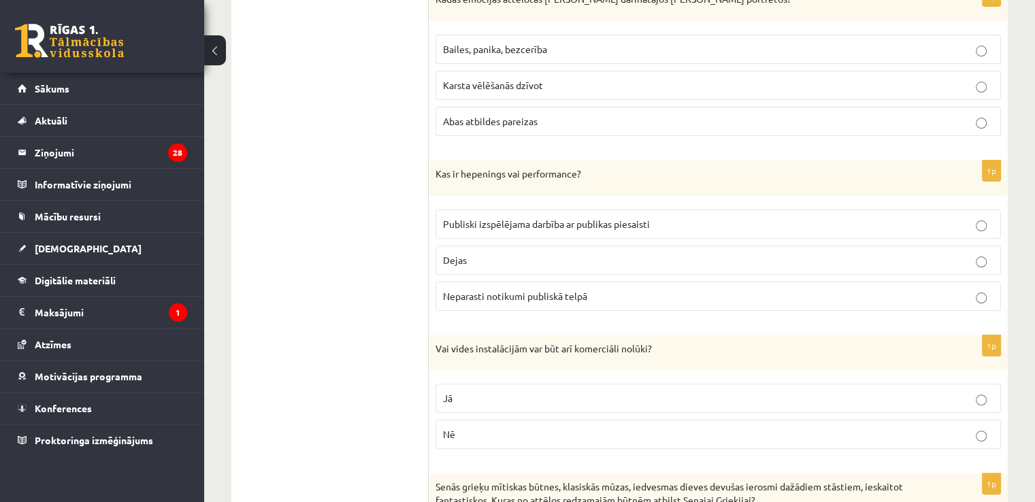
scroll to position [5475, 0]
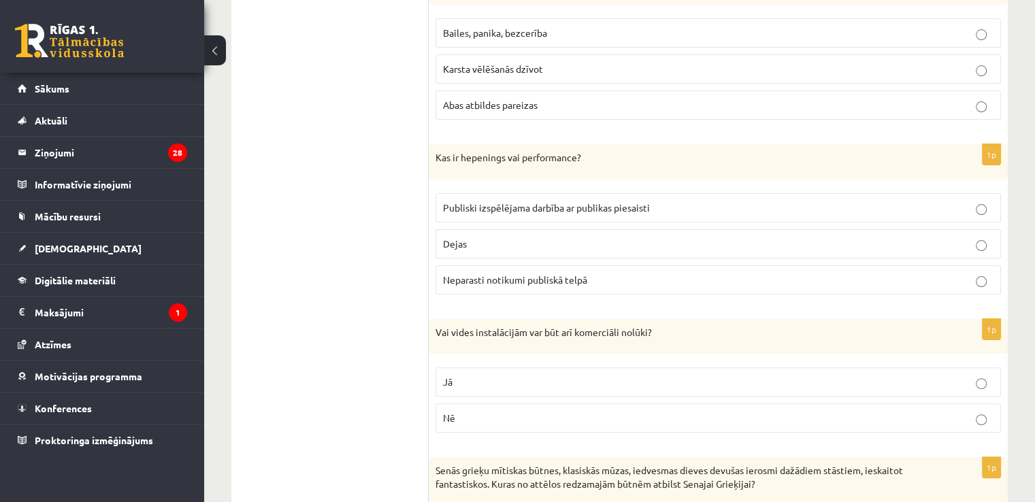
click at [592, 202] on span "Publiski izspēlējama darbība ar publikas piesaisti" at bounding box center [546, 208] width 207 height 12
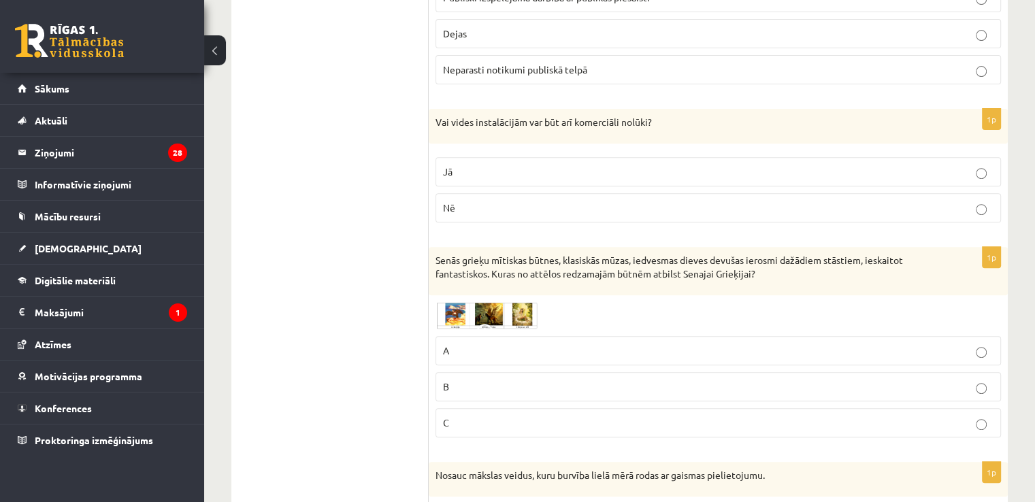
scroll to position [5693, 0]
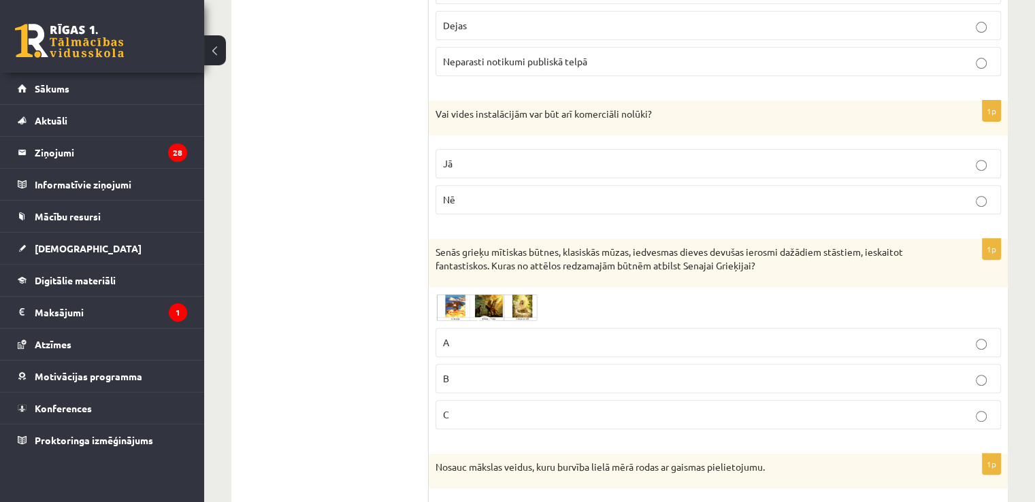
click at [693, 157] on p "Jā" at bounding box center [718, 164] width 551 height 14
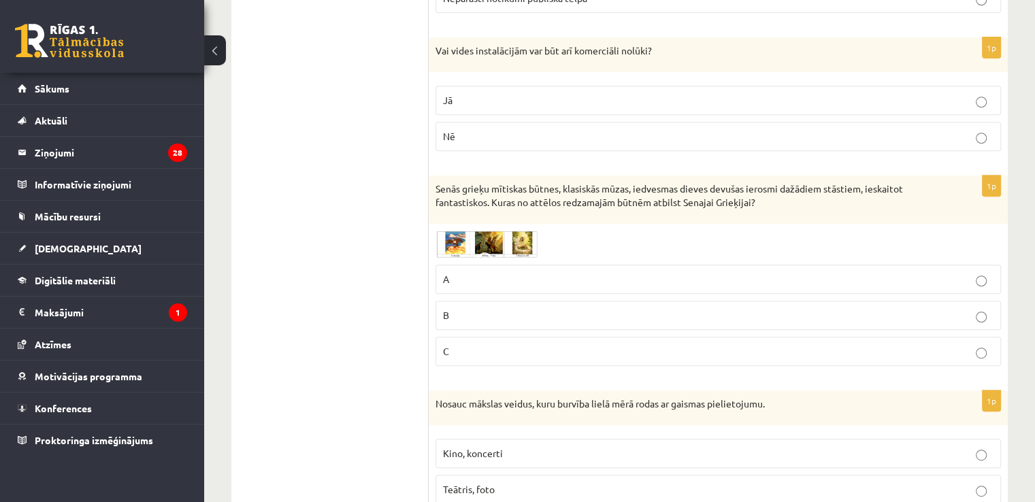
scroll to position [5814, 0]
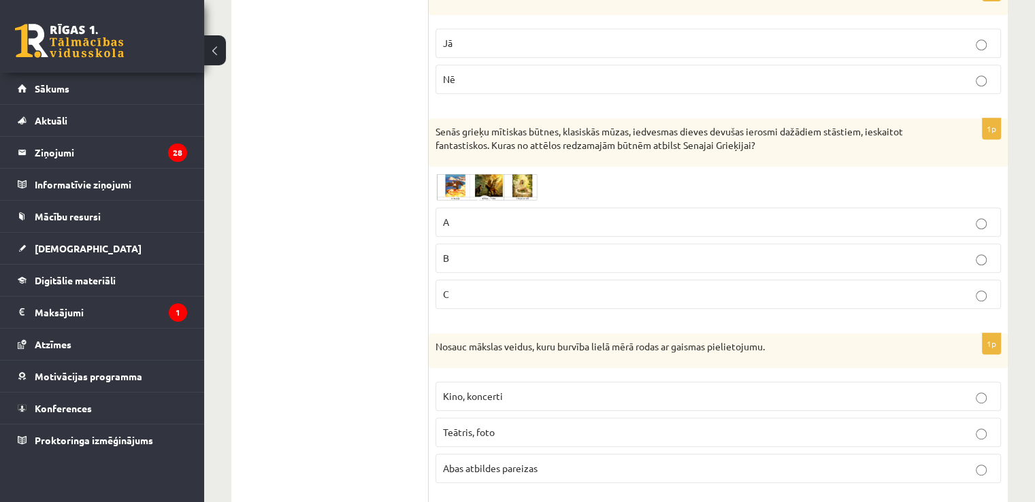
click at [504, 174] on img at bounding box center [487, 187] width 102 height 27
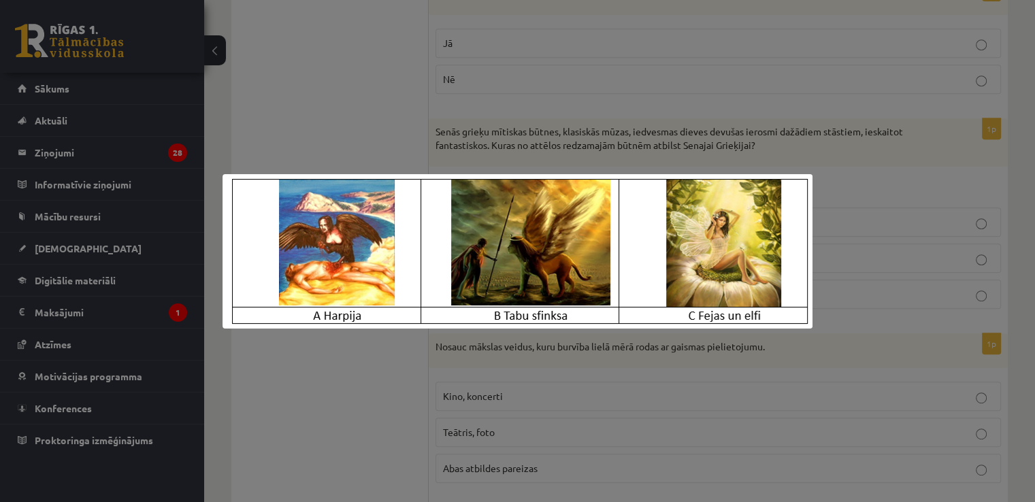
click at [287, 106] on div at bounding box center [517, 251] width 1035 height 502
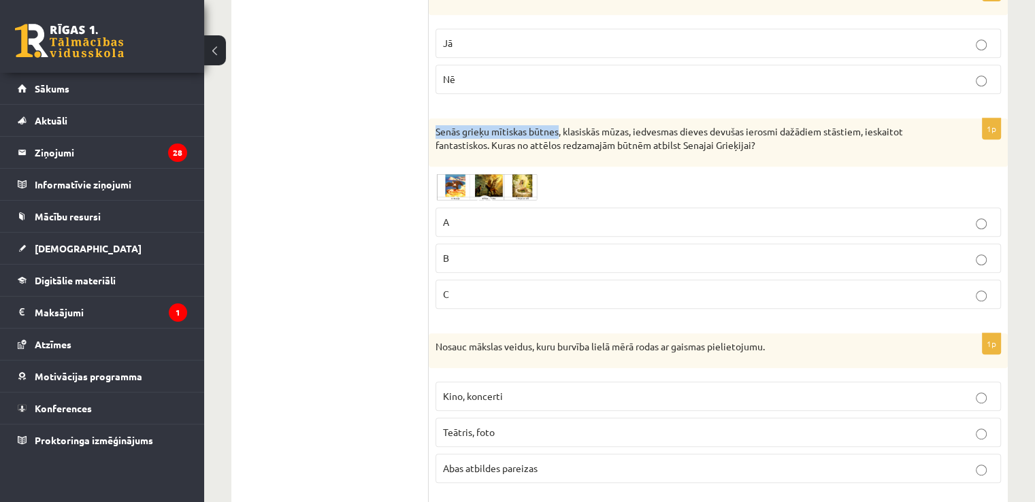
drag, startPoint x: 436, startPoint y: 110, endPoint x: 559, endPoint y: 112, distance: 122.6
click at [559, 125] on p "Senās grieķu mītiskas būtnes, klasiskās mūzas, iedvesmas dieves devušas ierosmi…" at bounding box center [685, 138] width 498 height 27
copy p "Senās grieķu mītiskas būtnes"
click at [460, 174] on img at bounding box center [487, 187] width 102 height 27
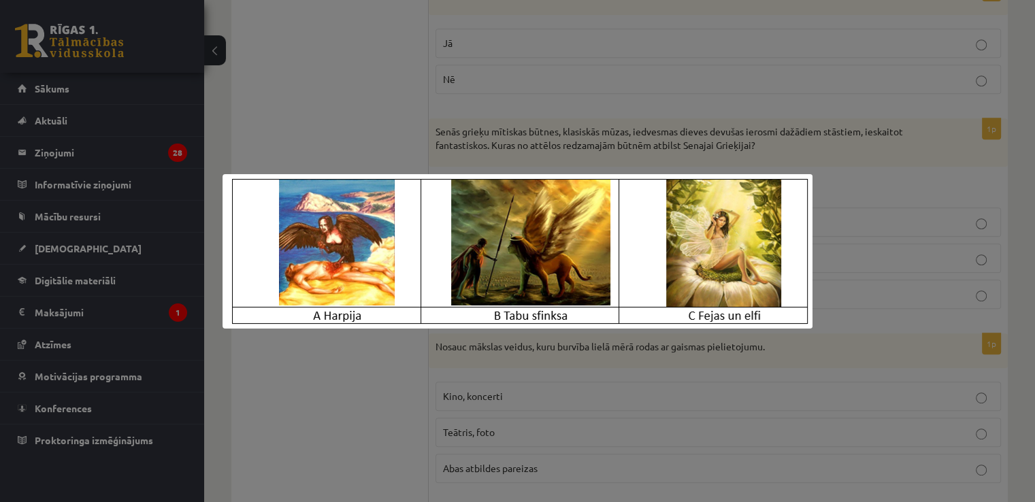
click at [336, 119] on div at bounding box center [517, 251] width 1035 height 502
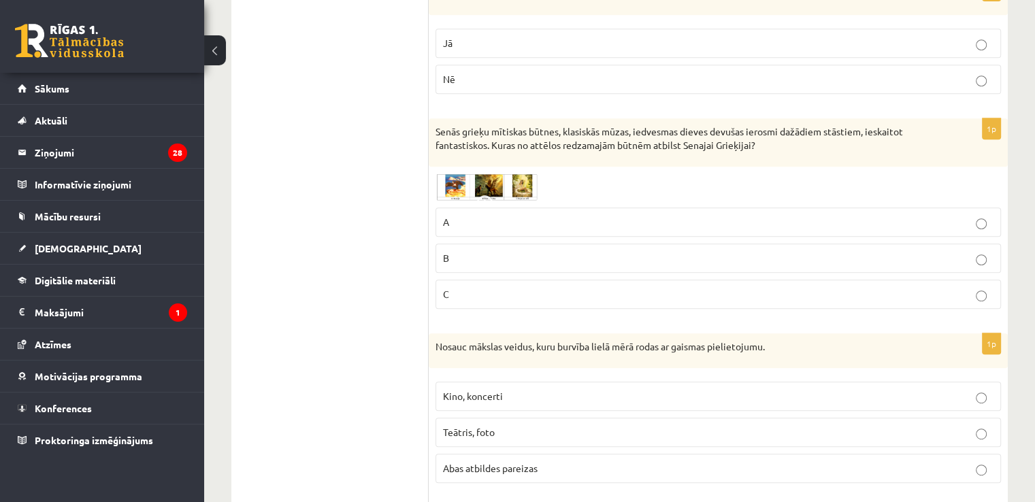
click at [475, 251] on p "B" at bounding box center [718, 258] width 551 height 14
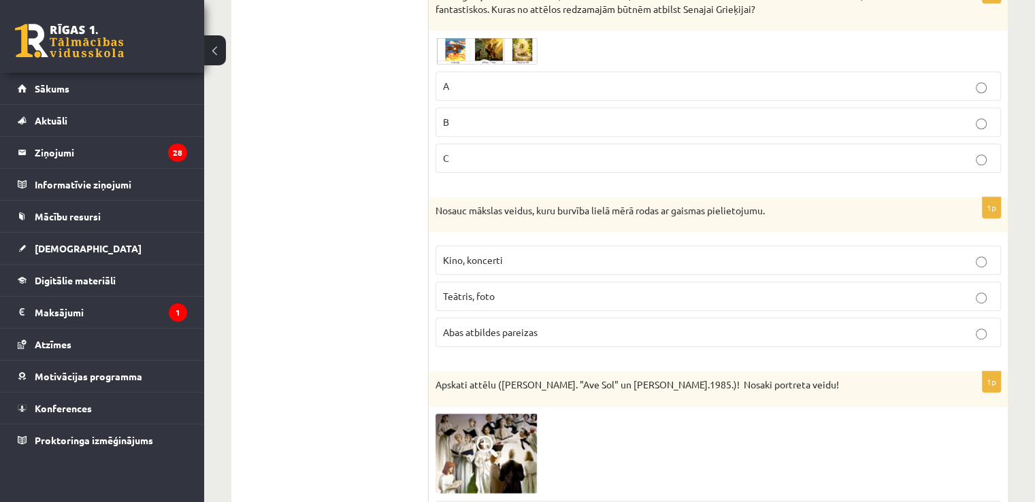
scroll to position [5958, 0]
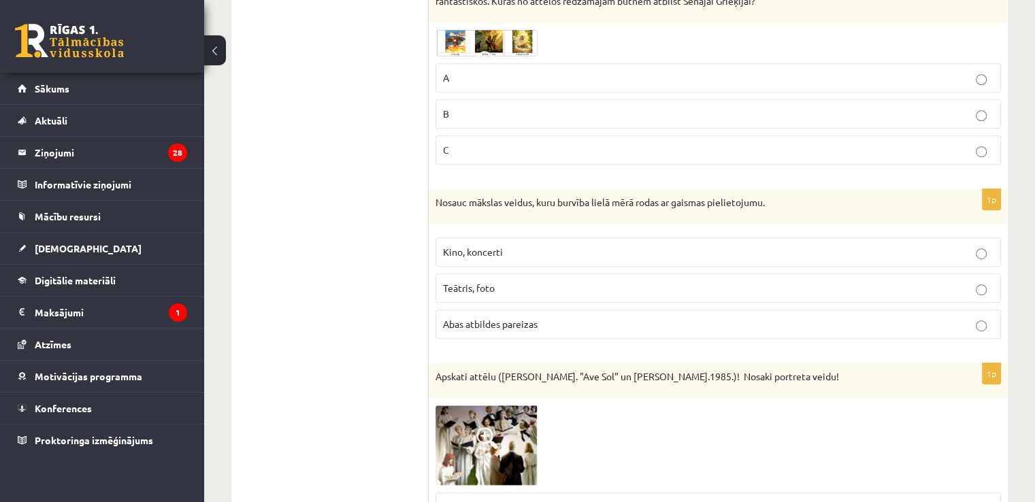
click at [508, 318] on span "Abas atbildes pareizas" at bounding box center [490, 324] width 95 height 12
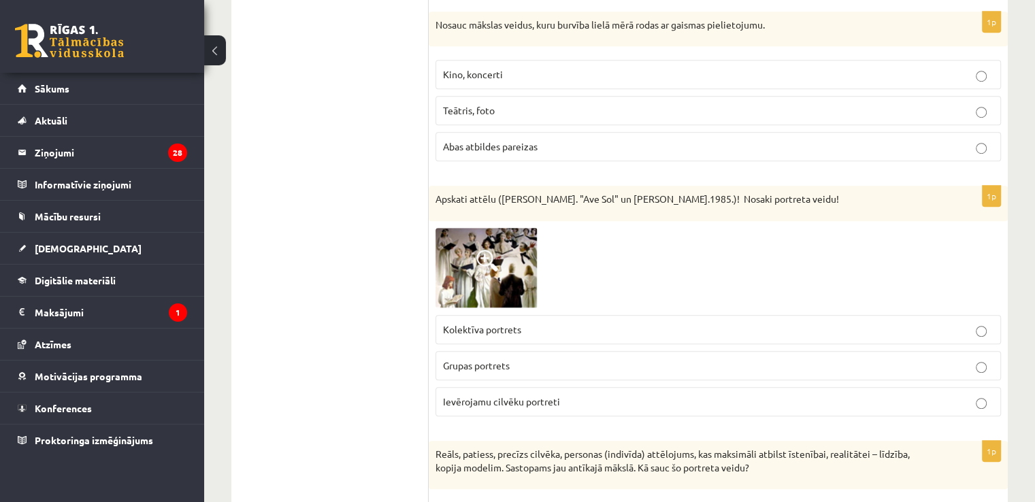
scroll to position [6160, 0]
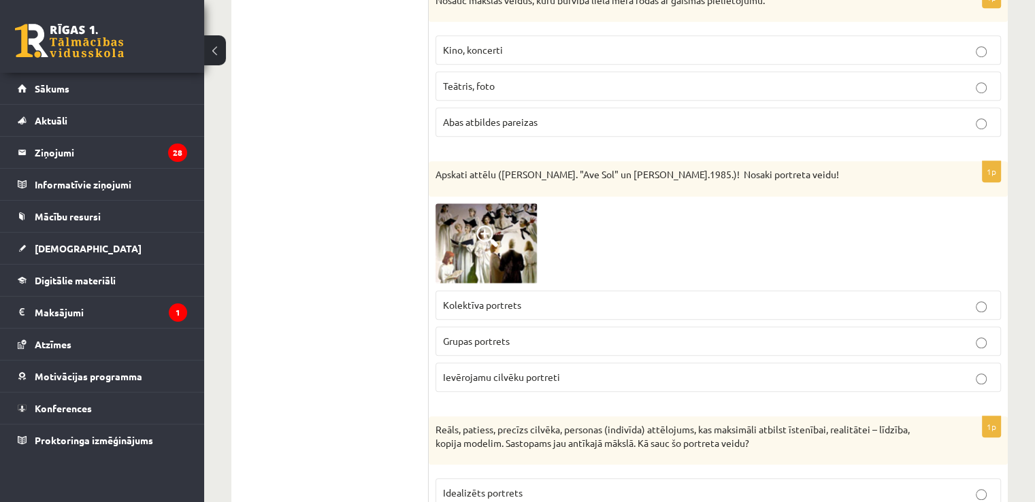
click at [462, 211] on img at bounding box center [487, 244] width 102 height 80
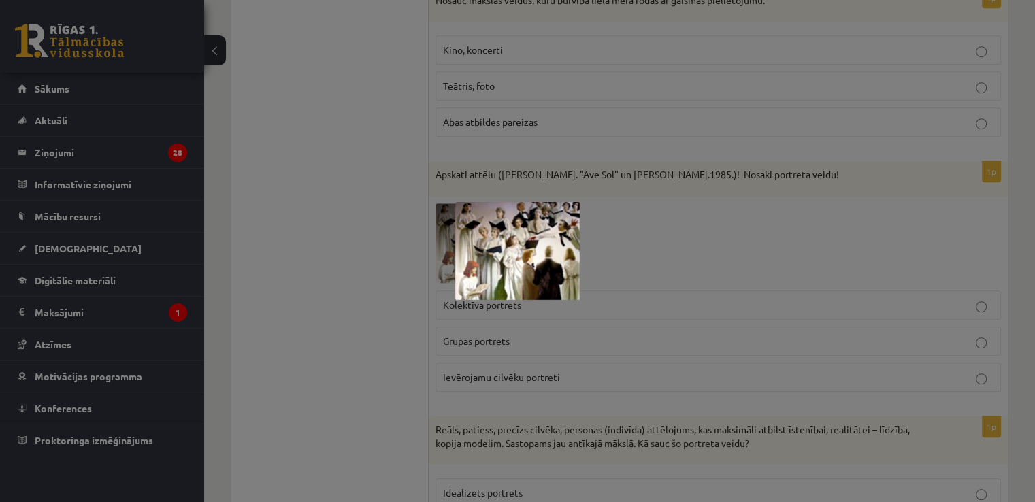
click at [354, 215] on div at bounding box center [517, 251] width 1035 height 502
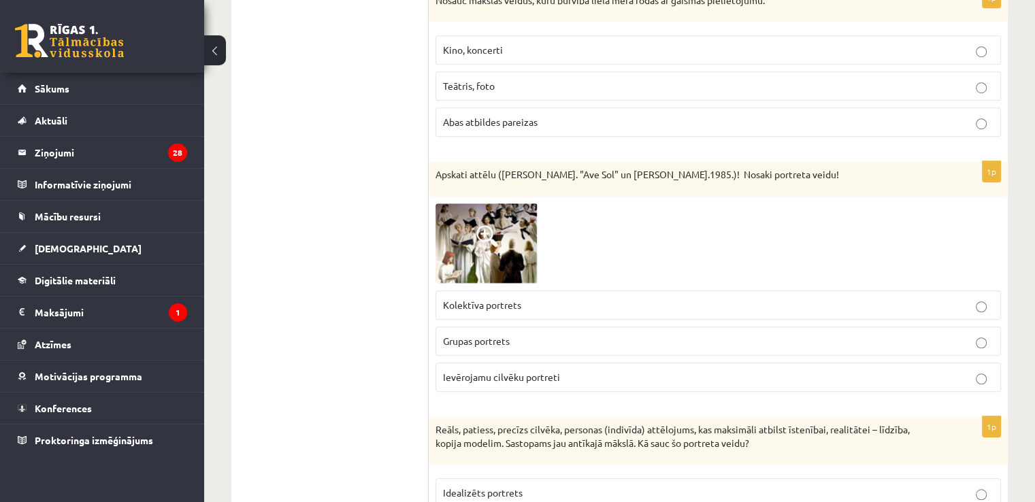
click at [554, 328] on label "Grupas portrets" at bounding box center [719, 341] width 566 height 29
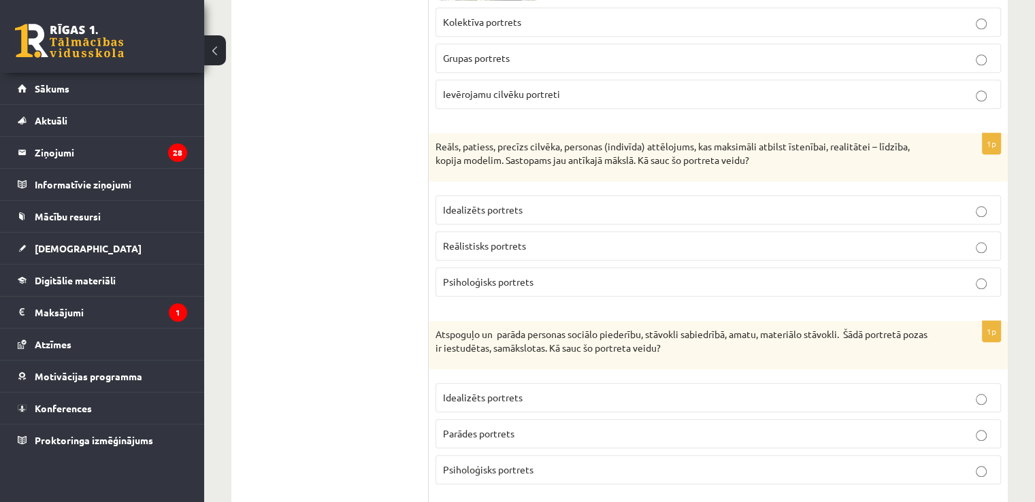
scroll to position [6517, 0]
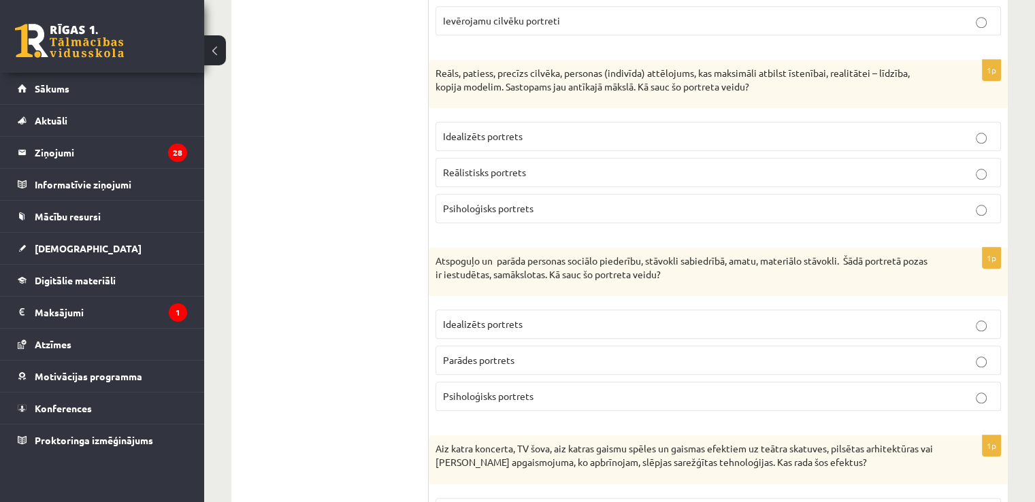
click at [537, 165] on p "Reālistisks portrets" at bounding box center [718, 172] width 551 height 14
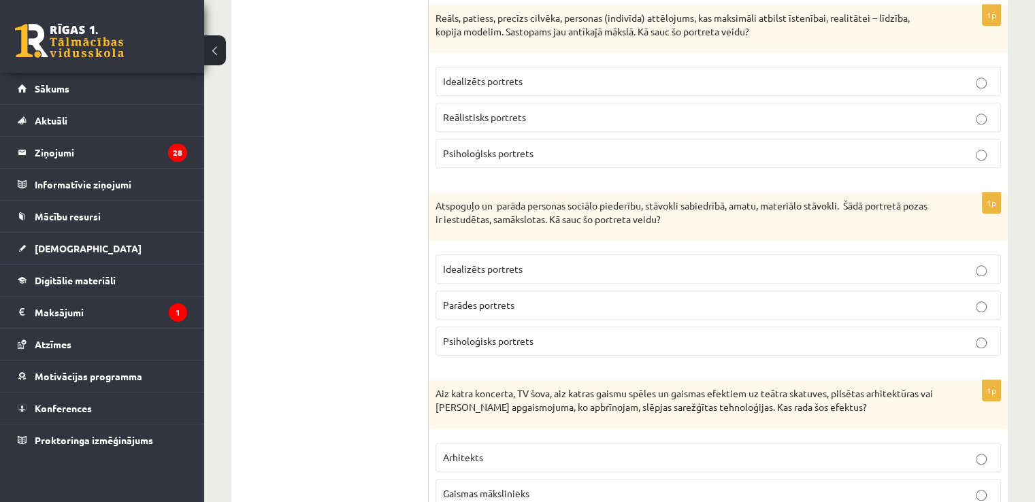
scroll to position [6605, 0]
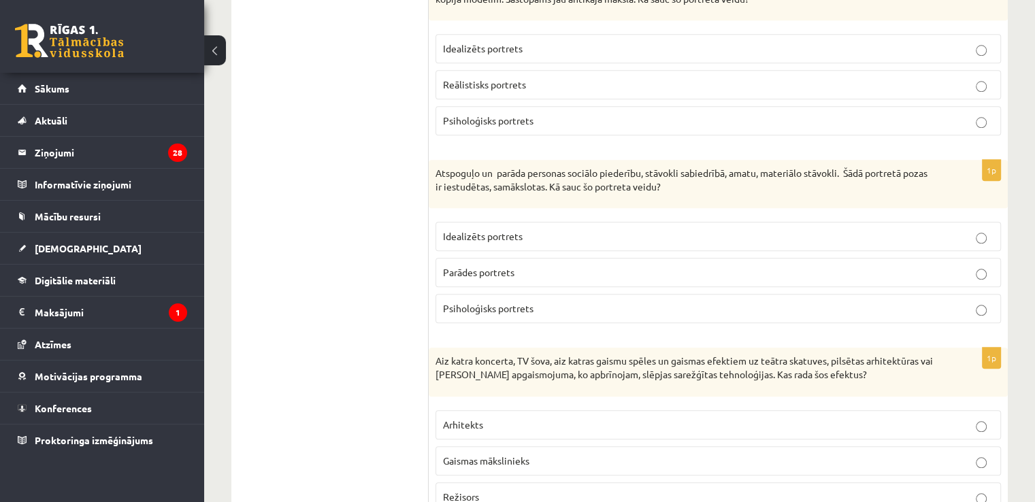
click at [534, 266] on p "Parādes portrets" at bounding box center [718, 273] width 551 height 14
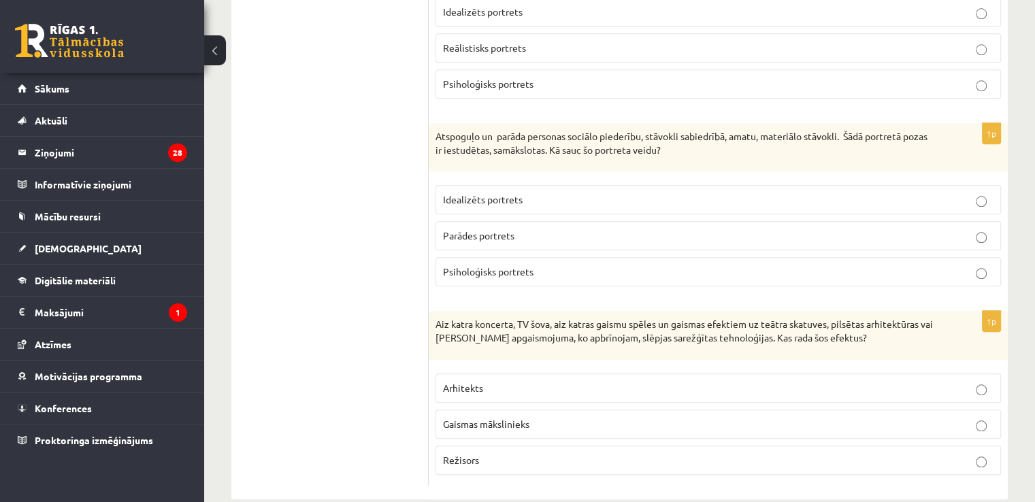
click at [528, 418] on span "Gaismas mākslinieks" at bounding box center [486, 424] width 86 height 12
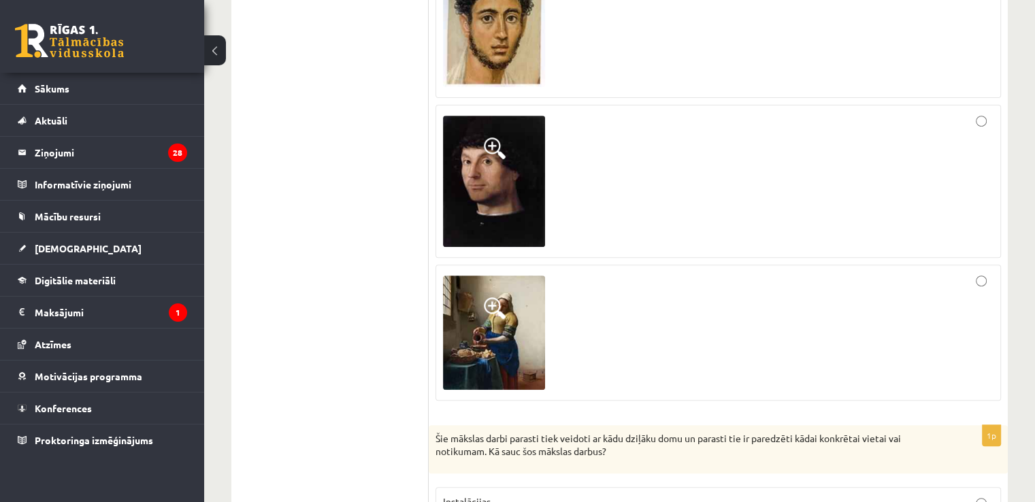
scroll to position [0, 0]
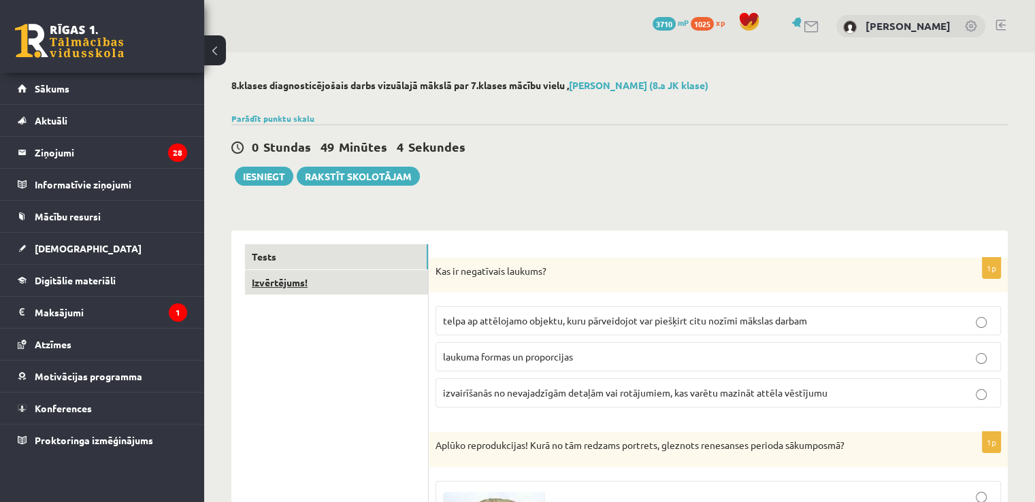
click at [379, 270] on link "Izvērtējums!" at bounding box center [336, 282] width 183 height 25
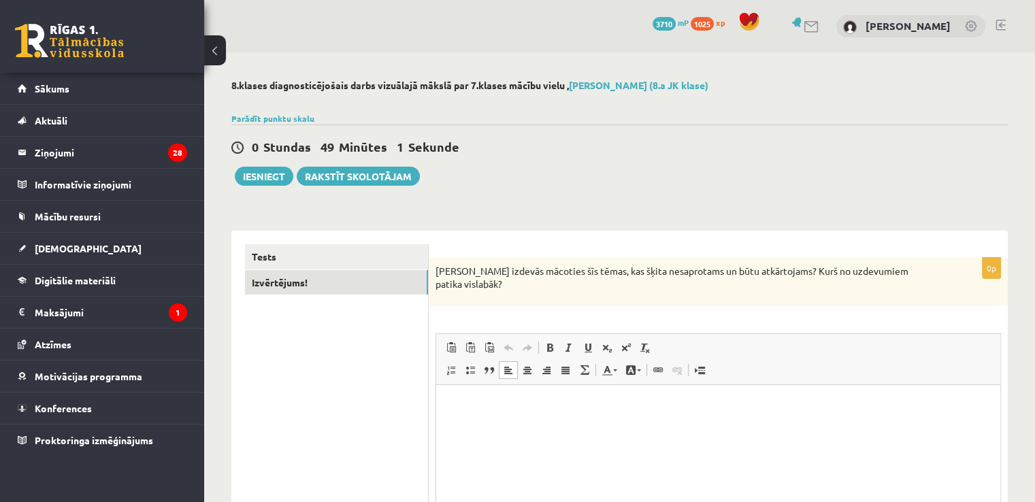
click at [574, 422] on html at bounding box center [718, 406] width 564 height 42
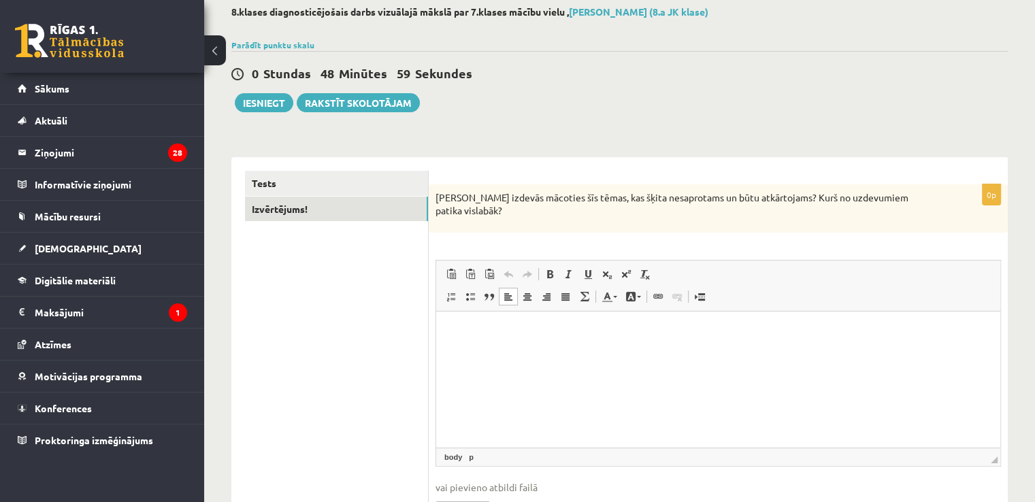
scroll to position [74, 0]
click at [467, 336] on p "**********" at bounding box center [719, 332] width 538 height 14
click at [534, 332] on p "**********" at bounding box center [719, 332] width 538 height 14
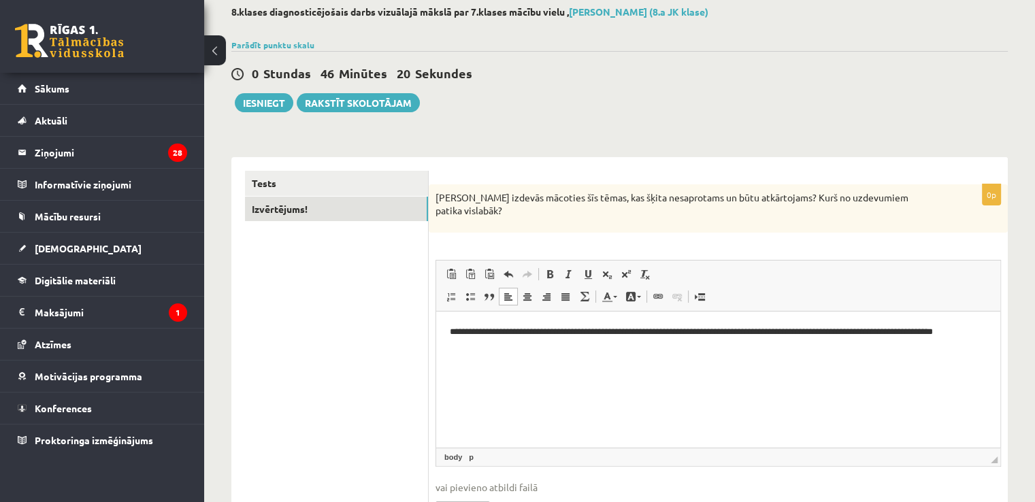
click at [654, 336] on p "**********" at bounding box center [719, 339] width 538 height 29
click at [747, 334] on p "**********" at bounding box center [719, 339] width 538 height 29
click at [749, 334] on p "**********" at bounding box center [719, 339] width 538 height 29
click at [275, 102] on button "Iesniegt" at bounding box center [264, 102] width 59 height 19
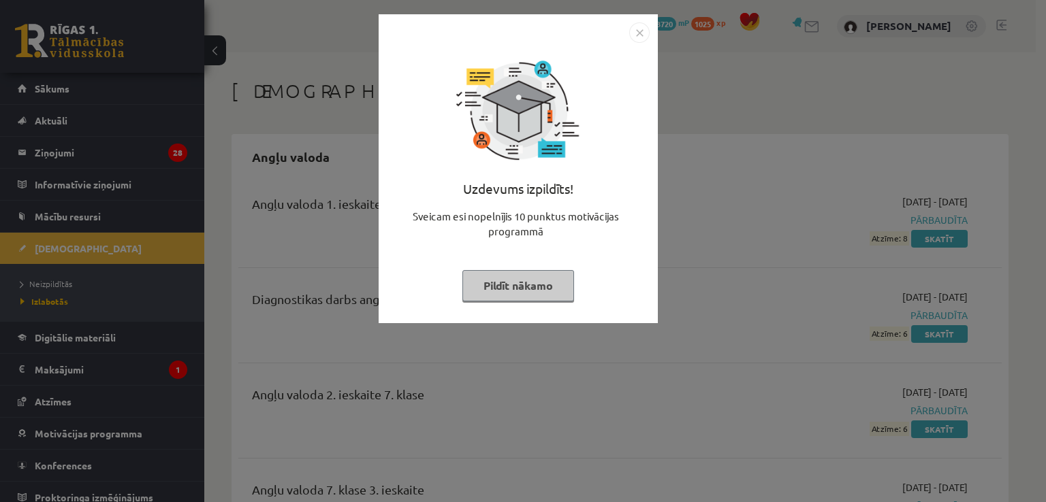
click at [641, 37] on img "Close" at bounding box center [639, 32] width 20 height 20
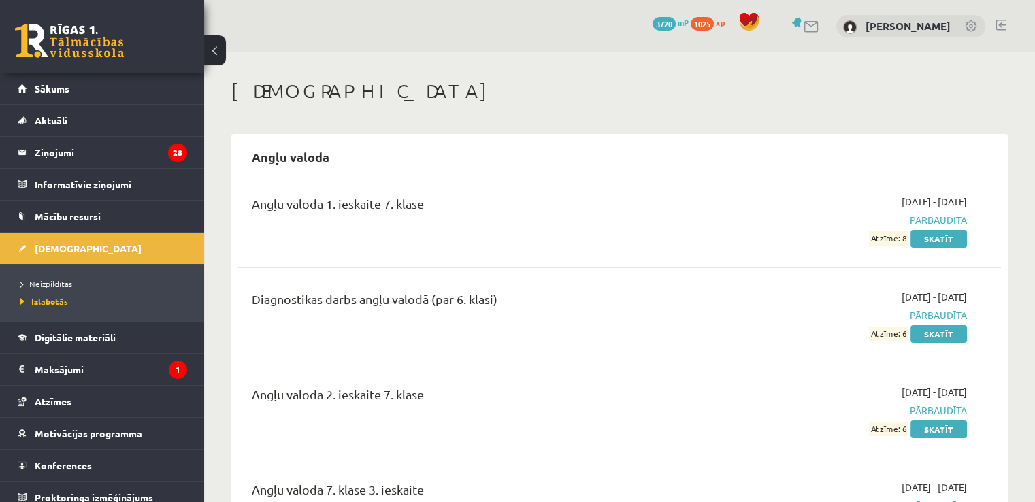
click at [136, 289] on li "Neizpildītās" at bounding box center [105, 284] width 170 height 18
click at [120, 283] on link "Neizpildītās" at bounding box center [105, 284] width 170 height 12
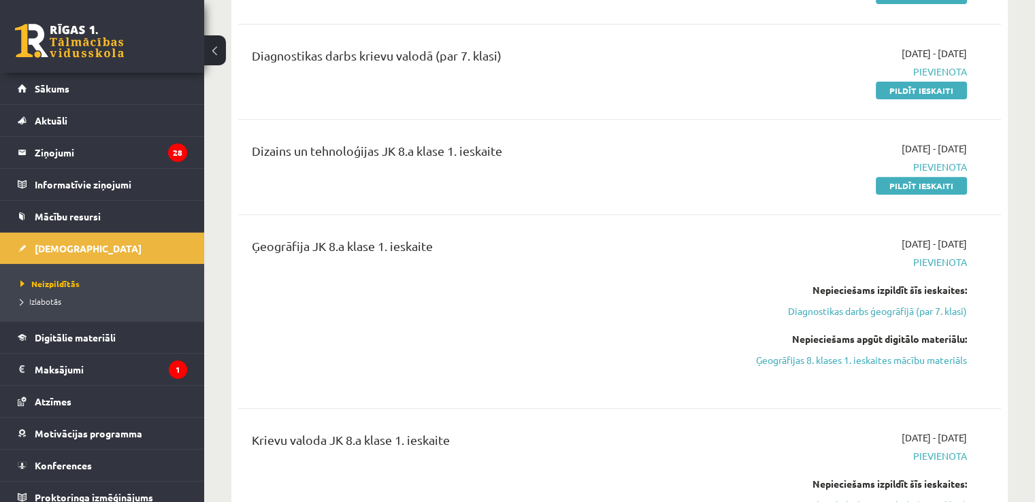
scroll to position [505, 0]
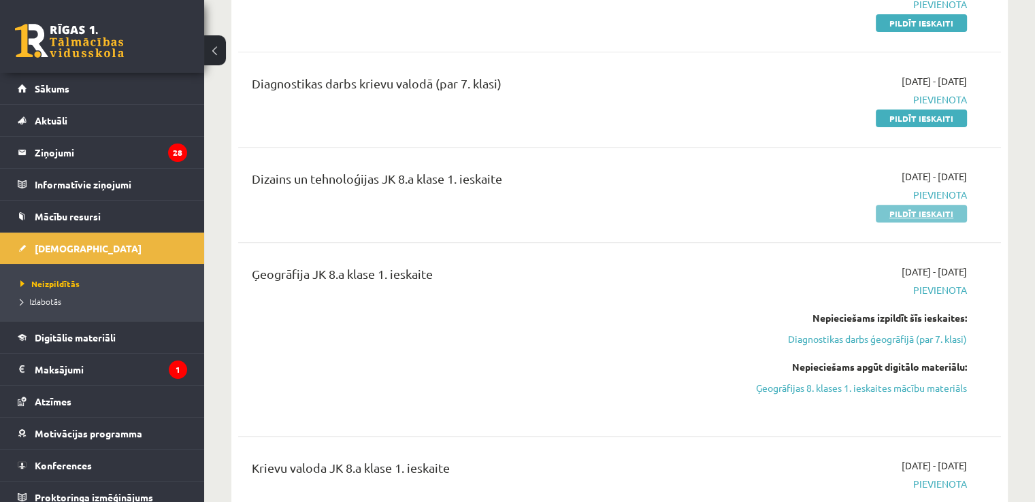
click at [926, 210] on link "Pildīt ieskaiti" at bounding box center [921, 214] width 91 height 18
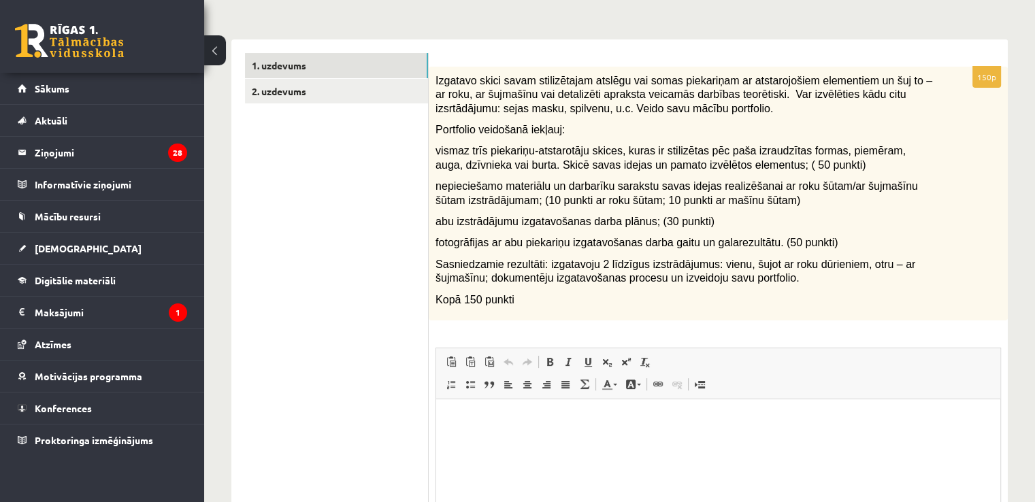
scroll to position [195, 0]
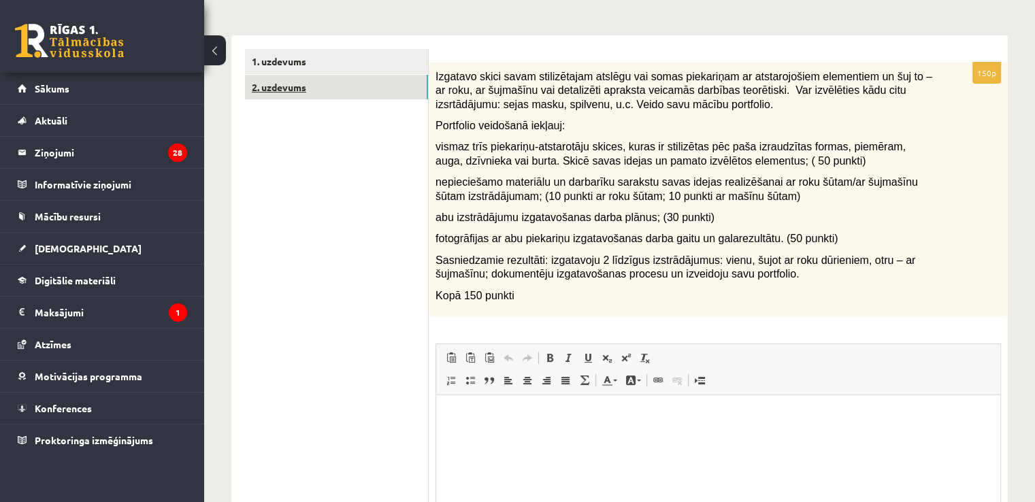
click at [339, 89] on link "2. uzdevums" at bounding box center [336, 87] width 183 height 25
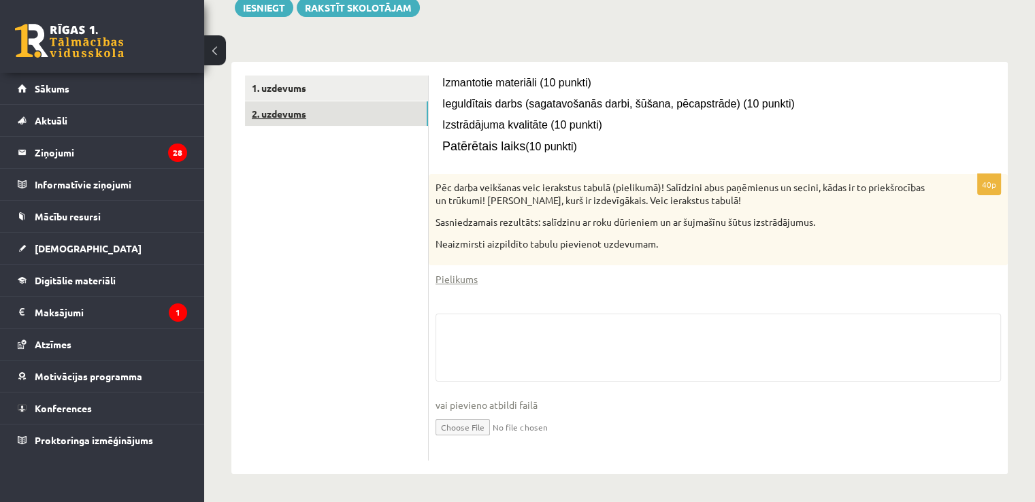
scroll to position [169, 0]
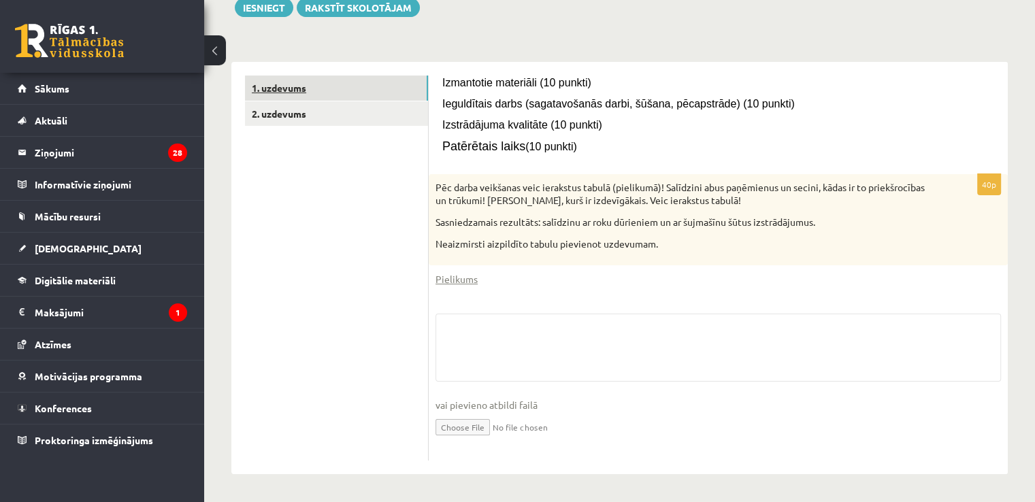
click at [349, 76] on link "1. uzdevums" at bounding box center [336, 88] width 183 height 25
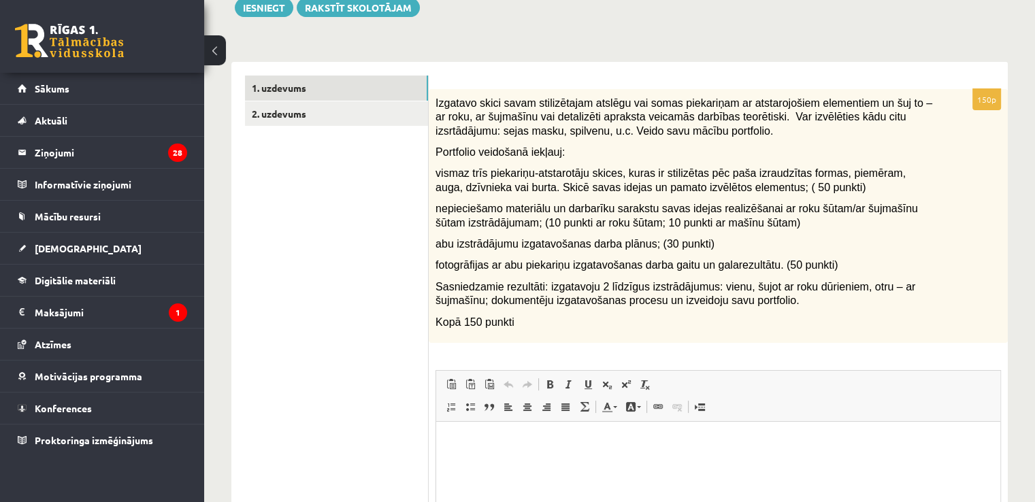
scroll to position [0, 0]
click at [365, 116] on link "2. uzdevums" at bounding box center [336, 113] width 183 height 25
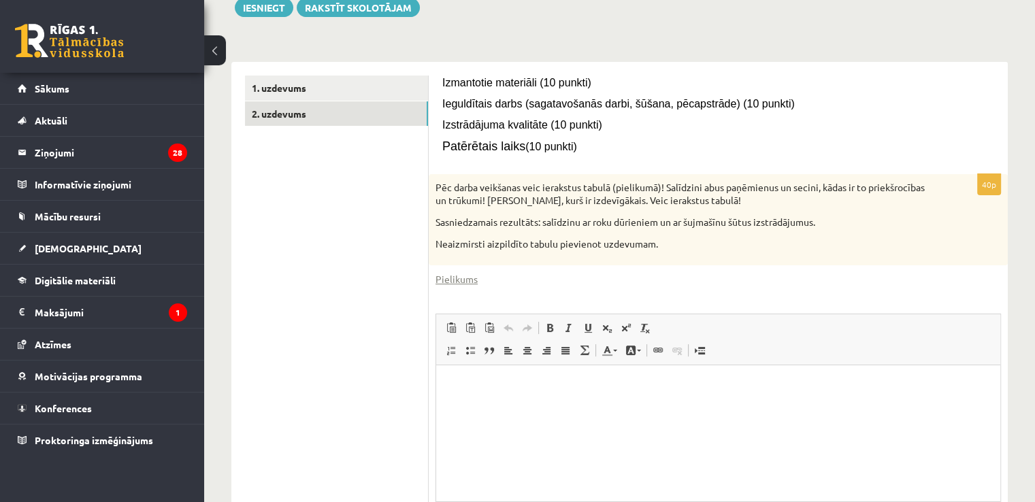
click at [611, 407] on html at bounding box center [718, 387] width 564 height 42
click at [524, 386] on p "**********" at bounding box center [719, 386] width 538 height 14
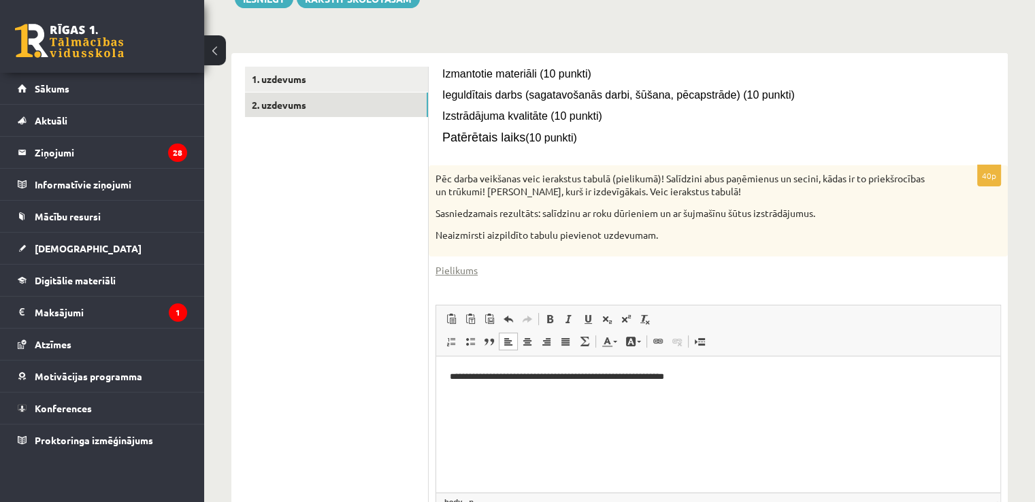
scroll to position [174, 0]
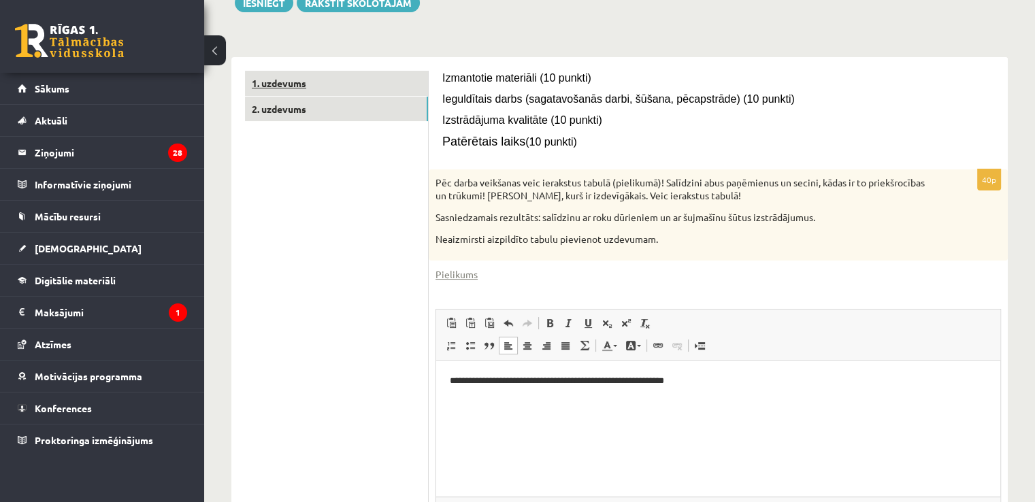
click at [395, 91] on link "1. uzdevums" at bounding box center [336, 83] width 183 height 25
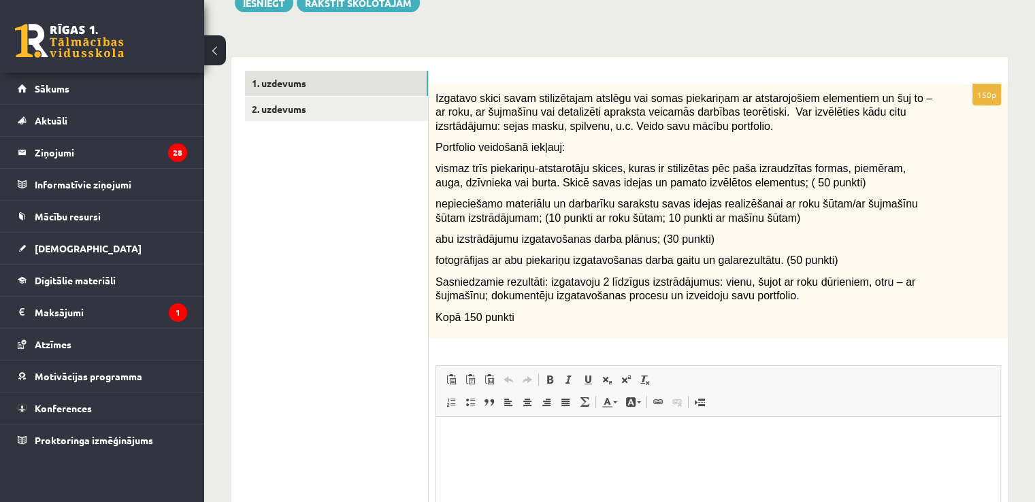
scroll to position [0, 0]
click at [386, 99] on link "2. uzdevums" at bounding box center [336, 109] width 183 height 25
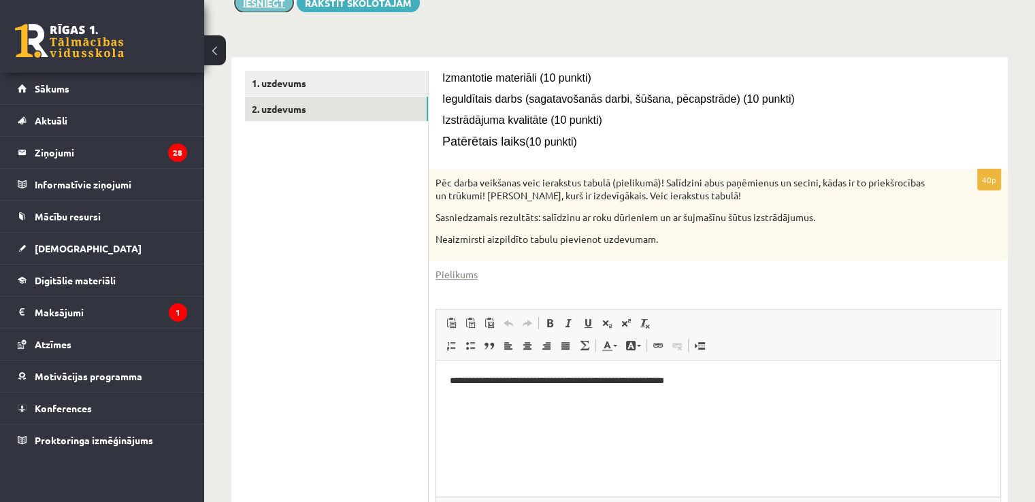
click at [273, 9] on button "Iesniegt" at bounding box center [264, 2] width 59 height 19
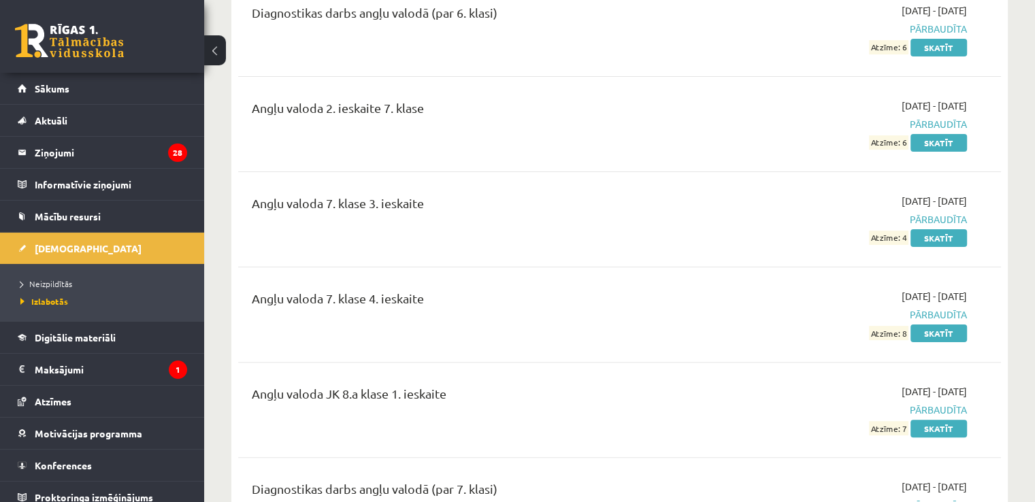
scroll to position [261, 0]
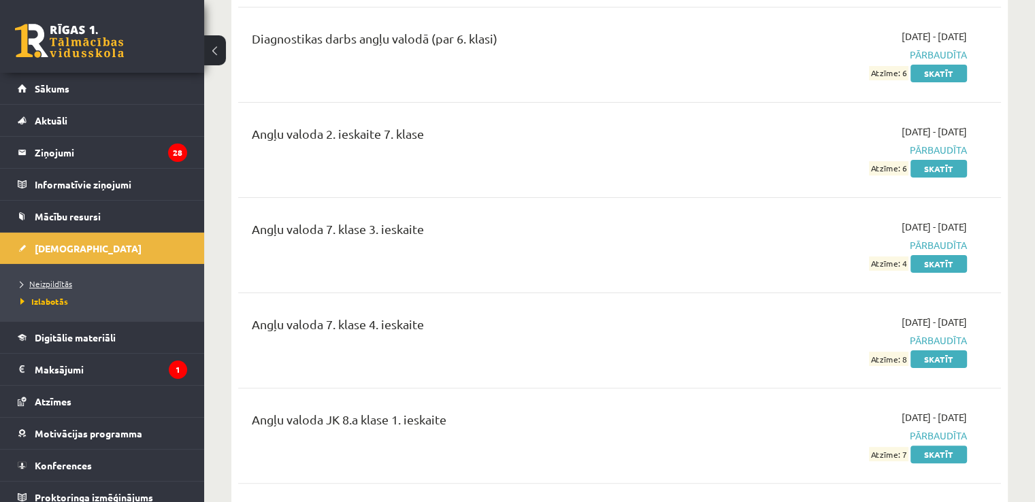
click at [84, 280] on link "Neizpildītās" at bounding box center [105, 284] width 170 height 12
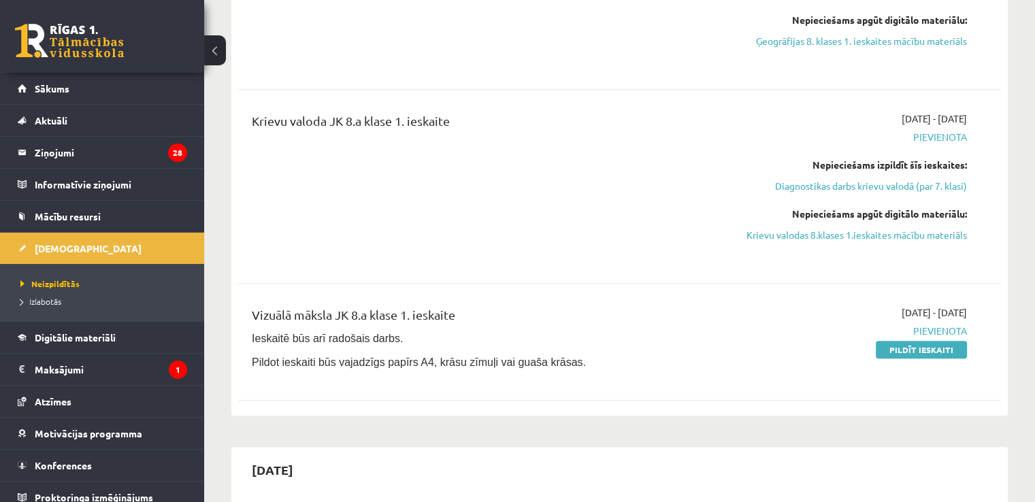
scroll to position [866, 0]
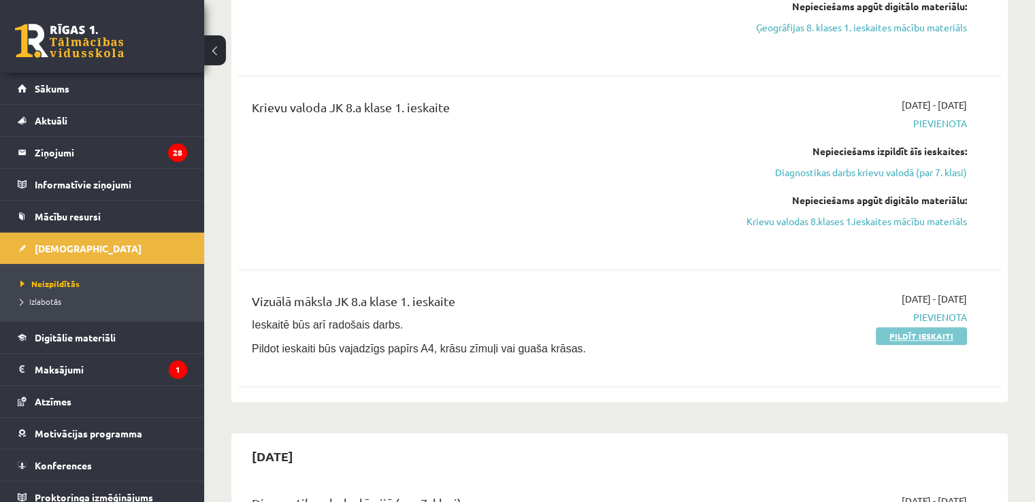
click at [907, 330] on link "Pildīt ieskaiti" at bounding box center [921, 336] width 91 height 18
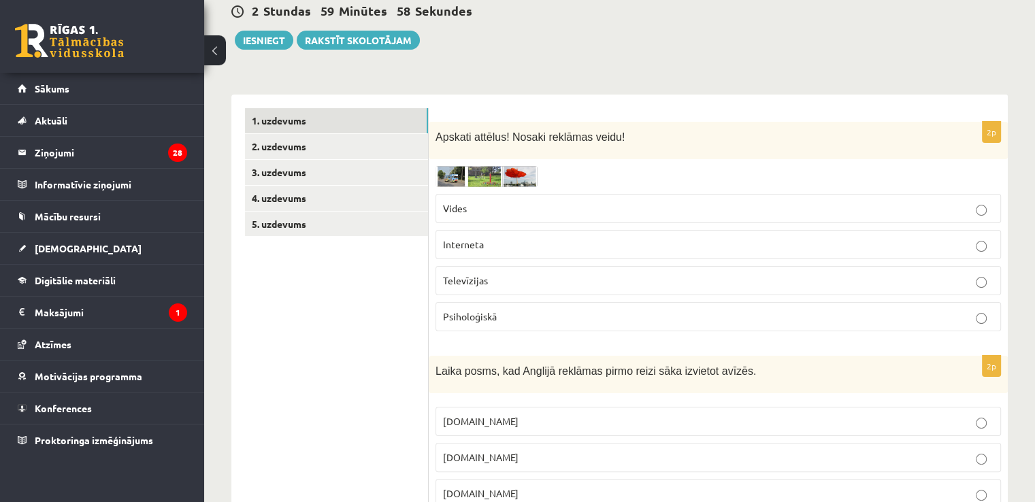
scroll to position [202, 0]
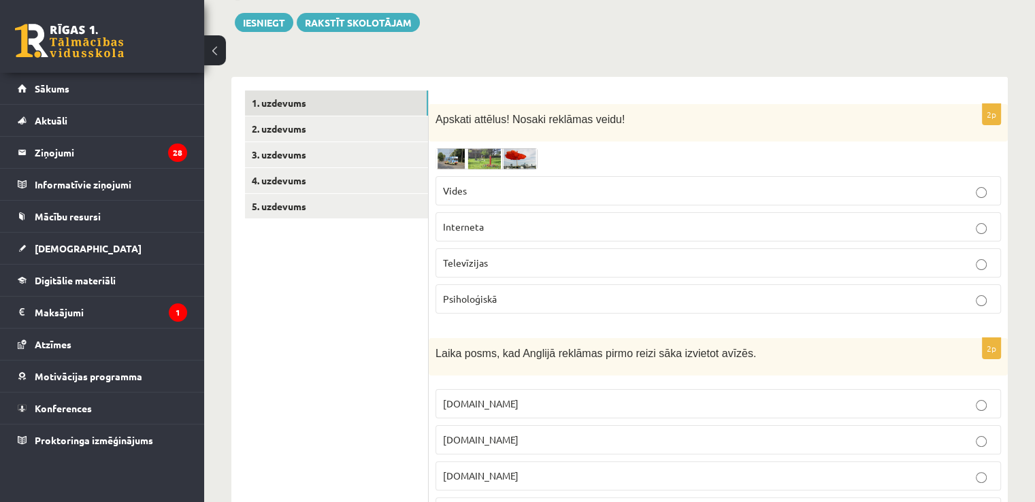
click at [485, 155] on img at bounding box center [487, 158] width 102 height 21
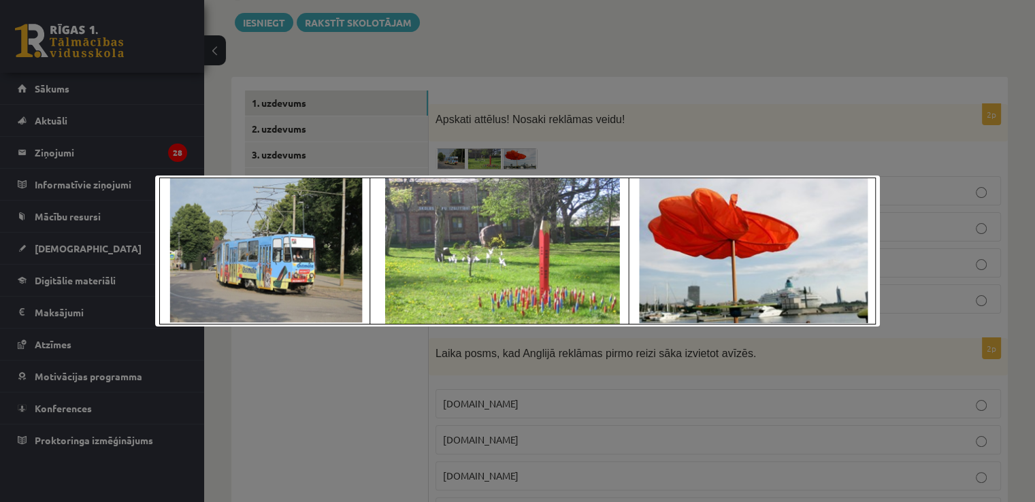
click at [601, 50] on div at bounding box center [517, 251] width 1035 height 502
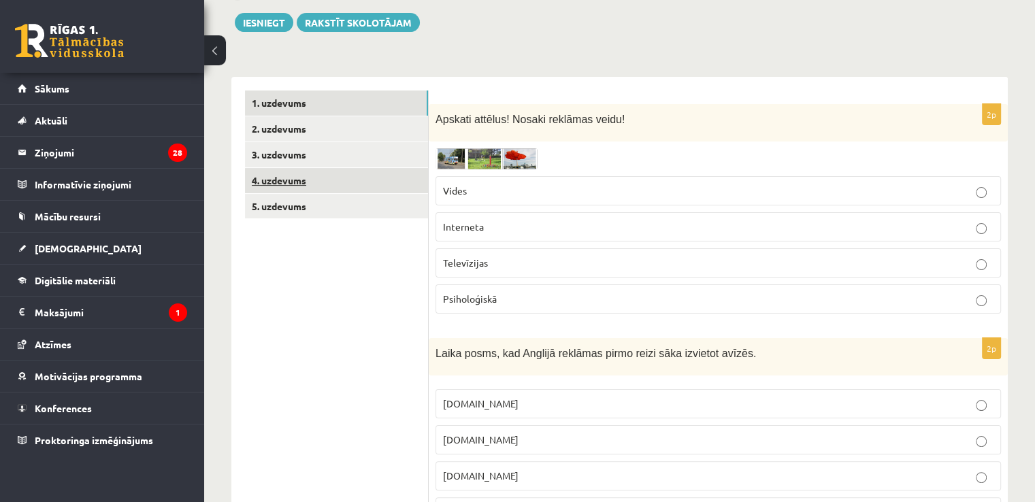
drag, startPoint x: 440, startPoint y: 187, endPoint x: 455, endPoint y: 107, distance: 81.7
click at [523, 11] on div "2 Stundas 59 Minūtes 42 Sekundes Iesniegt Rakstīt skolotājam" at bounding box center [619, 1] width 777 height 61
click at [489, 145] on div "2p Apskati attēlus! Nosaki reklāmas veidu! Vides Interneta Televīzijas Psiholoģ…" at bounding box center [718, 214] width 579 height 221
click at [491, 153] on img at bounding box center [487, 158] width 102 height 21
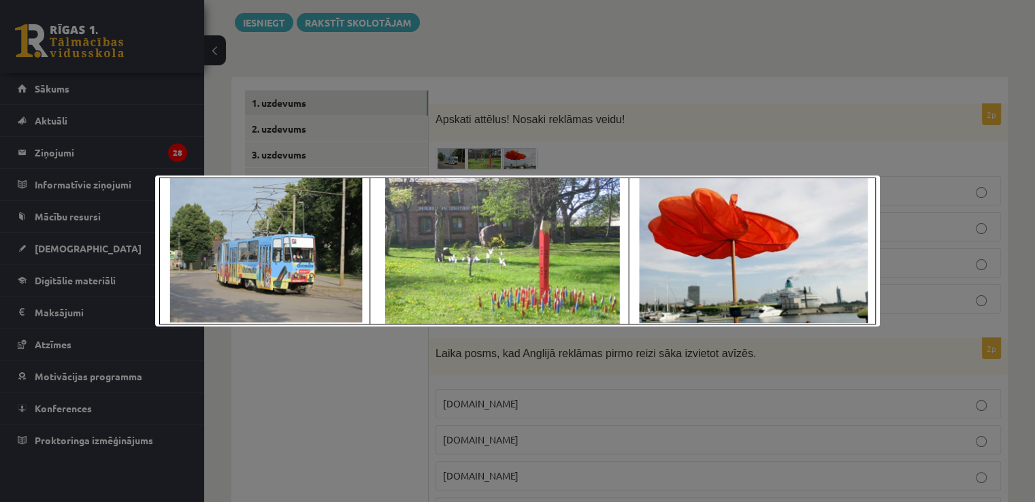
click at [498, 74] on div at bounding box center [517, 251] width 1035 height 502
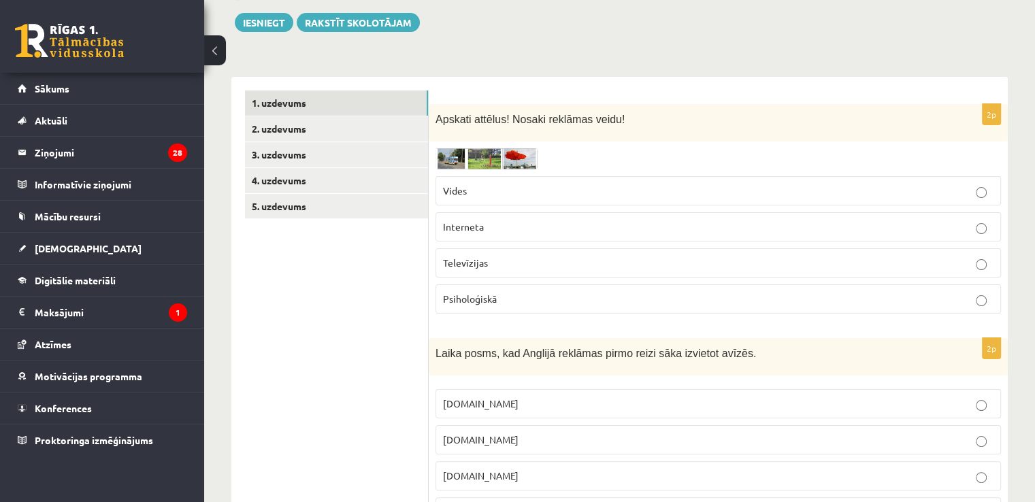
drag, startPoint x: 494, startPoint y: 262, endPoint x: 383, endPoint y: 254, distance: 111.3
click at [481, 182] on label "Vides" at bounding box center [719, 190] width 566 height 29
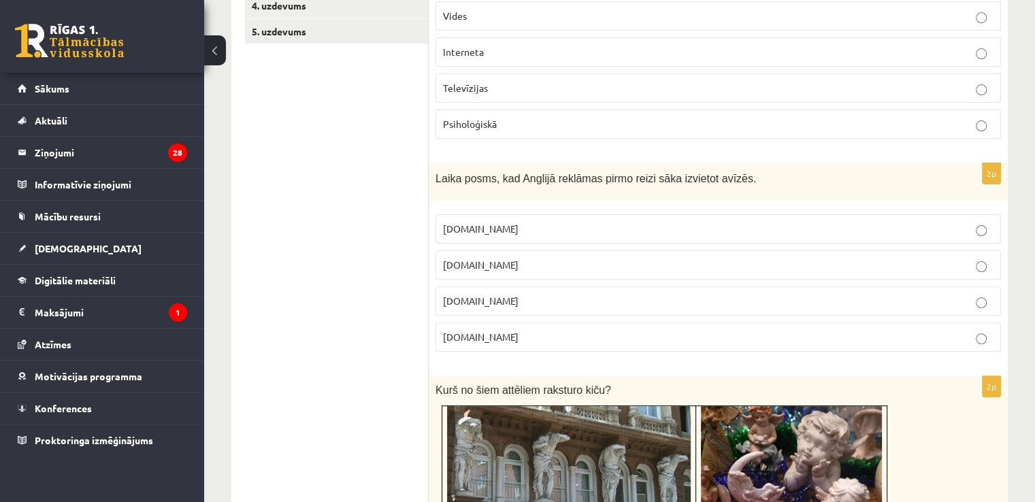
scroll to position [381, 0]
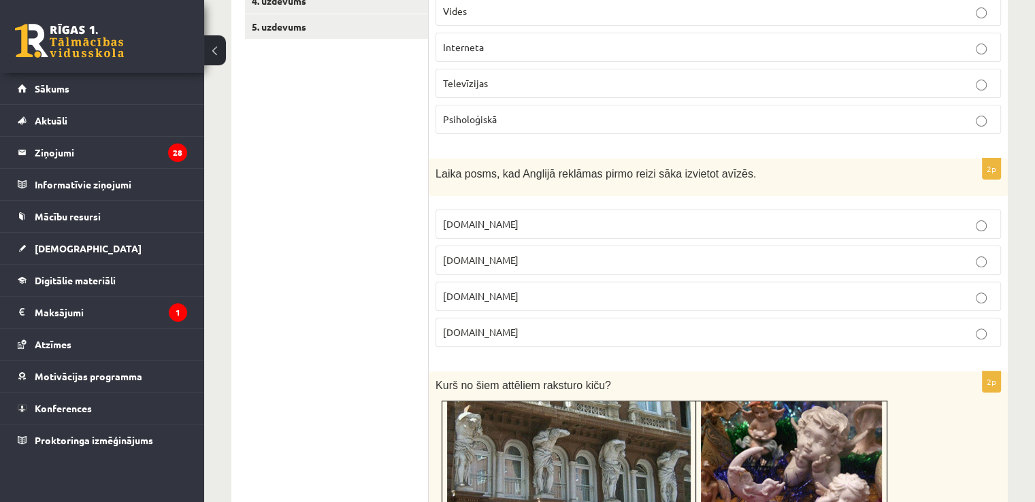
click at [489, 304] on label "[DOMAIN_NAME]" at bounding box center [719, 296] width 566 height 29
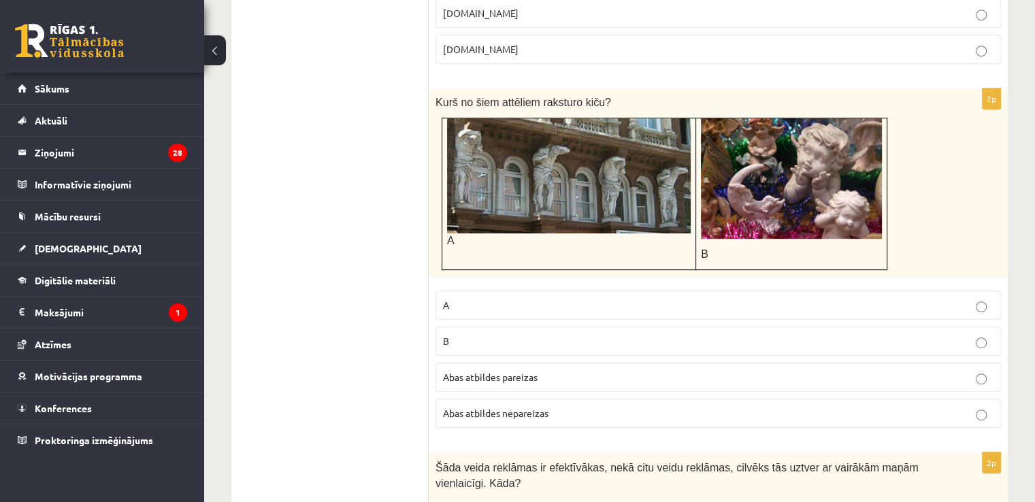
scroll to position [656, 0]
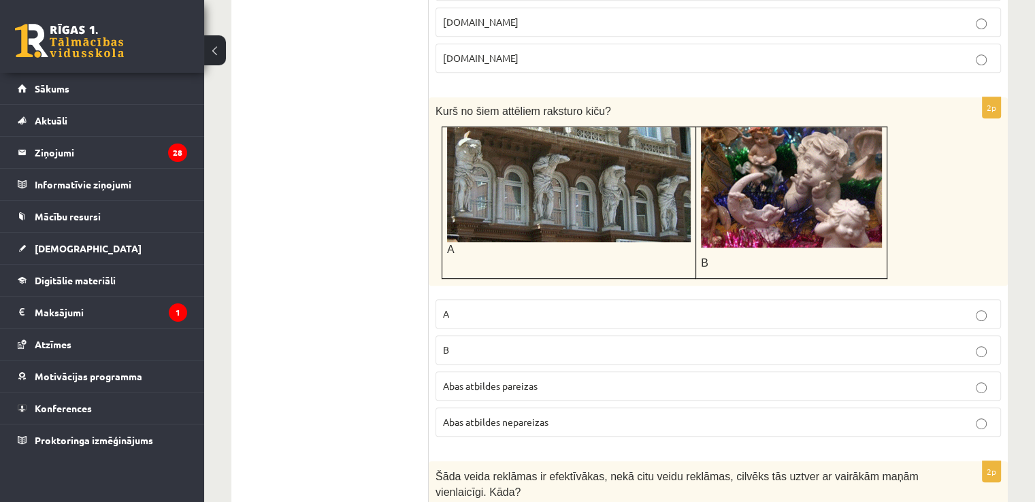
click at [844, 344] on p "B" at bounding box center [718, 350] width 551 height 14
drag, startPoint x: 570, startPoint y: 108, endPoint x: 590, endPoint y: 110, distance: 20.5
click at [590, 110] on span "Kurš no šiem attēliem raksturo kiču?" at bounding box center [524, 112] width 176 height 12
copy span "kiču"
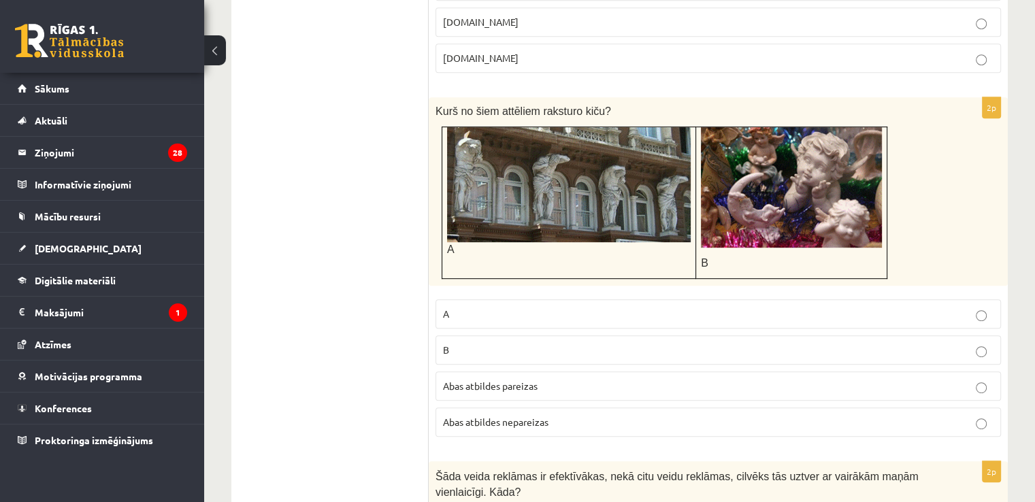
click at [550, 385] on p "Abas atbildes pareizas" at bounding box center [718, 386] width 551 height 14
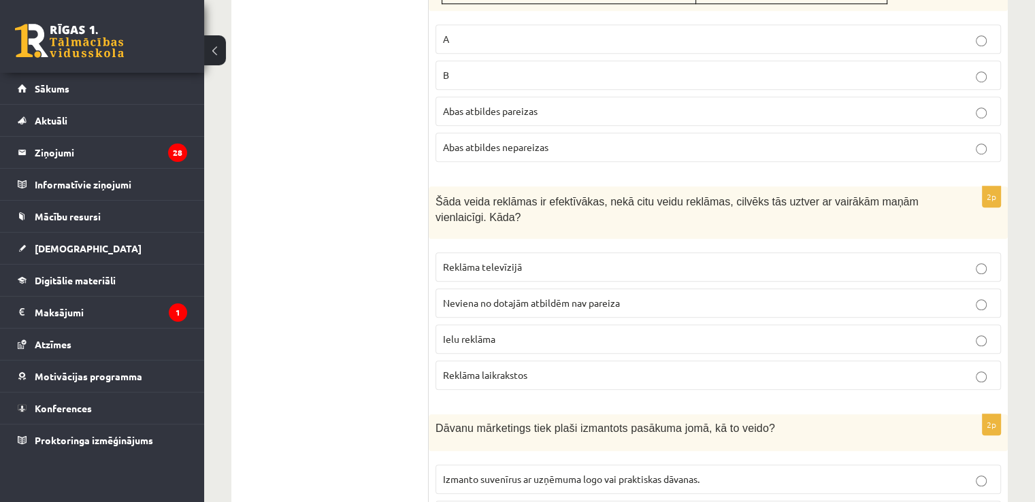
scroll to position [1016, 0]
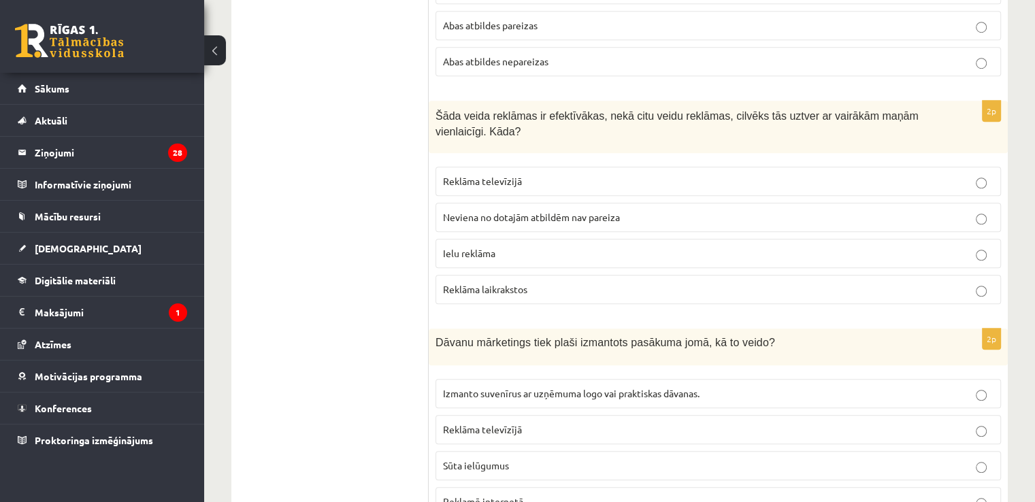
click at [647, 167] on label "Reklāma televīzijā" at bounding box center [719, 181] width 566 height 29
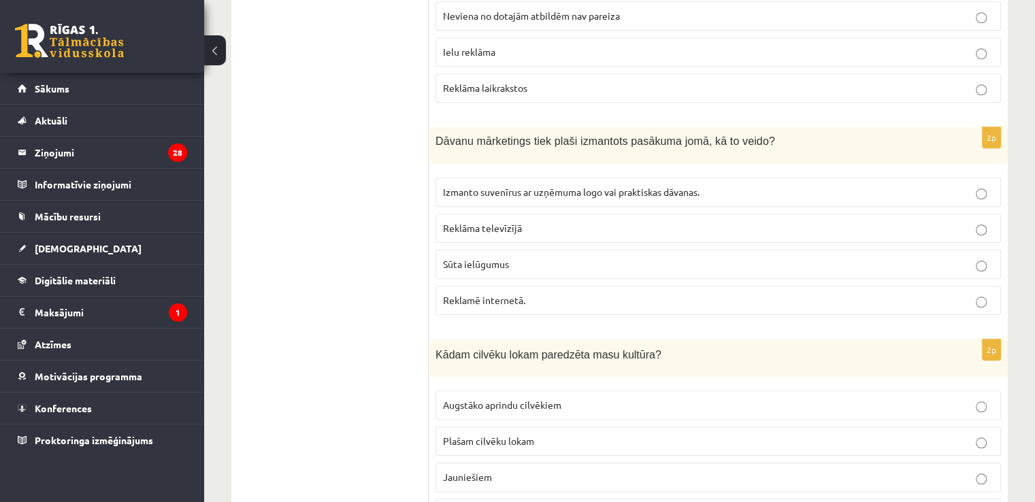
scroll to position [1235, 0]
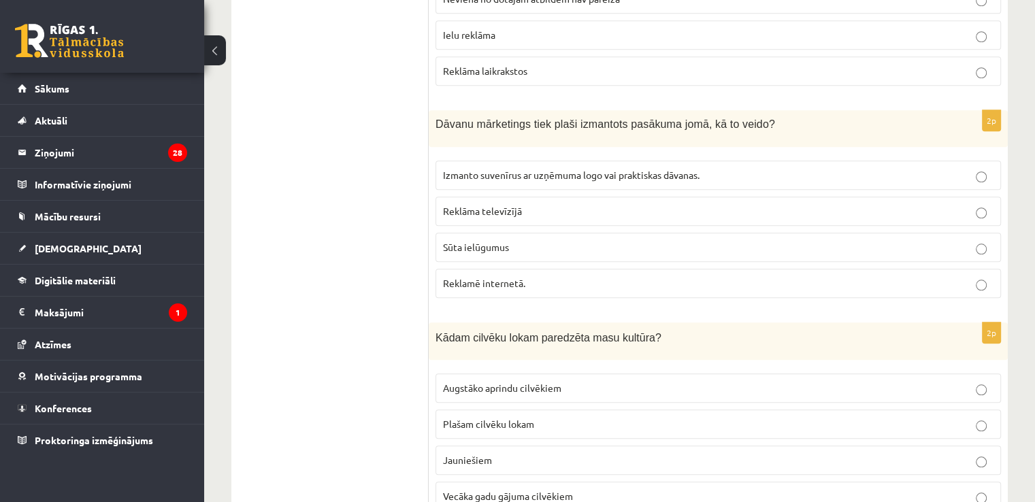
click at [515, 169] on span "Izmanto suvenīrus ar uzņēmuma logo vai praktiskas dāvanas." at bounding box center [571, 175] width 257 height 12
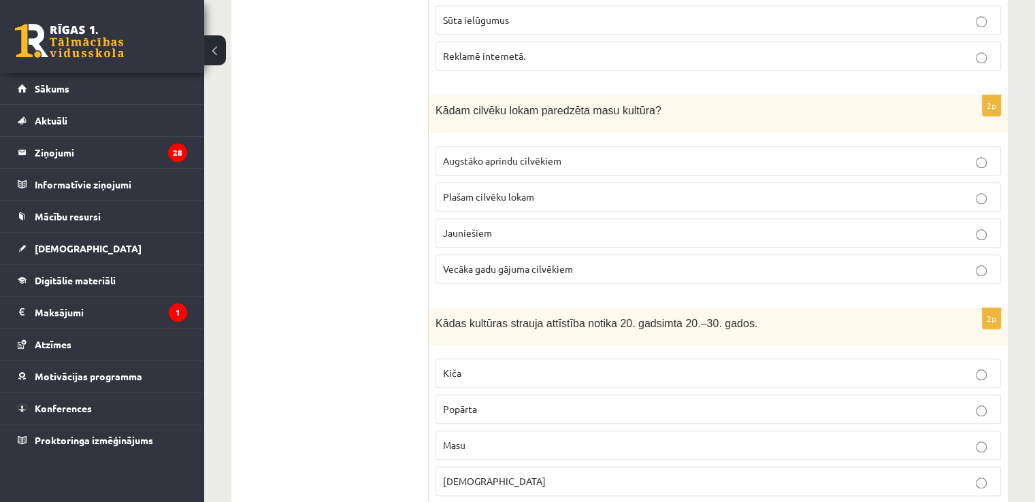
scroll to position [1467, 0]
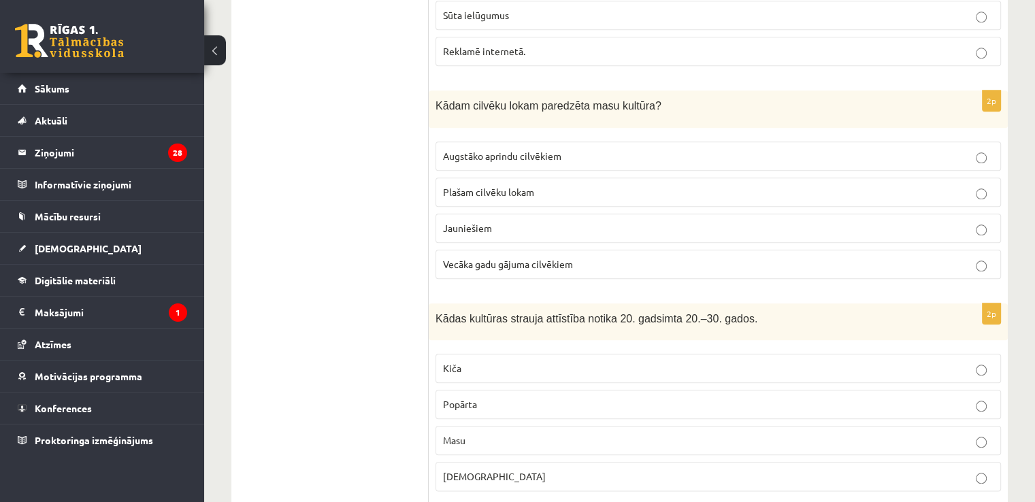
click at [484, 186] on span "Plašam cilvēku lokam" at bounding box center [488, 192] width 91 height 12
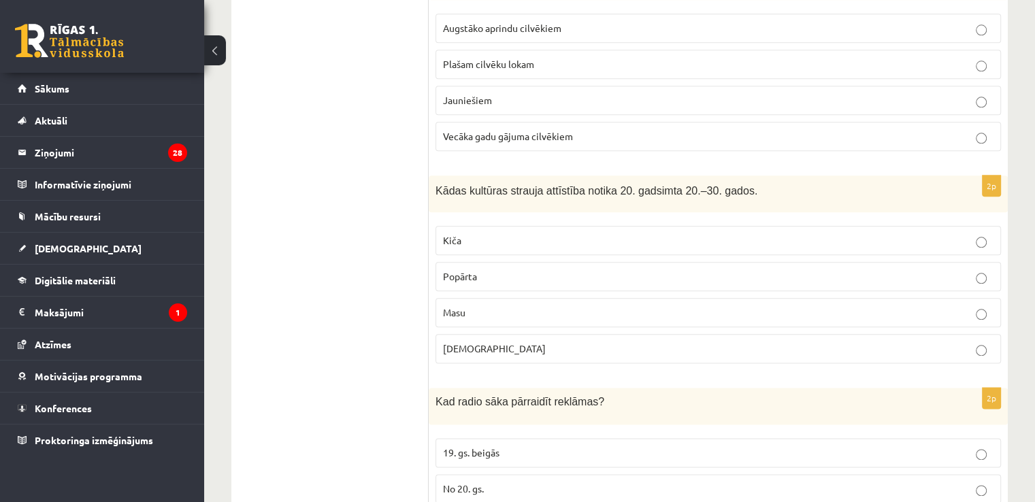
scroll to position [1599, 0]
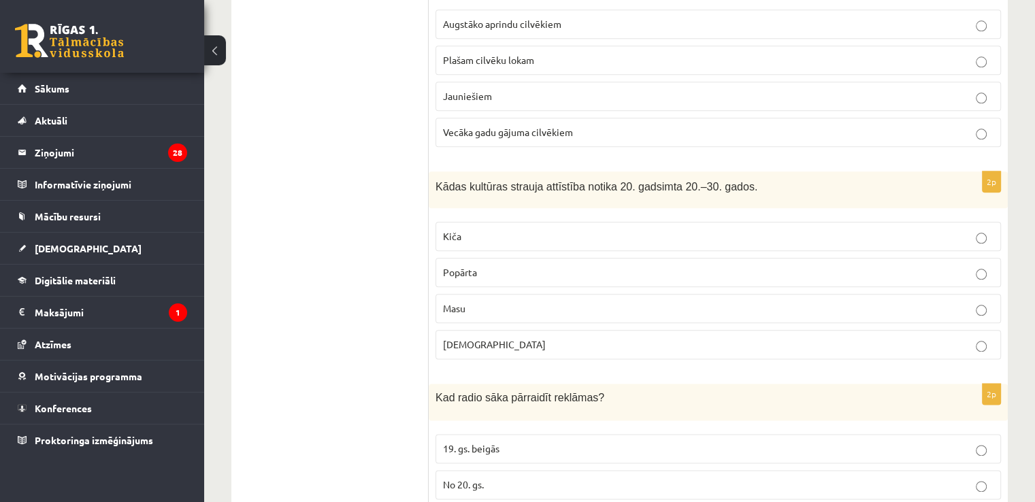
click at [510, 341] on p "Popkultūra" at bounding box center [718, 345] width 551 height 14
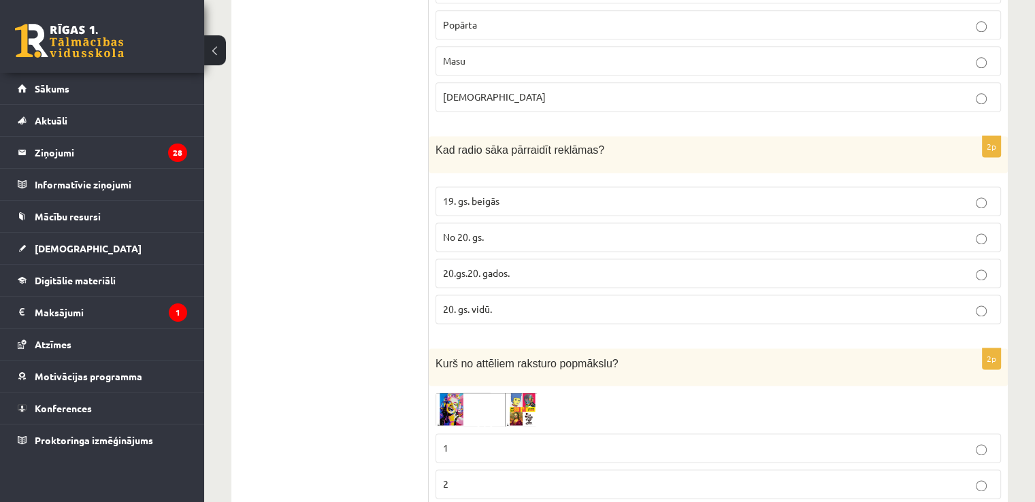
scroll to position [1868, 0]
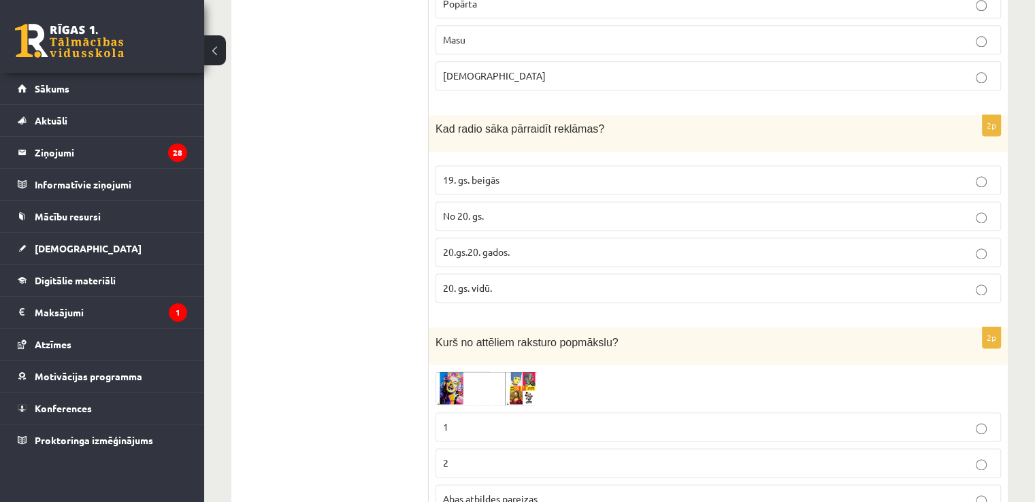
click at [679, 245] on p "20.gs.20. gados." at bounding box center [718, 252] width 551 height 14
click at [519, 174] on p "19. gs. beigās" at bounding box center [718, 180] width 551 height 14
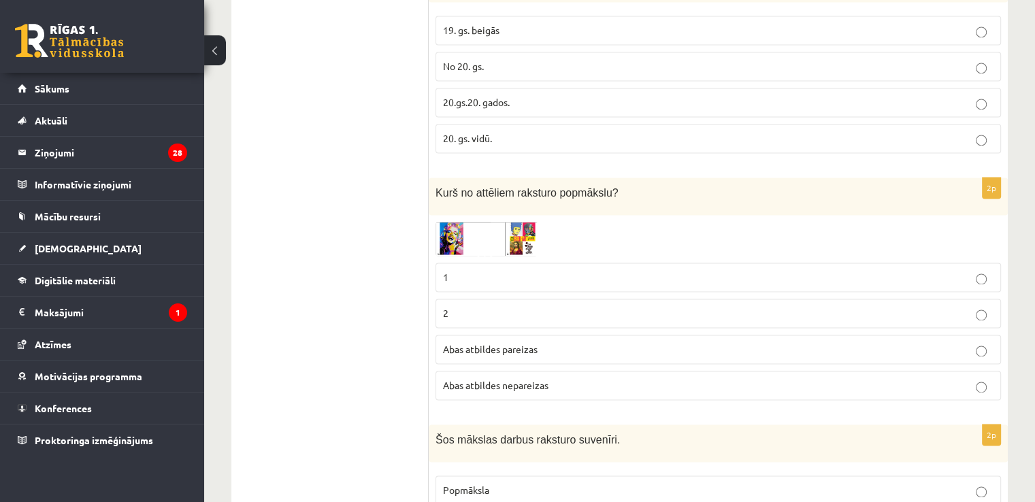
scroll to position [2070, 0]
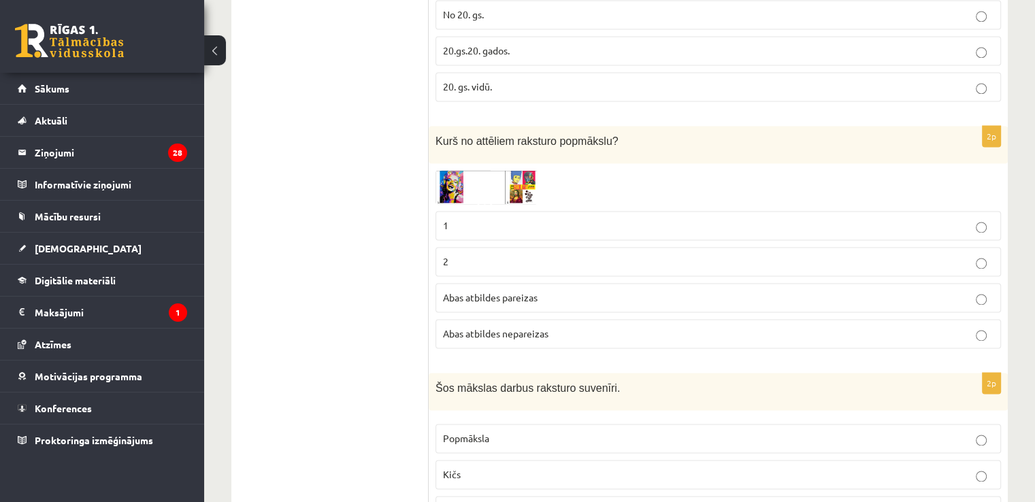
click at [496, 192] on span at bounding box center [488, 203] width 22 height 22
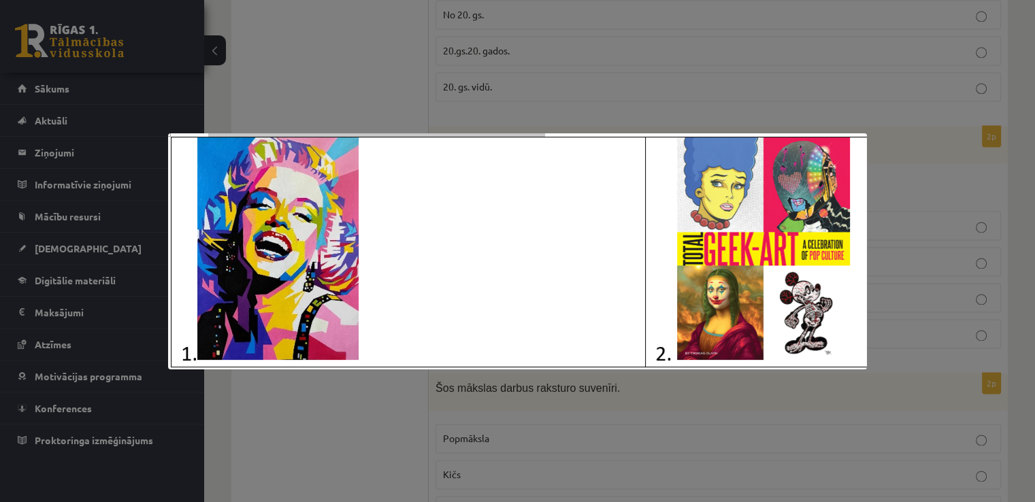
click at [357, 88] on div at bounding box center [517, 251] width 1035 height 502
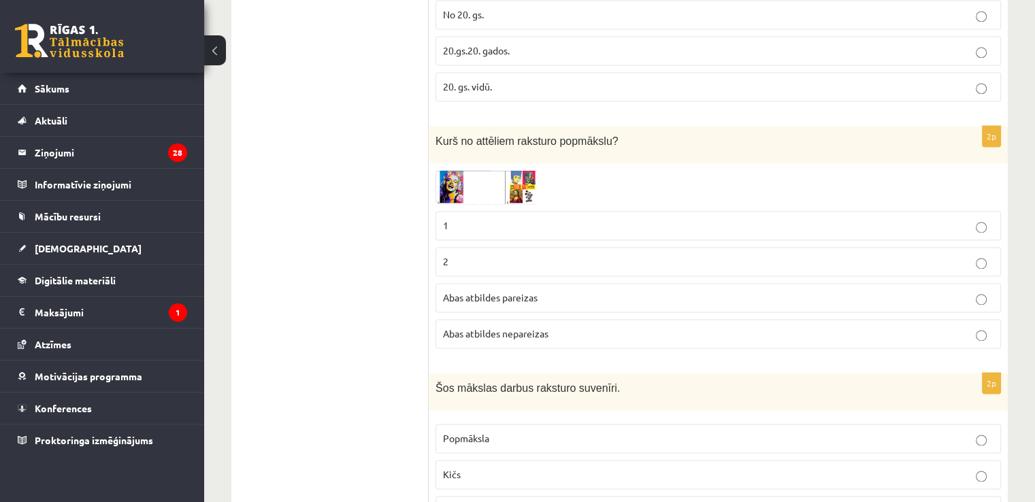
click at [538, 292] on p "Abas atbildes pareizas" at bounding box center [718, 298] width 551 height 14
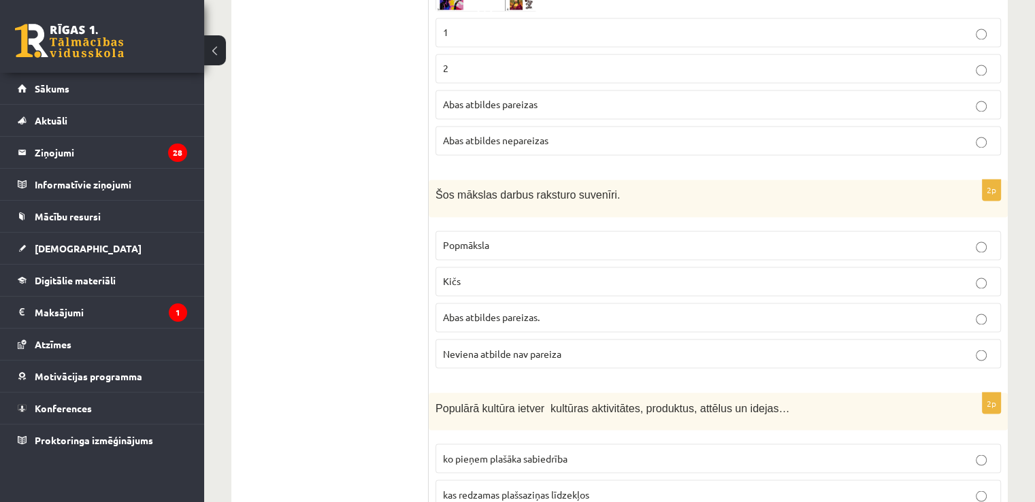
scroll to position [2293, 0]
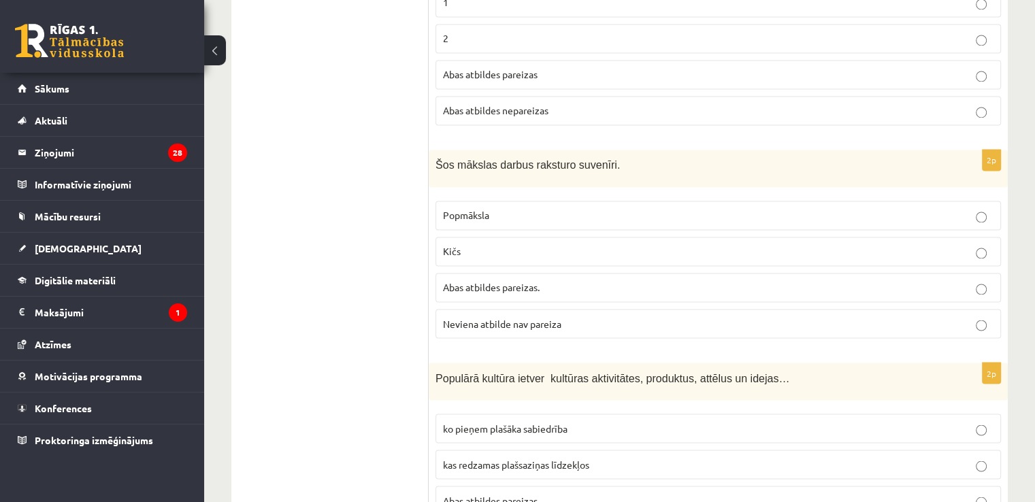
click at [472, 237] on label "Kičs" at bounding box center [719, 251] width 566 height 29
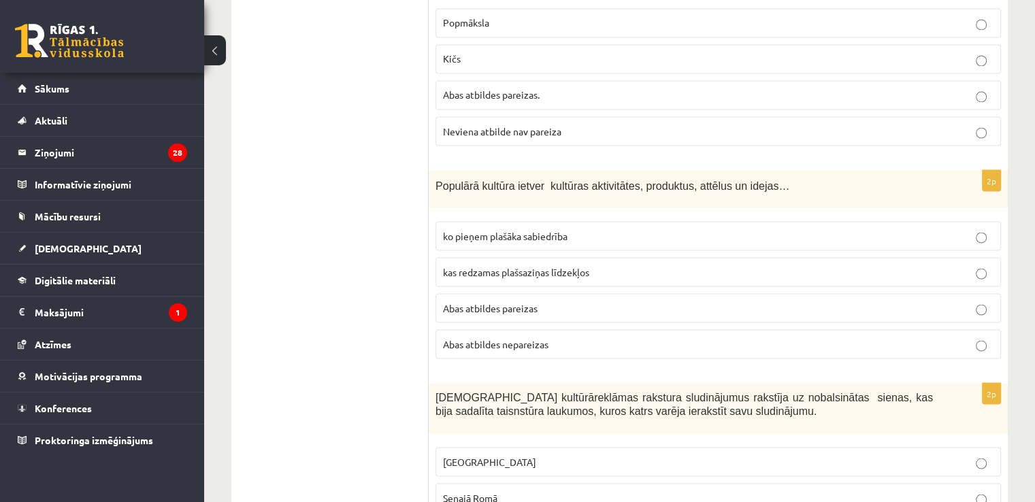
scroll to position [2494, 0]
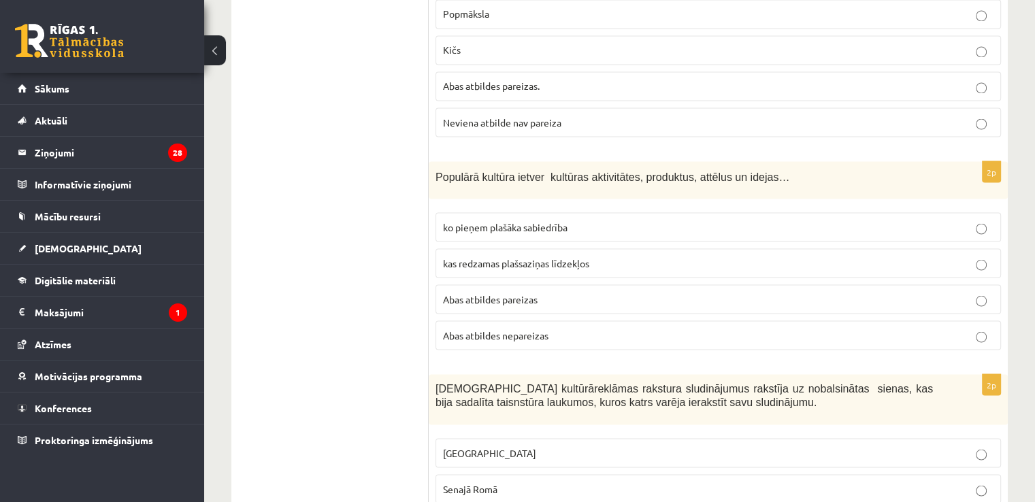
click at [550, 292] on p "Abas atbildes pareizas" at bounding box center [718, 299] width 551 height 14
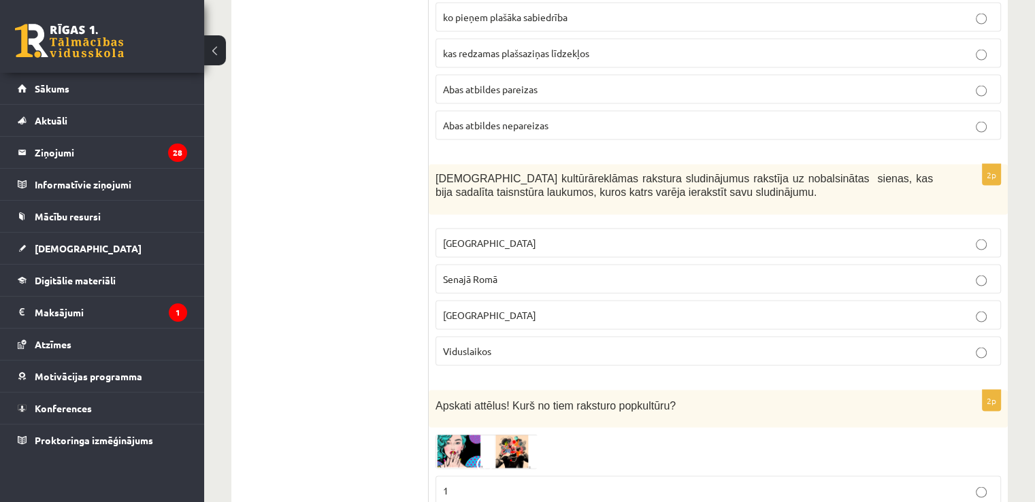
scroll to position [2718, 0]
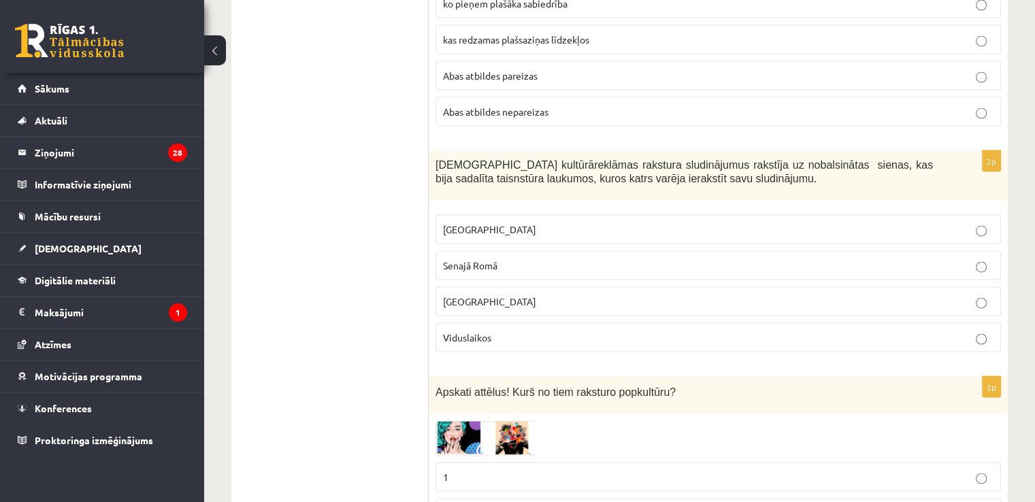
click at [528, 259] on p "Senajā Romā" at bounding box center [718, 266] width 551 height 14
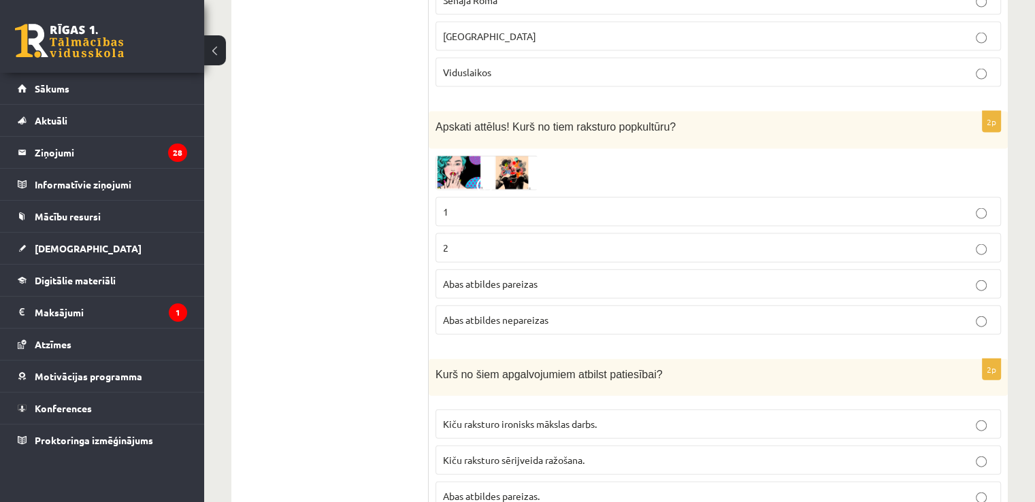
scroll to position [2965, 0]
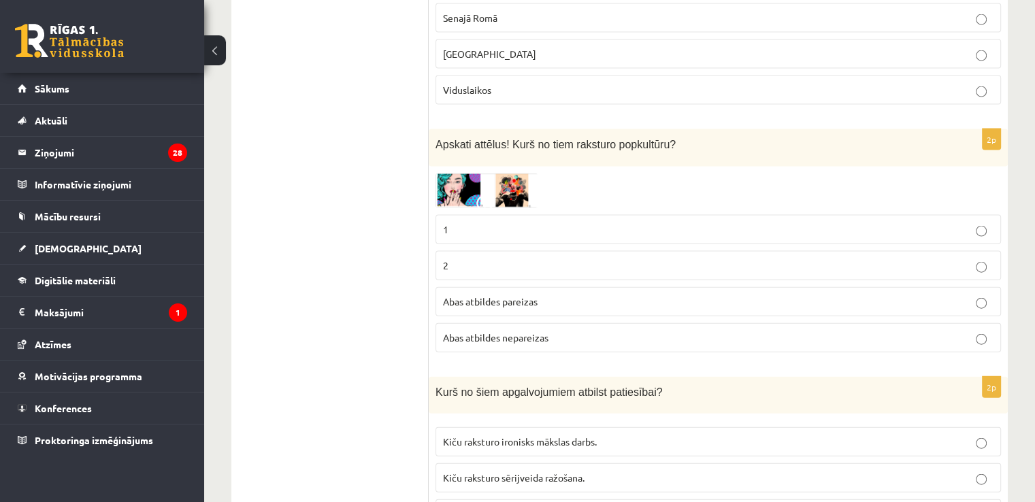
click at [474, 174] on img at bounding box center [487, 191] width 102 height 35
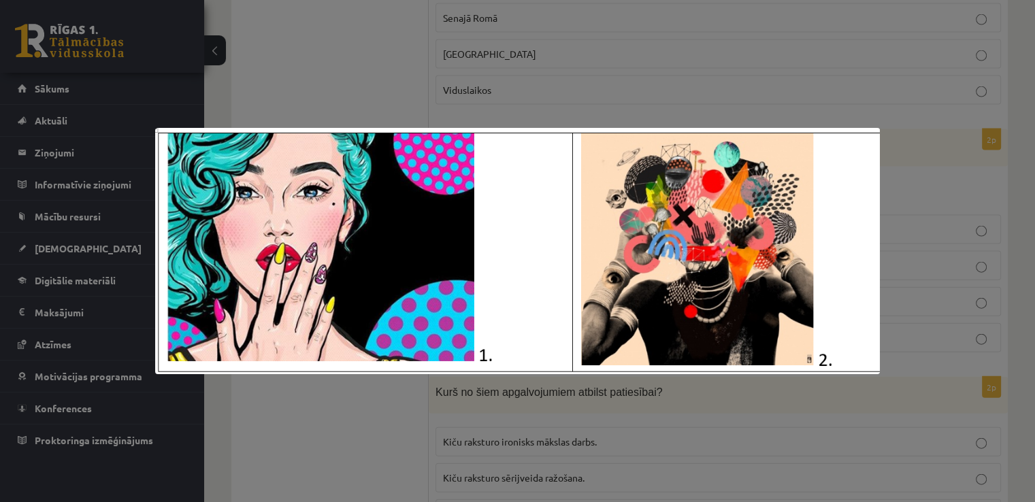
click at [391, 99] on div at bounding box center [517, 251] width 1035 height 502
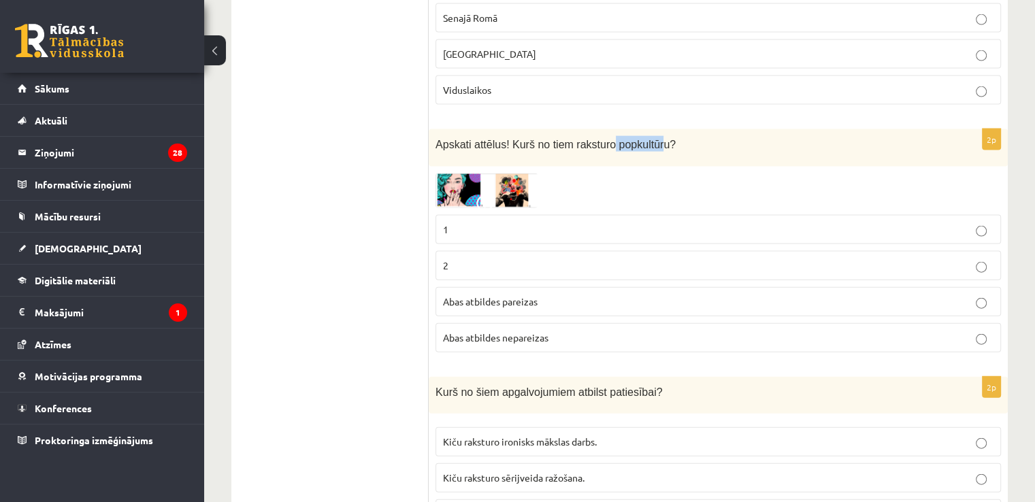
drag, startPoint x: 601, startPoint y: 129, endPoint x: 647, endPoint y: 135, distance: 46.8
click at [647, 136] on p "Apskati attēlus! Kurš no tiem raksturo popkultūru?" at bounding box center [685, 144] width 498 height 16
copy span "popkultūr"
click at [493, 295] on span "Abas atbildes pareizas" at bounding box center [490, 301] width 95 height 12
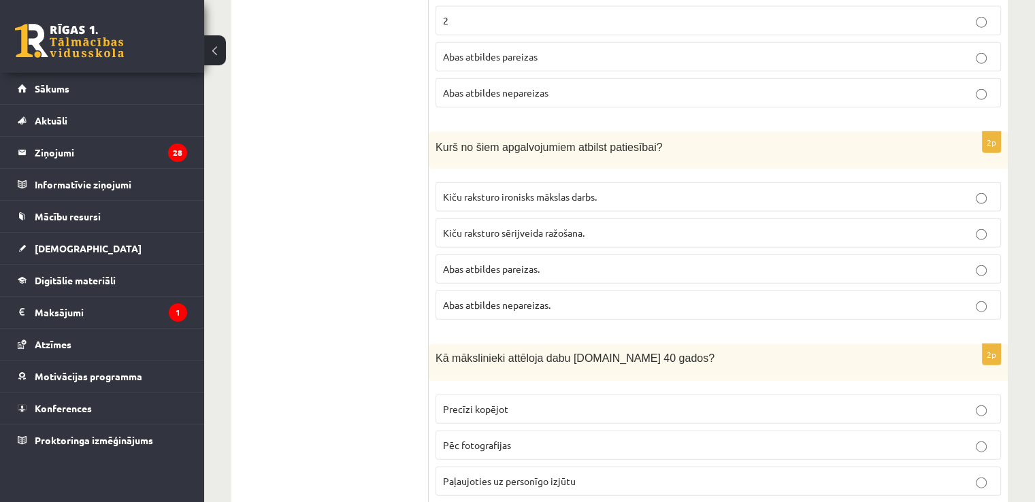
scroll to position [3167, 0]
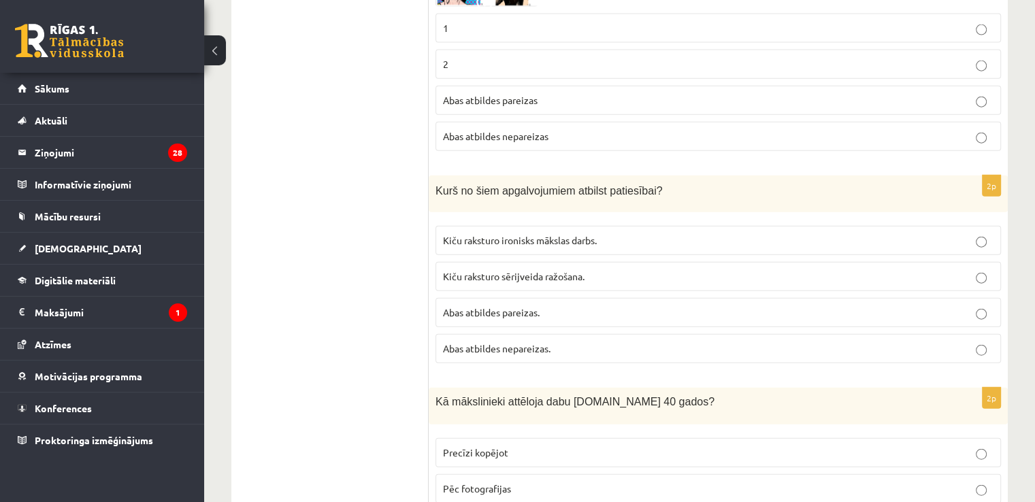
click at [528, 234] on p "Kiču raksturo ironisks mākslas darbs." at bounding box center [718, 241] width 551 height 14
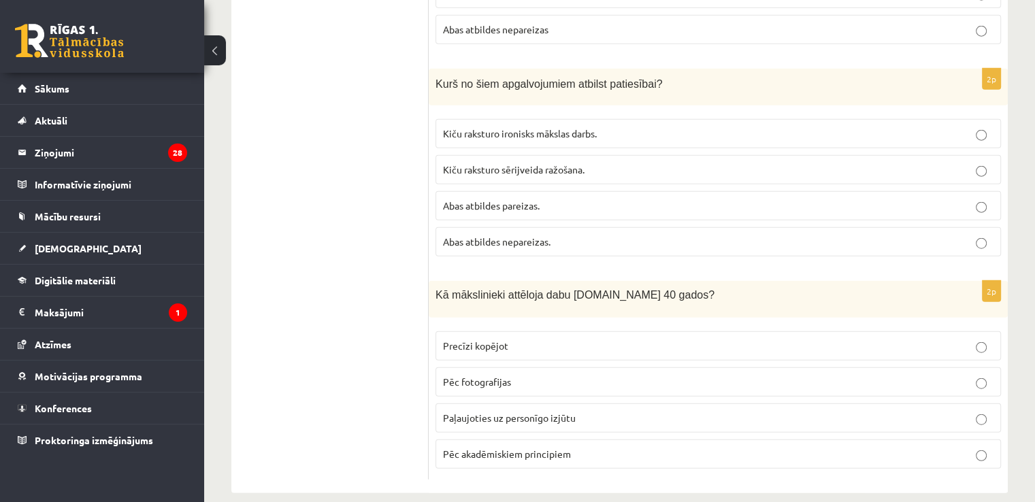
click at [542, 411] on p "Paļaujoties uz personīgo izjūtu" at bounding box center [718, 418] width 551 height 14
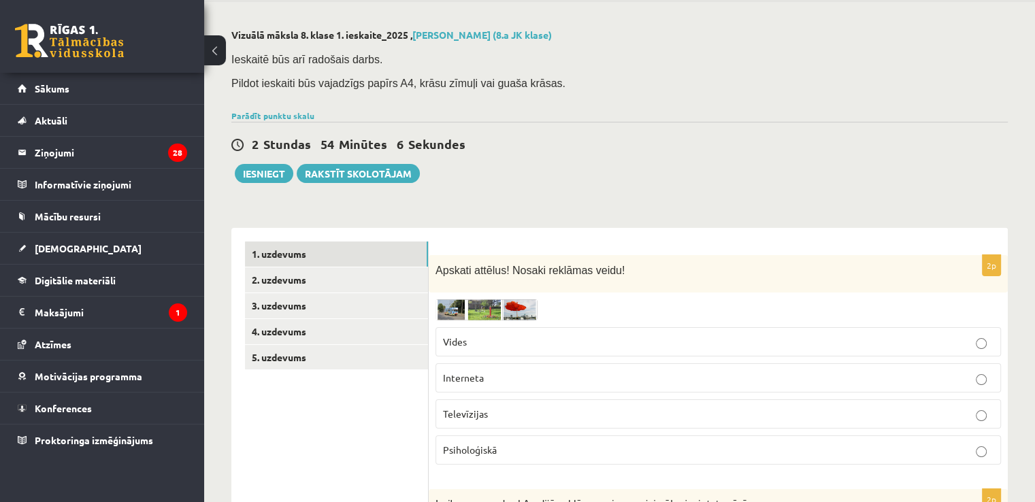
scroll to position [0, 0]
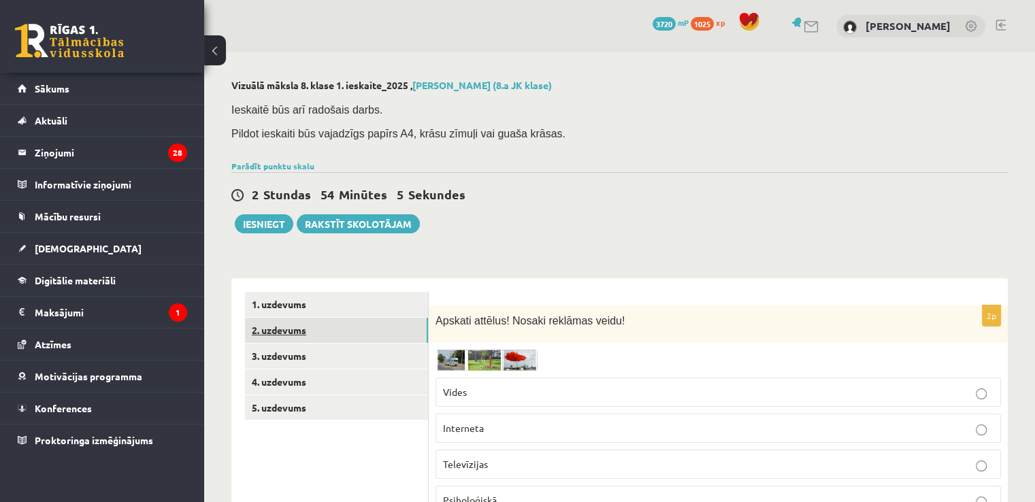
click at [333, 327] on link "2. uzdevums" at bounding box center [336, 330] width 183 height 25
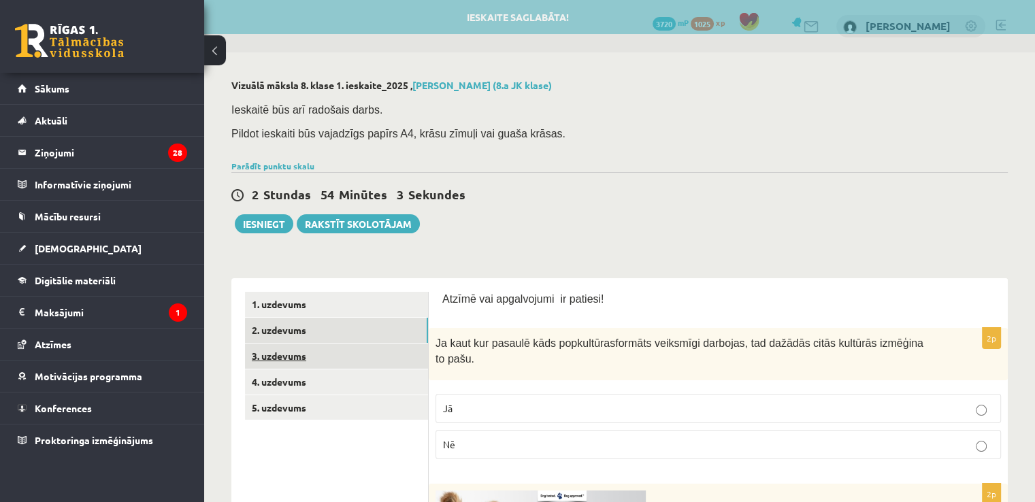
click at [321, 361] on link "3. uzdevums" at bounding box center [336, 356] width 183 height 25
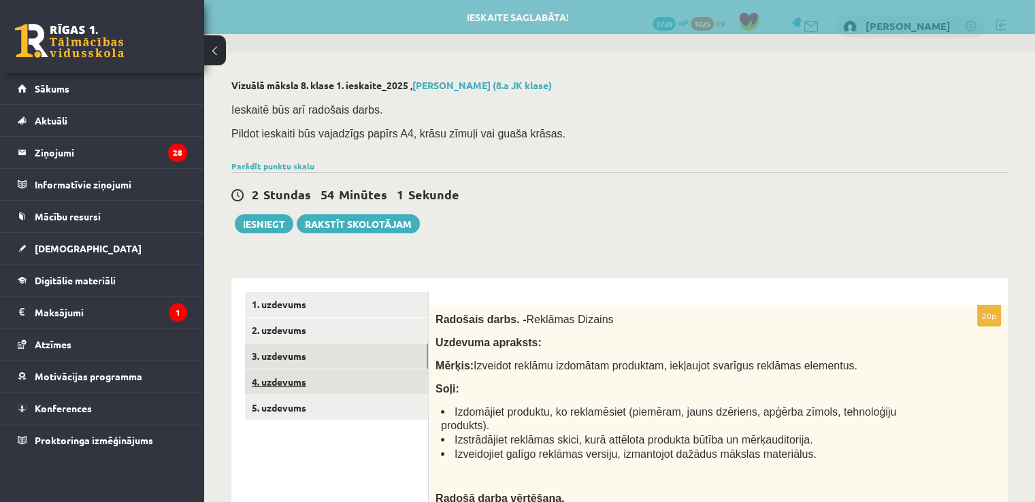
click at [315, 374] on link "4. uzdevums" at bounding box center [336, 382] width 183 height 25
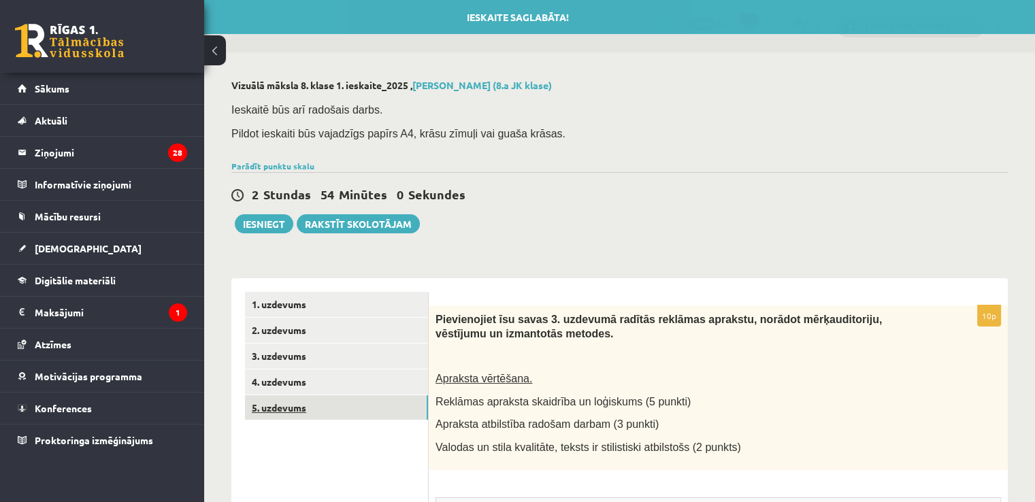
click at [306, 396] on link "5. uzdevums" at bounding box center [336, 408] width 183 height 25
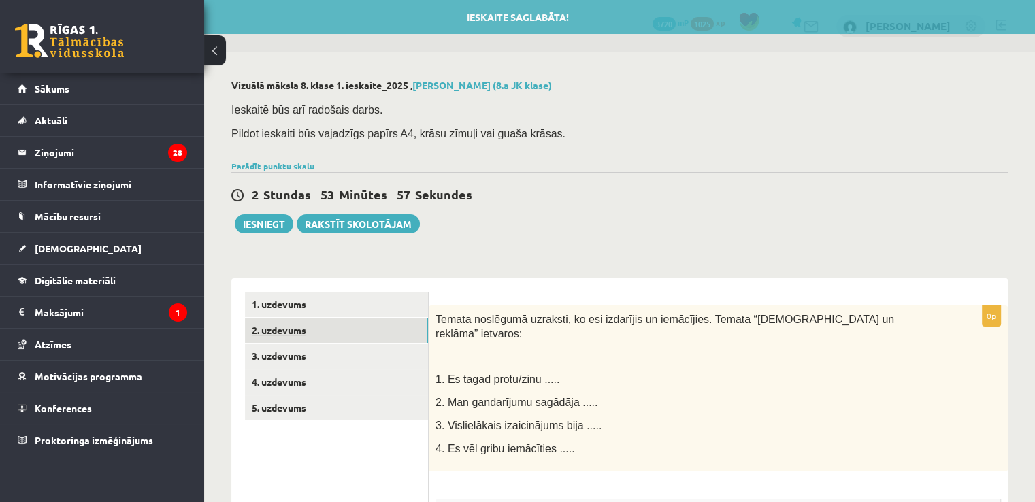
click at [314, 341] on link "2. uzdevums" at bounding box center [336, 330] width 183 height 25
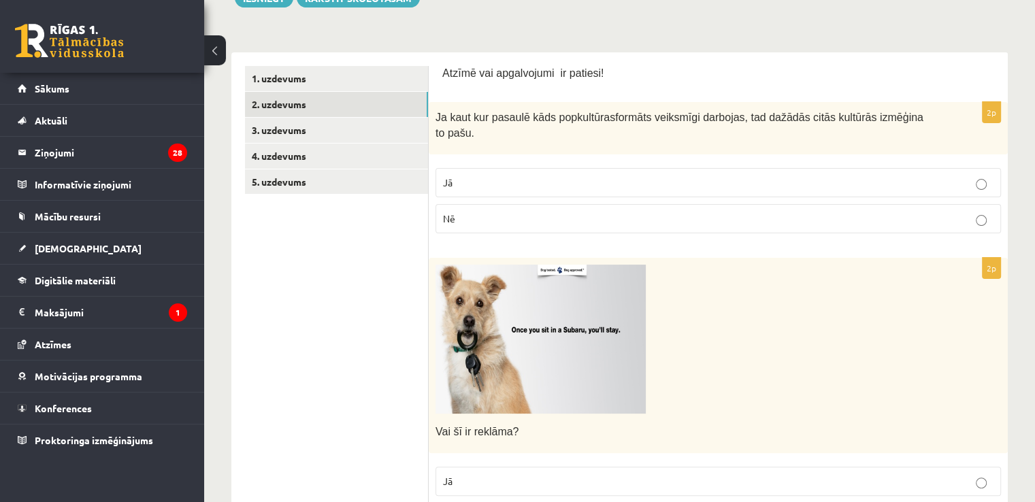
scroll to position [234, 0]
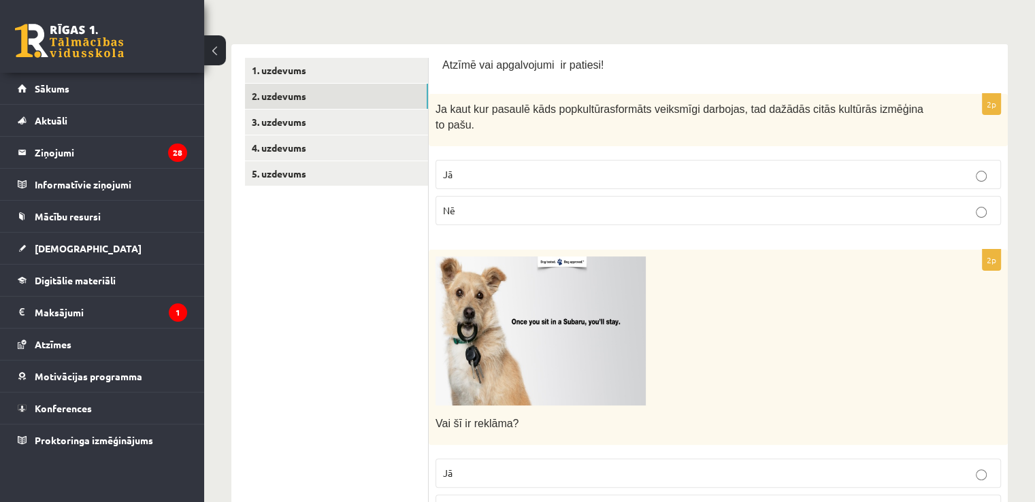
click at [587, 167] on p "Jā" at bounding box center [718, 174] width 551 height 14
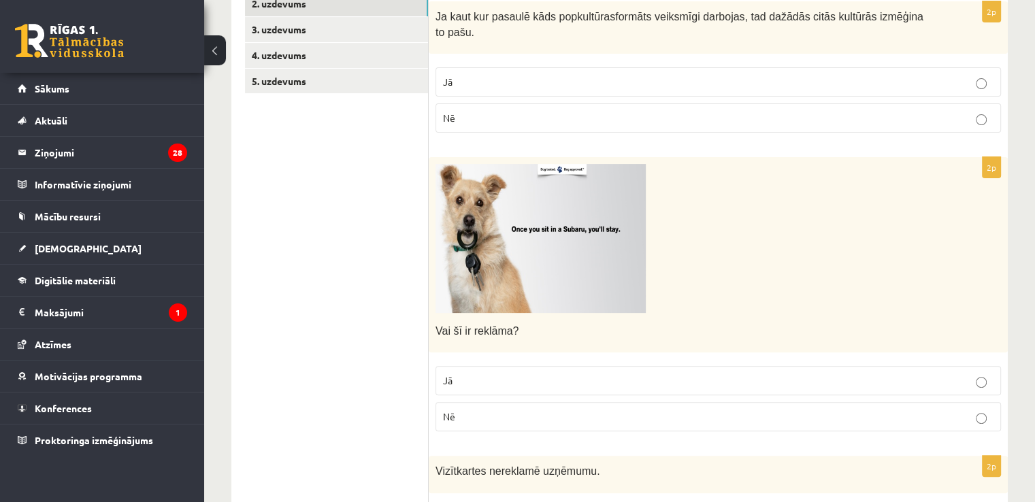
scroll to position [334, 0]
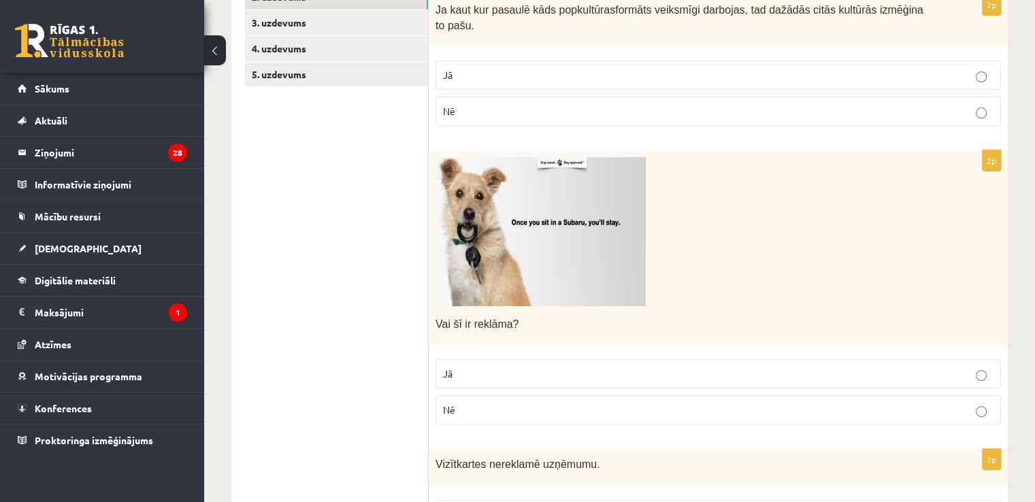
click at [538, 218] on img at bounding box center [541, 231] width 210 height 149
click at [531, 367] on p "Jā" at bounding box center [718, 374] width 551 height 14
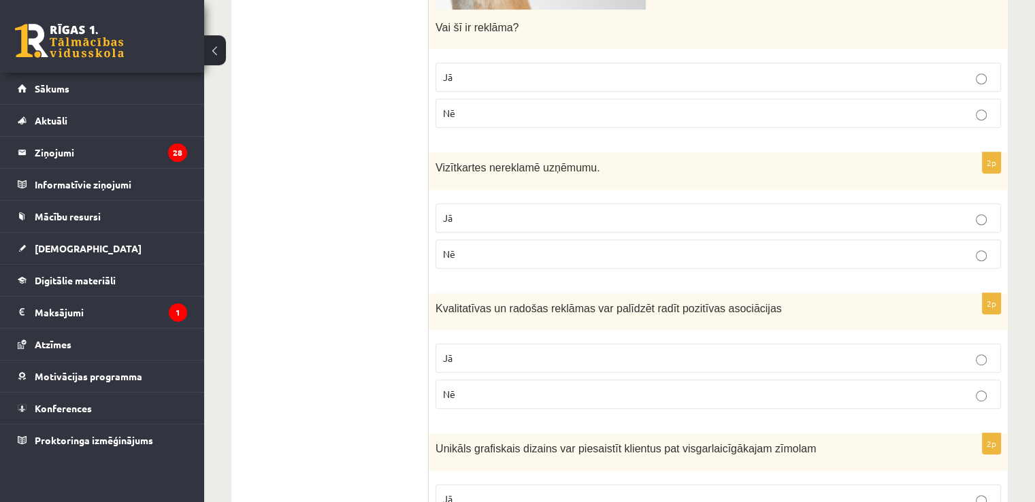
scroll to position [641, 0]
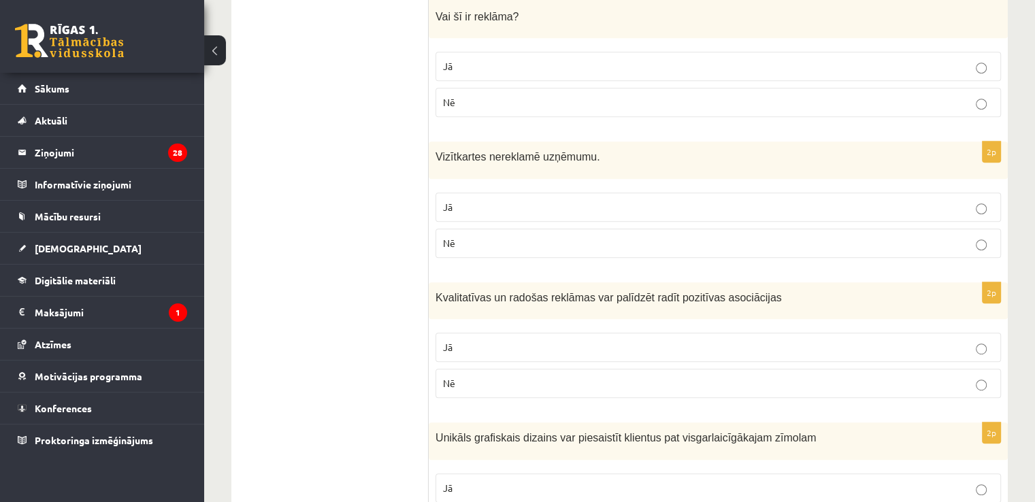
click at [468, 236] on p "Nē" at bounding box center [718, 243] width 551 height 14
click at [493, 340] on p "Jā" at bounding box center [718, 347] width 551 height 14
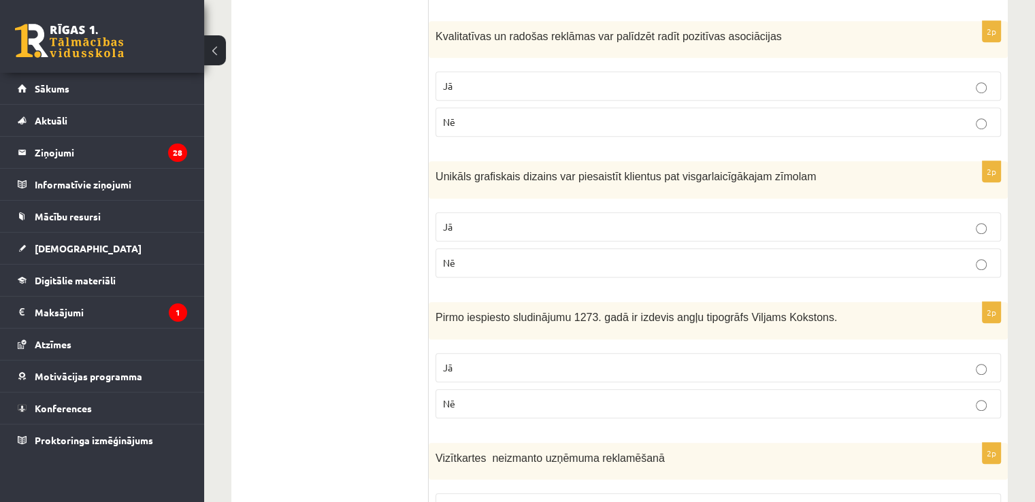
scroll to position [929, 0]
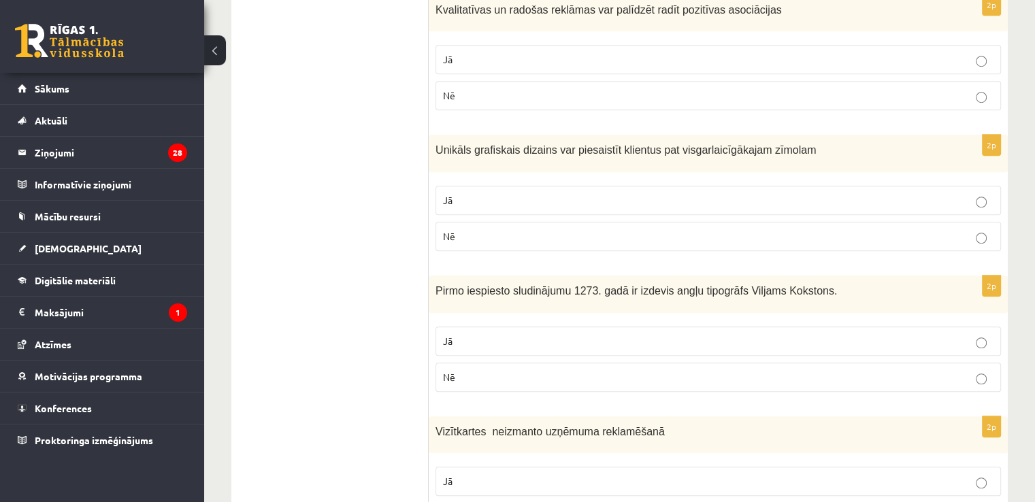
click at [538, 193] on p "Jā" at bounding box center [718, 200] width 551 height 14
click at [568, 334] on p "Jā" at bounding box center [718, 341] width 551 height 14
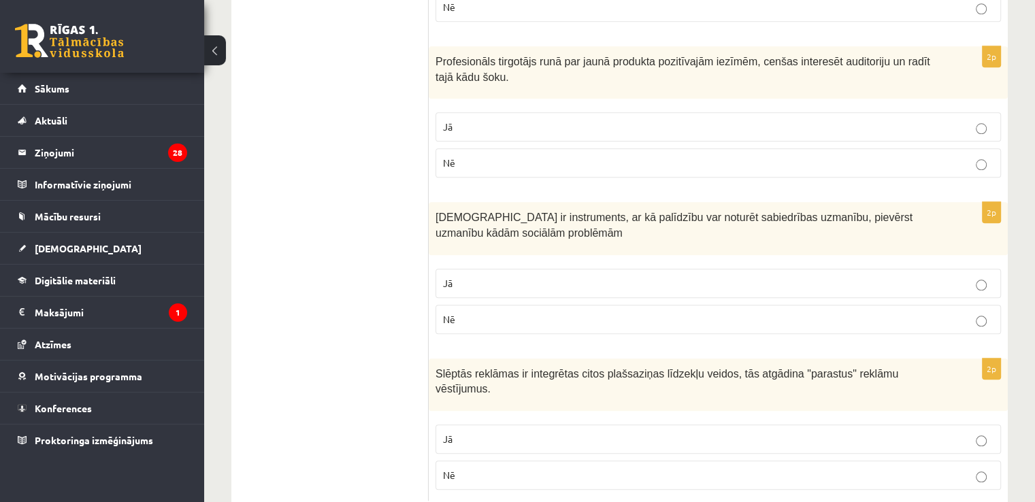
scroll to position [1442, 0]
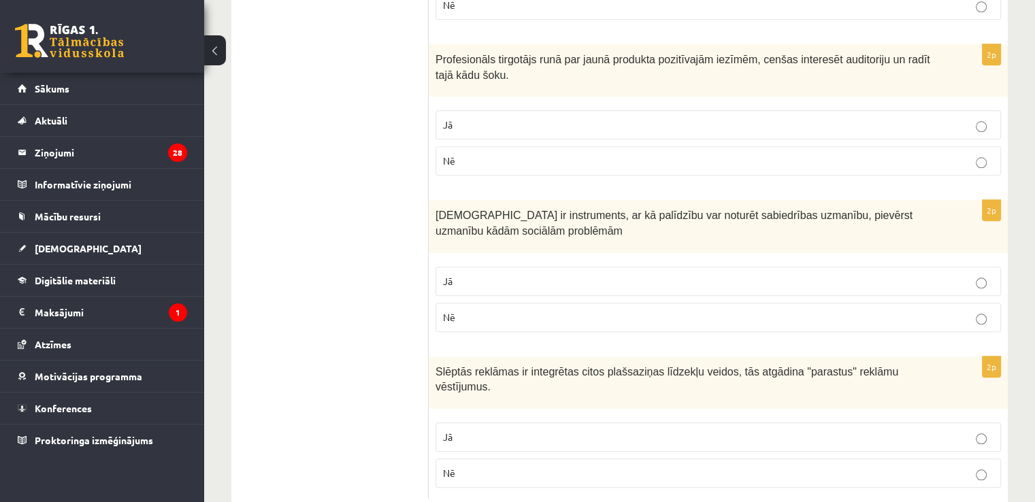
click at [515, 274] on p "Jā" at bounding box center [718, 281] width 551 height 14
click at [589, 112] on label "Jā" at bounding box center [719, 124] width 566 height 29
click at [619, 430] on p "Jā" at bounding box center [718, 437] width 551 height 14
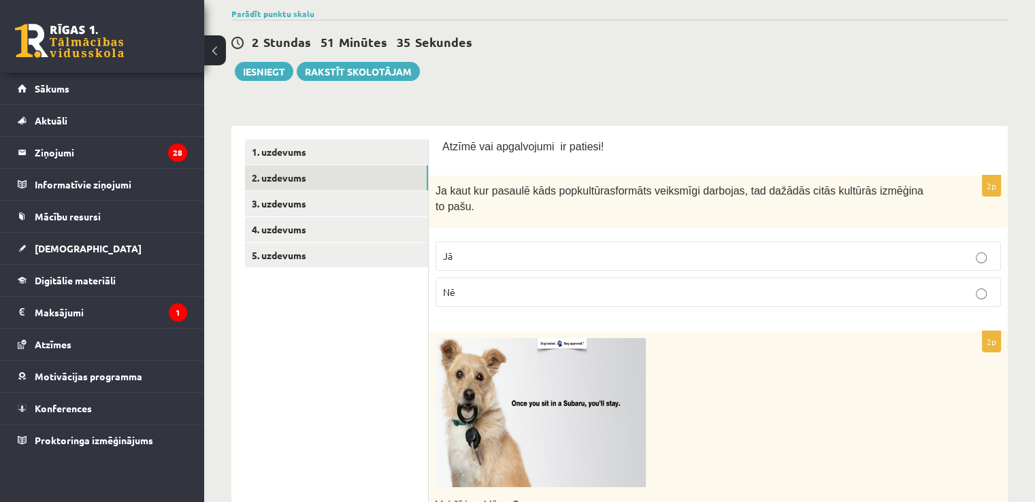
scroll to position [155, 0]
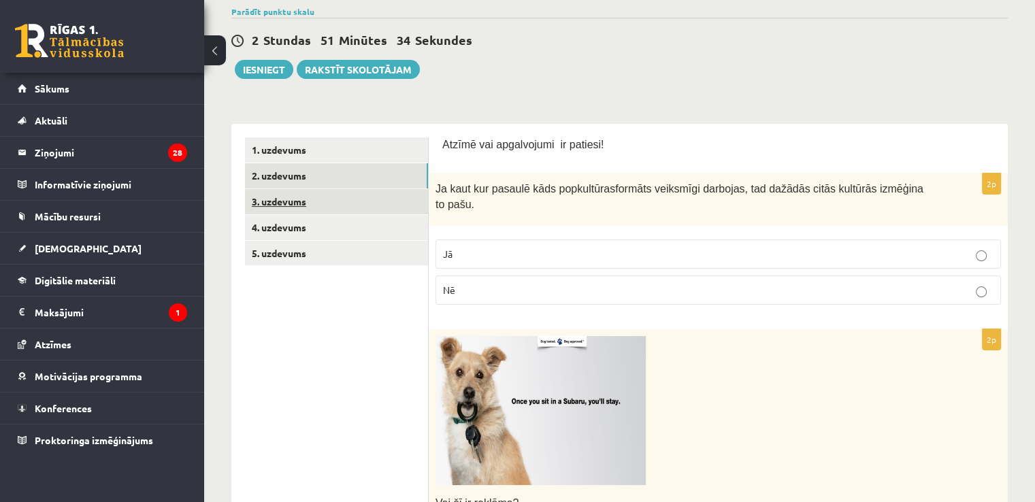
click at [334, 200] on link "3. uzdevums" at bounding box center [336, 201] width 183 height 25
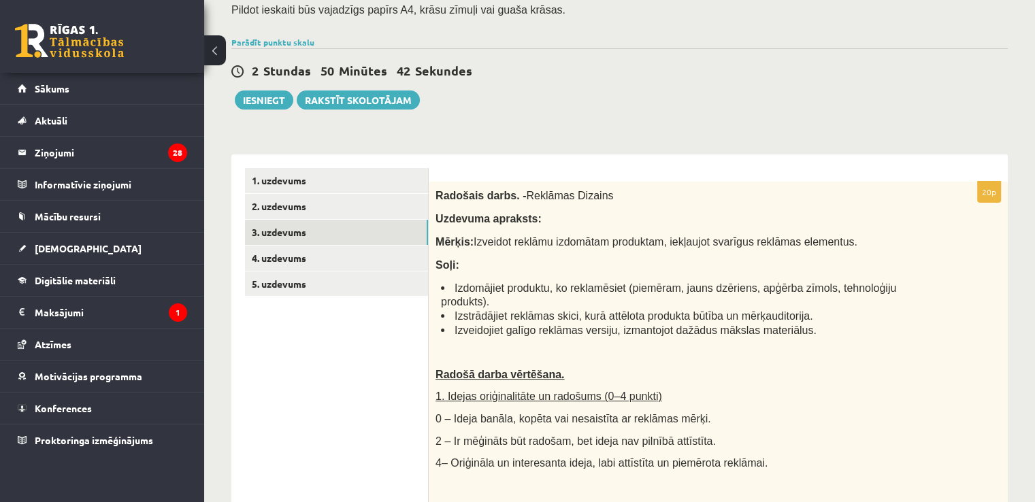
scroll to position [102, 0]
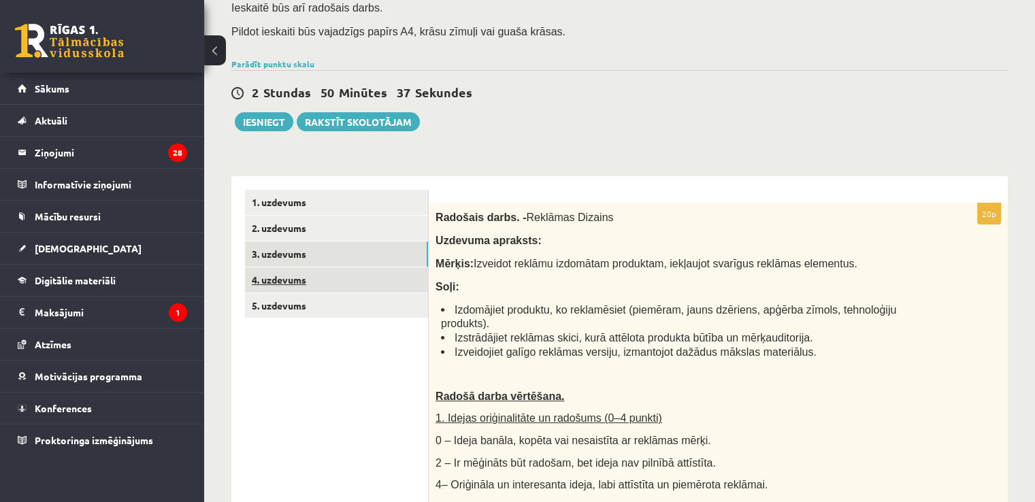
click at [305, 287] on link "4. uzdevums" at bounding box center [336, 280] width 183 height 25
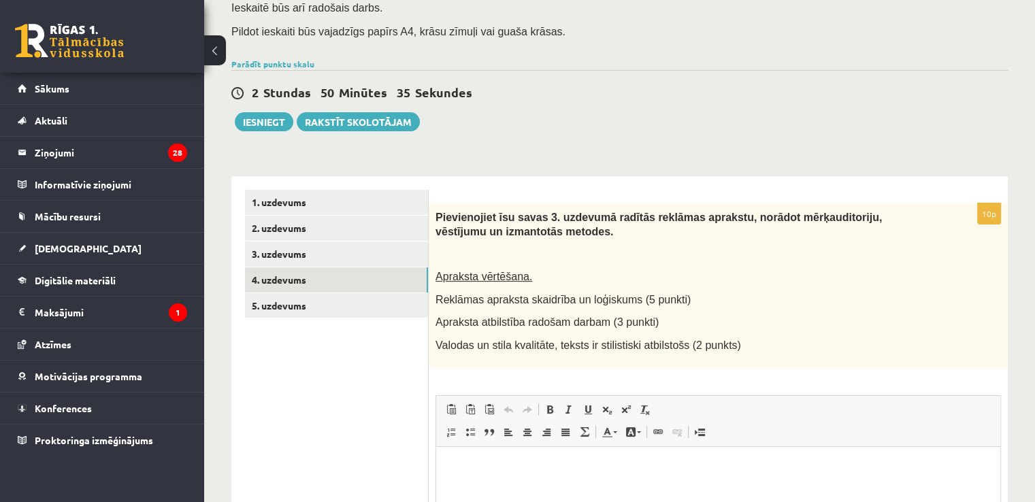
scroll to position [0, 0]
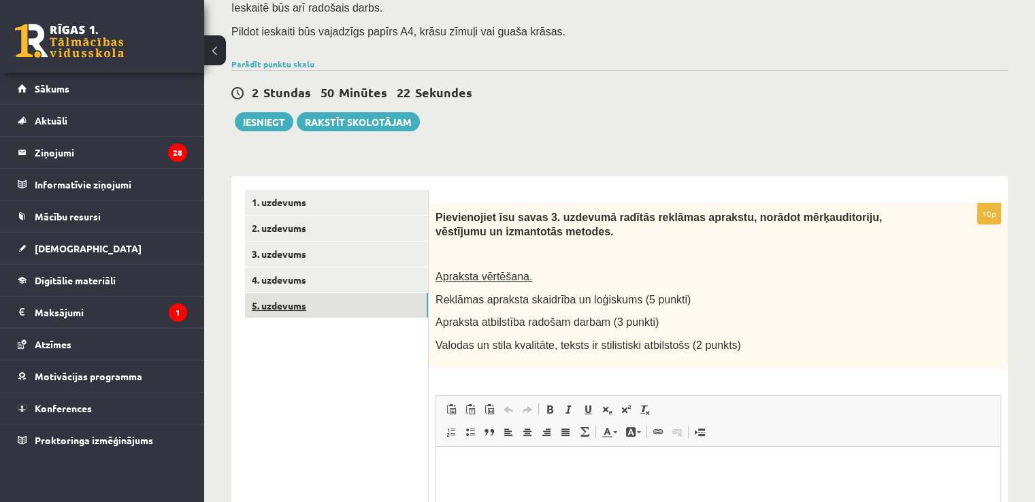
click at [386, 308] on link "5. uzdevums" at bounding box center [336, 305] width 183 height 25
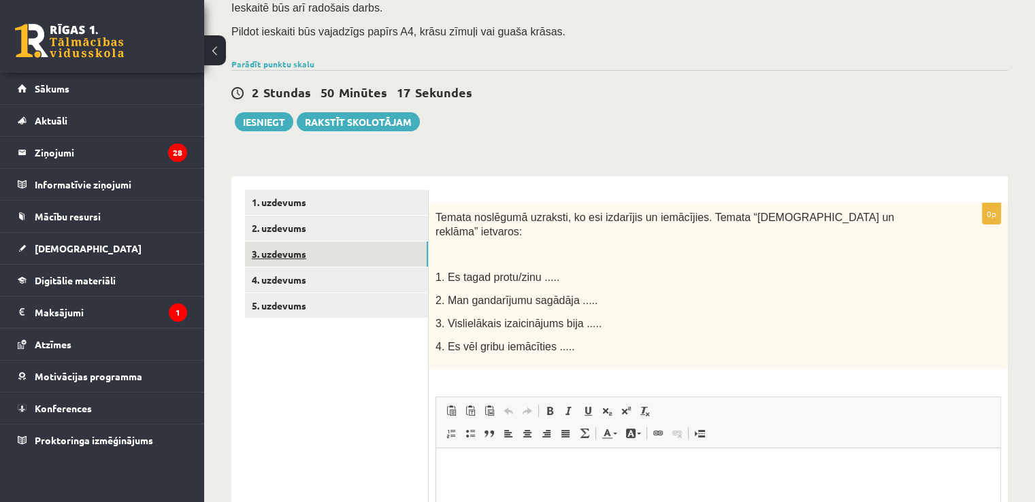
click at [368, 265] on link "3. uzdevums" at bounding box center [336, 254] width 183 height 25
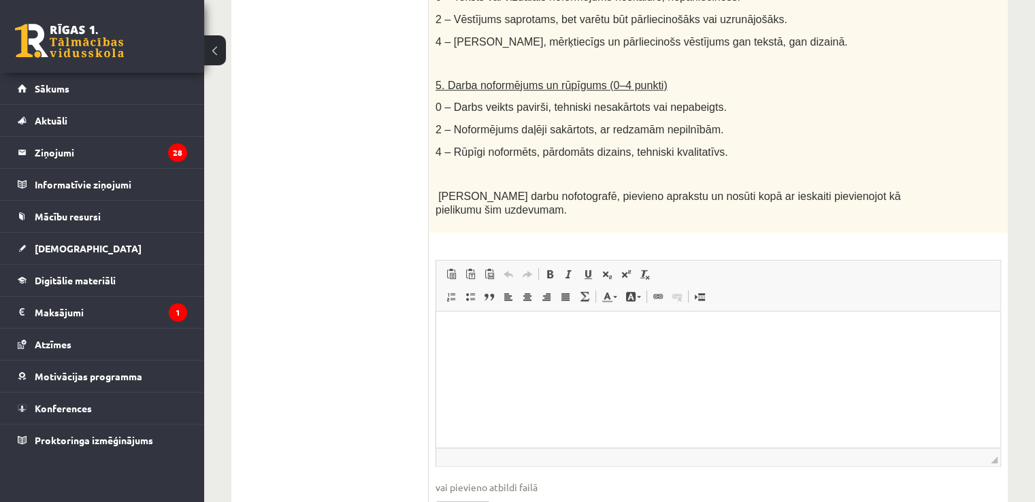
scroll to position [885, 0]
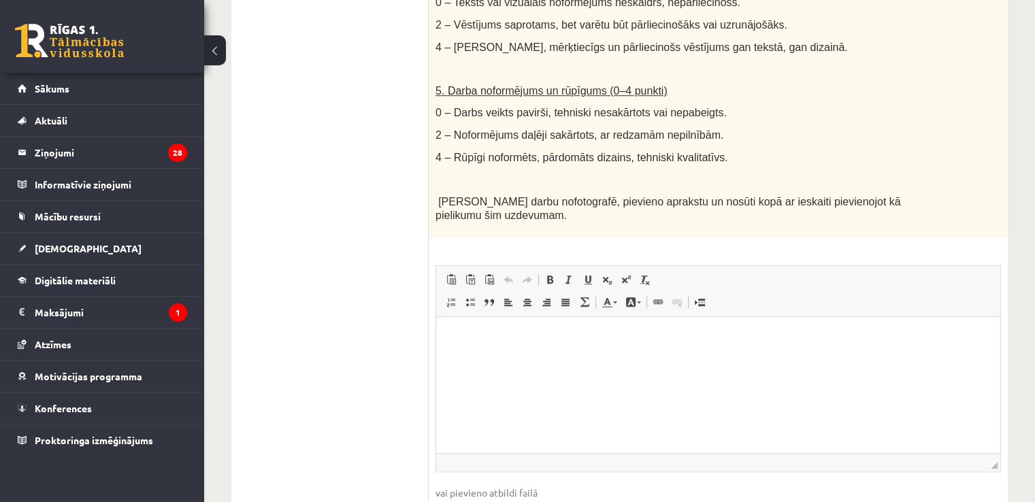
click at [839, 328] on html at bounding box center [718, 338] width 564 height 42
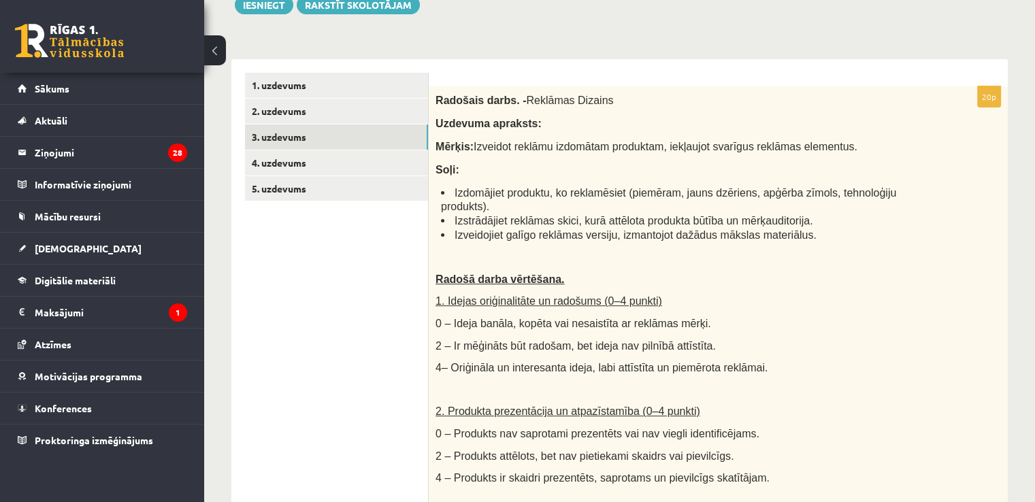
scroll to position [218, 0]
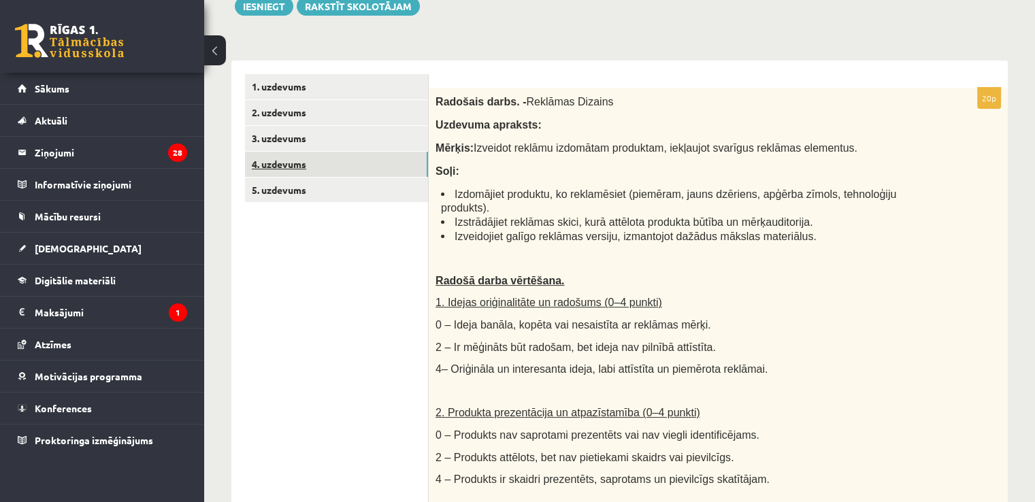
click at [377, 162] on link "4. uzdevums" at bounding box center [336, 164] width 183 height 25
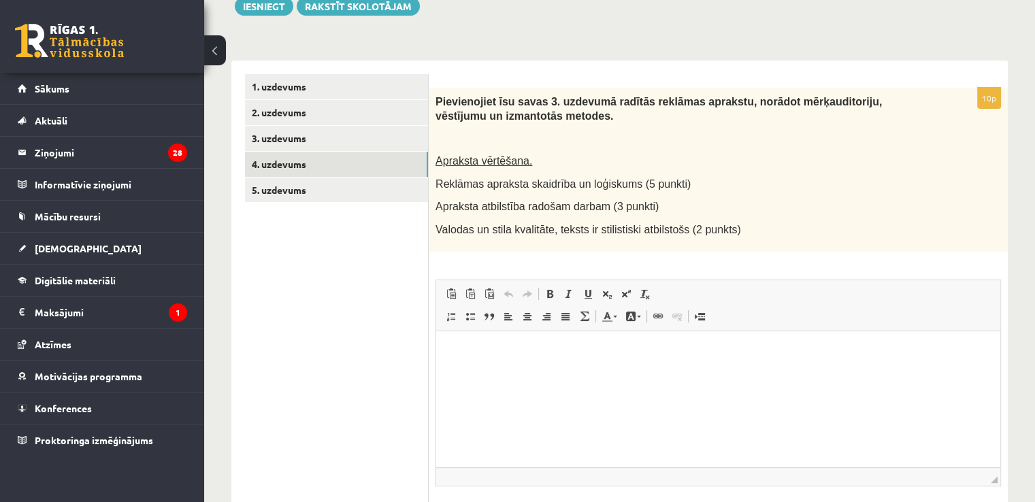
scroll to position [0, 0]
click at [625, 372] on html at bounding box center [718, 352] width 564 height 42
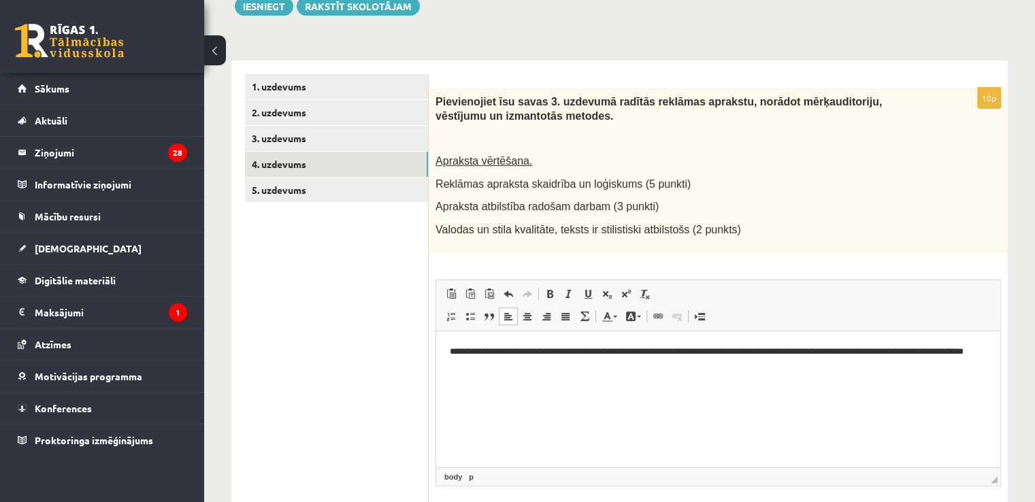
click at [904, 351] on p "**********" at bounding box center [719, 358] width 538 height 29
click at [901, 351] on p "**********" at bounding box center [719, 358] width 538 height 29
click at [536, 372] on p "**********" at bounding box center [719, 358] width 538 height 29
click at [324, 189] on link "5. uzdevums" at bounding box center [336, 190] width 183 height 25
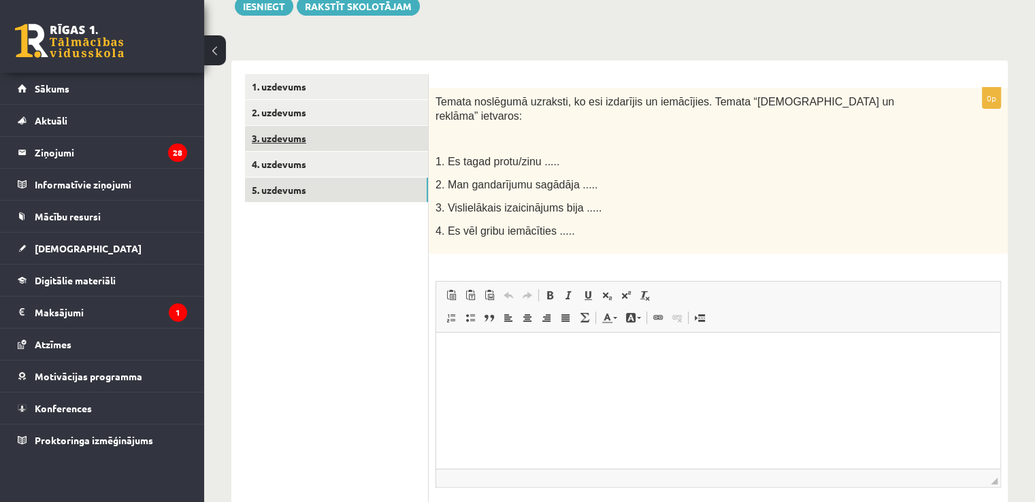
click at [321, 138] on link "3. uzdevums" at bounding box center [336, 138] width 183 height 25
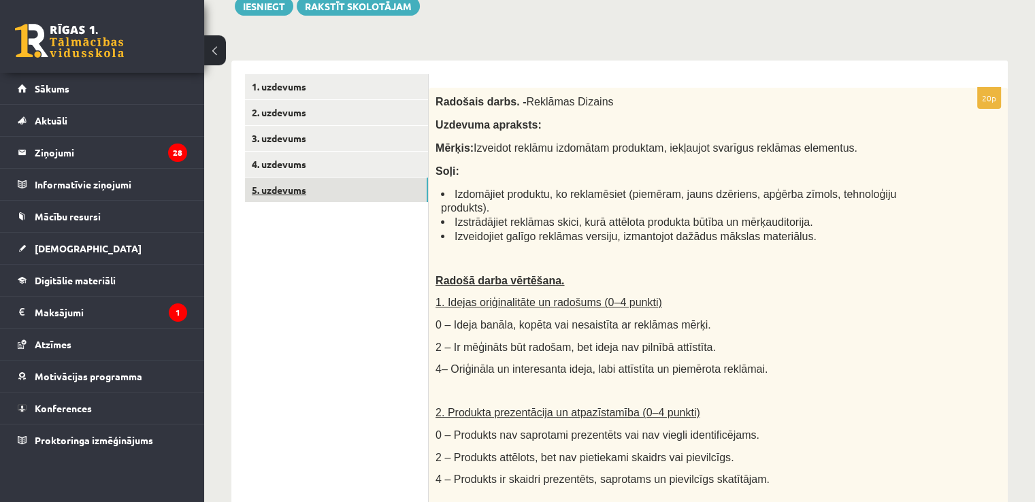
click at [315, 178] on link "5. uzdevums" at bounding box center [336, 190] width 183 height 25
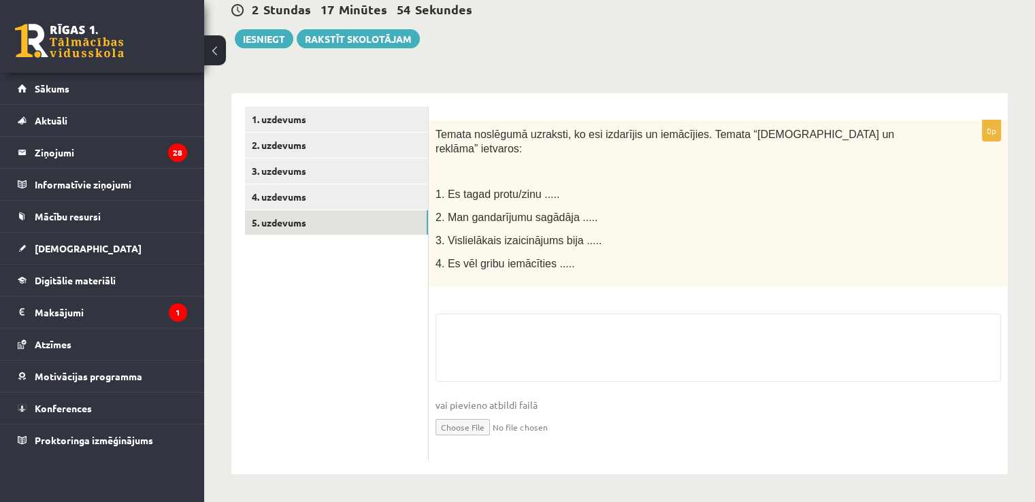
scroll to position [172, 0]
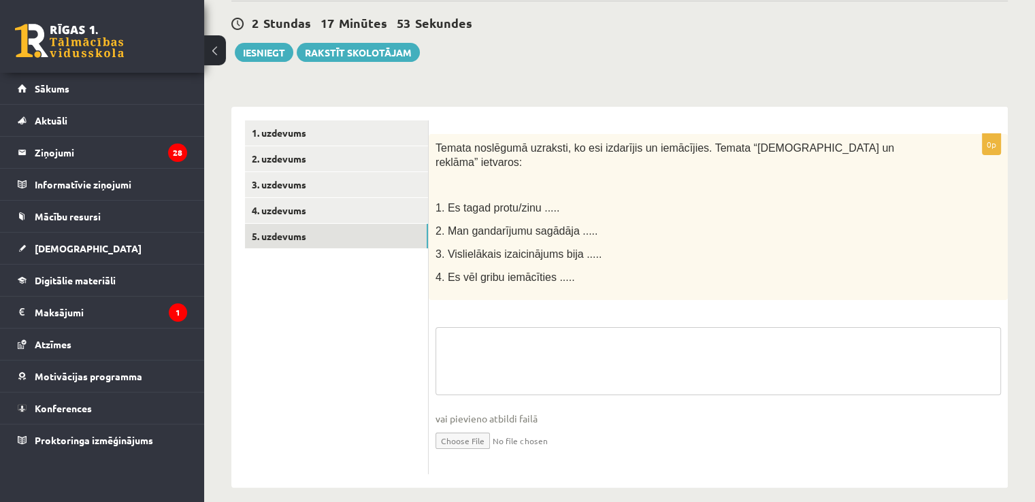
click at [735, 340] on textarea at bounding box center [719, 361] width 566 height 68
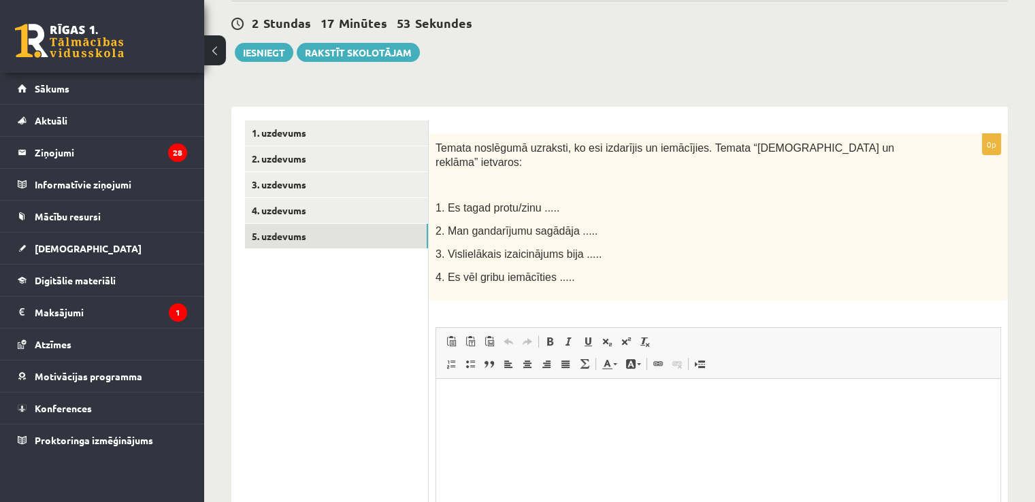
scroll to position [0, 0]
click at [711, 420] on html at bounding box center [718, 400] width 564 height 42
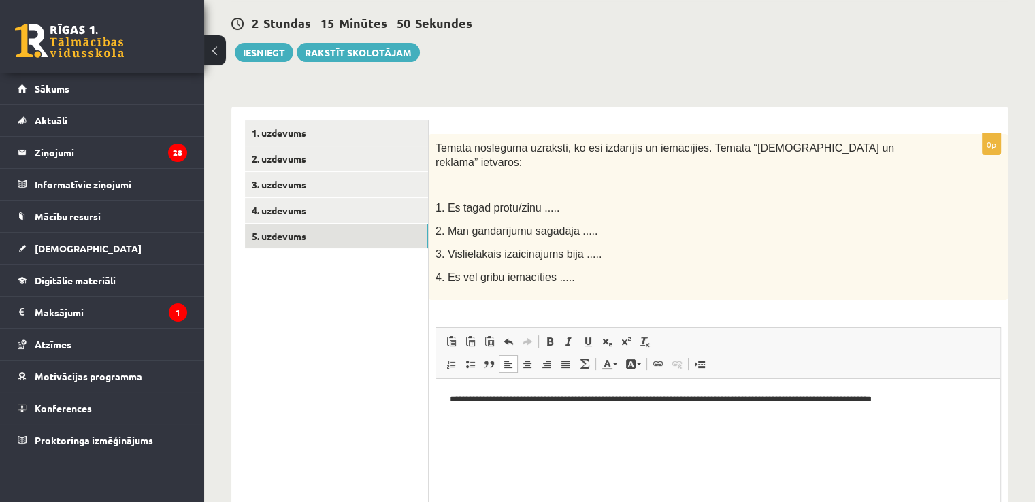
click at [892, 401] on p "**********" at bounding box center [719, 399] width 538 height 14
click at [933, 391] on html "**********" at bounding box center [718, 400] width 564 height 42
click at [545, 401] on p "**********" at bounding box center [719, 399] width 538 height 14
click at [760, 400] on p "**********" at bounding box center [719, 399] width 538 height 14
click at [374, 225] on link "5. uzdevums" at bounding box center [336, 236] width 183 height 25
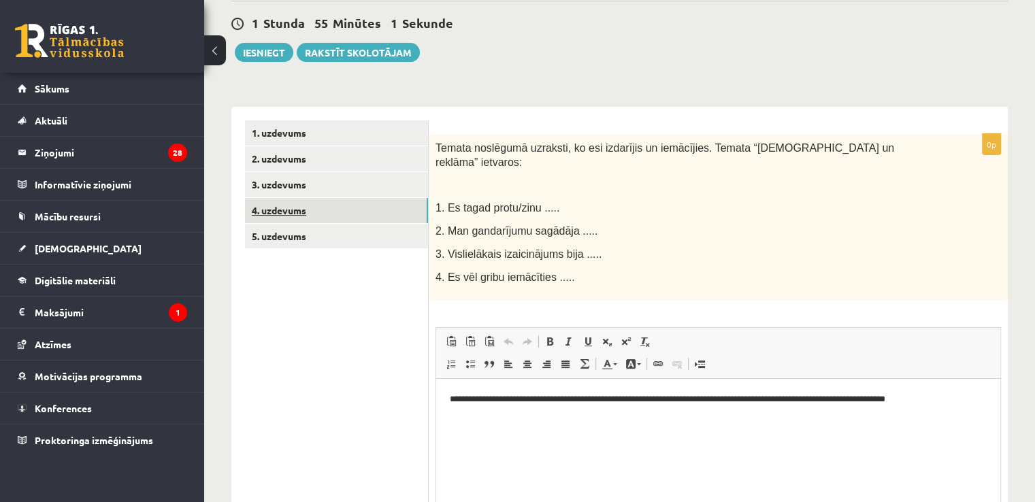
click at [373, 208] on link "4. uzdevums" at bounding box center [336, 210] width 183 height 25
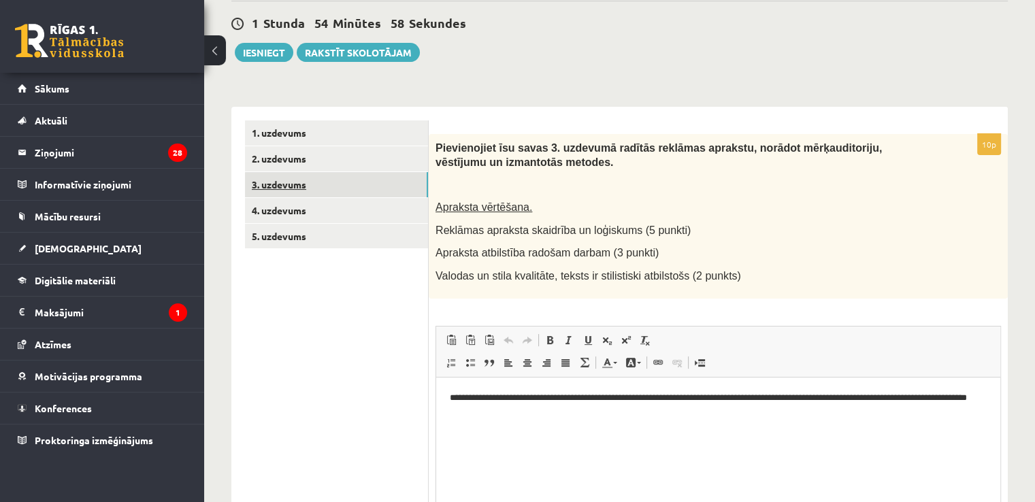
click at [362, 184] on link "3. uzdevums" at bounding box center [336, 184] width 183 height 25
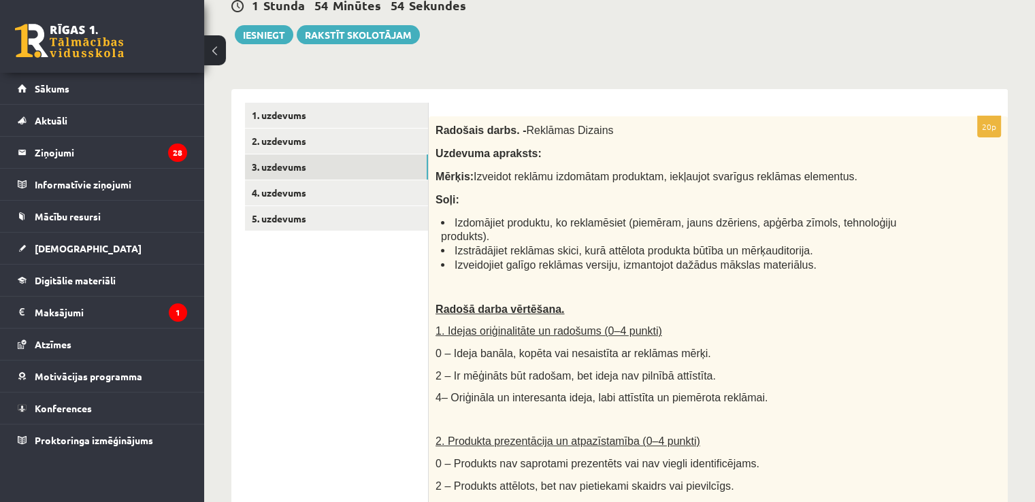
scroll to position [164, 0]
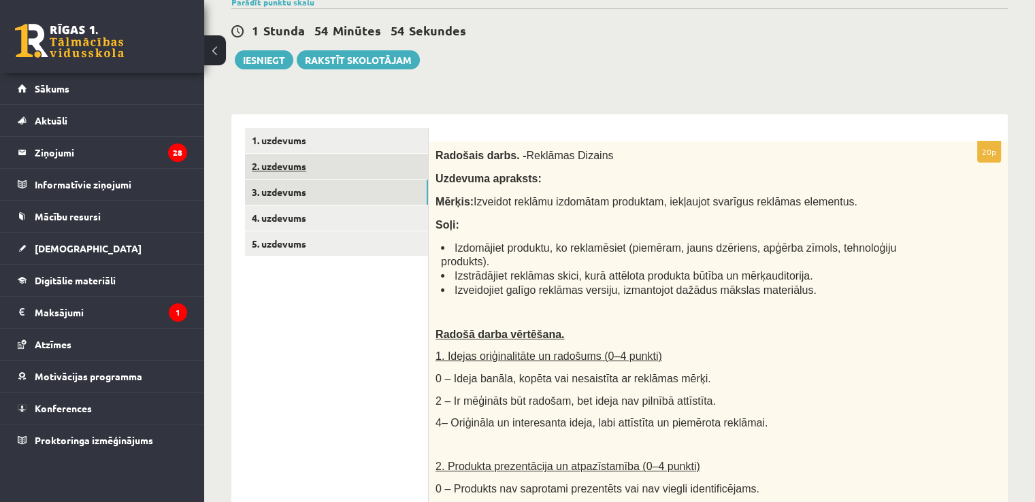
click at [363, 157] on link "2. uzdevums" at bounding box center [336, 166] width 183 height 25
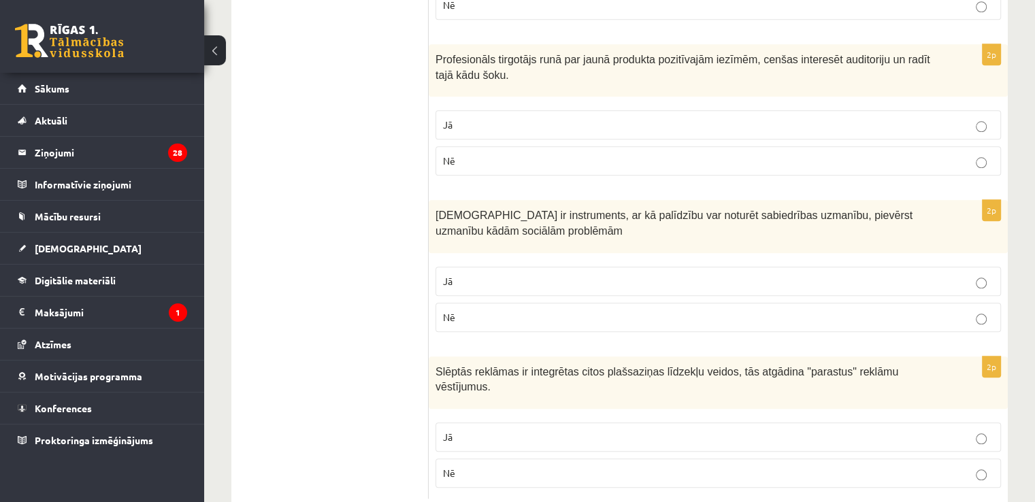
scroll to position [0, 0]
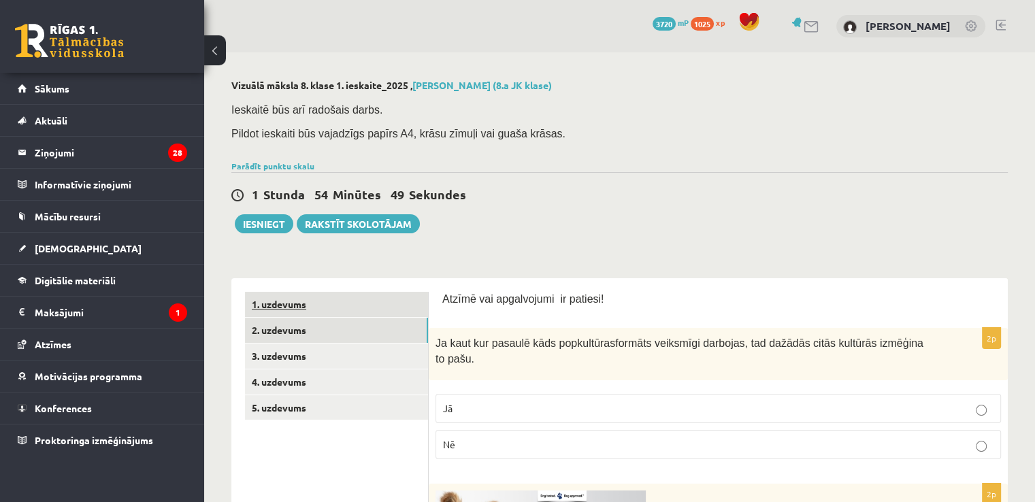
click at [417, 292] on link "1. uzdevums" at bounding box center [336, 304] width 183 height 25
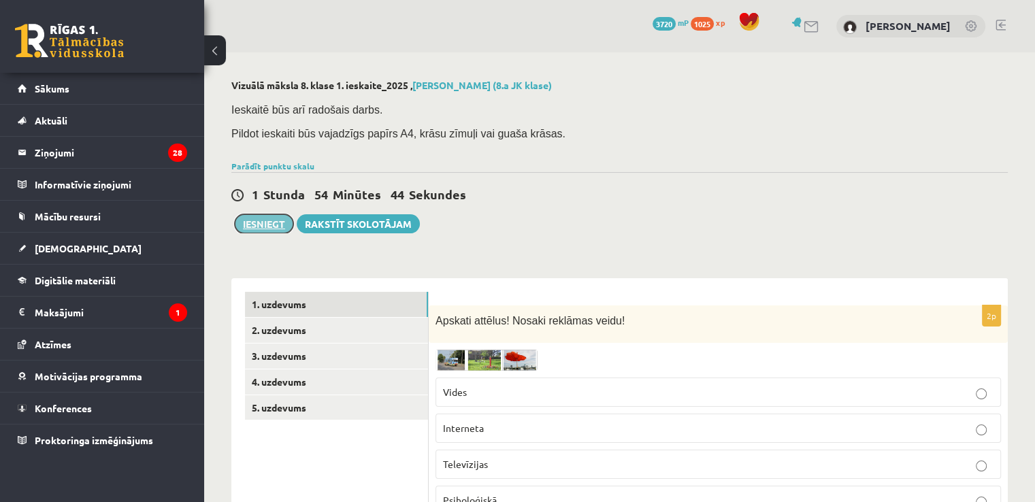
click at [256, 228] on button "Iesniegt" at bounding box center [264, 223] width 59 height 19
